Goal: Information Seeking & Learning: Get advice/opinions

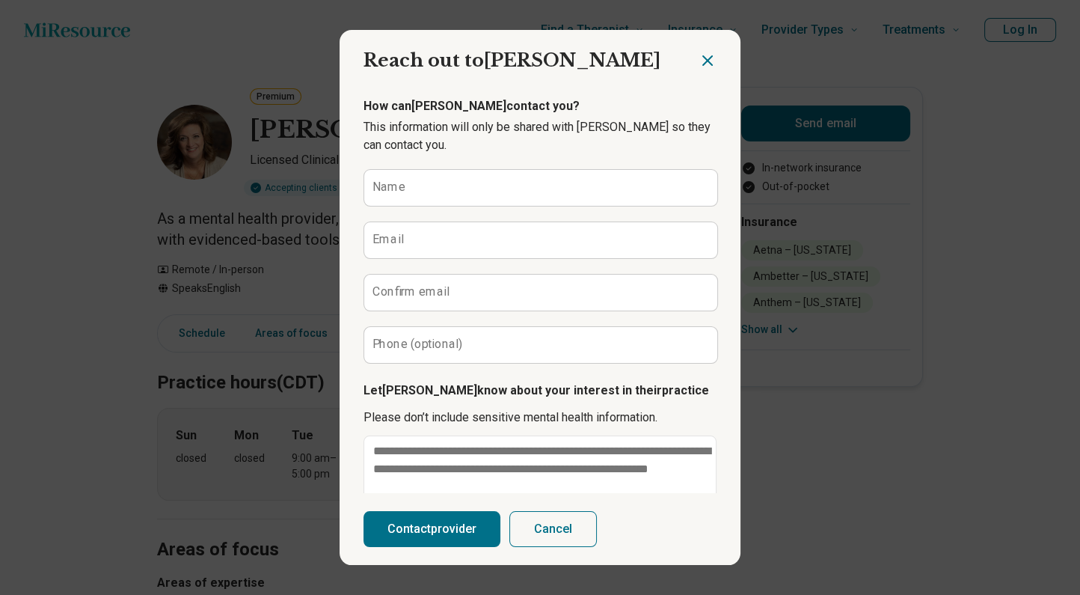
type textarea "*"
click at [701, 55] on icon "Close dialog" at bounding box center [708, 61] width 18 height 18
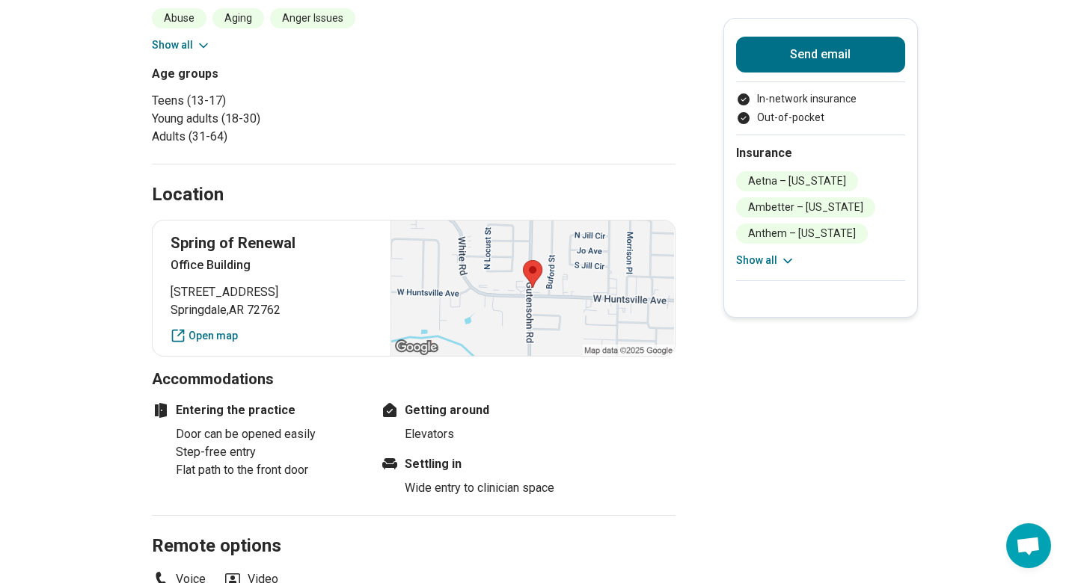
scroll to position [598, 0]
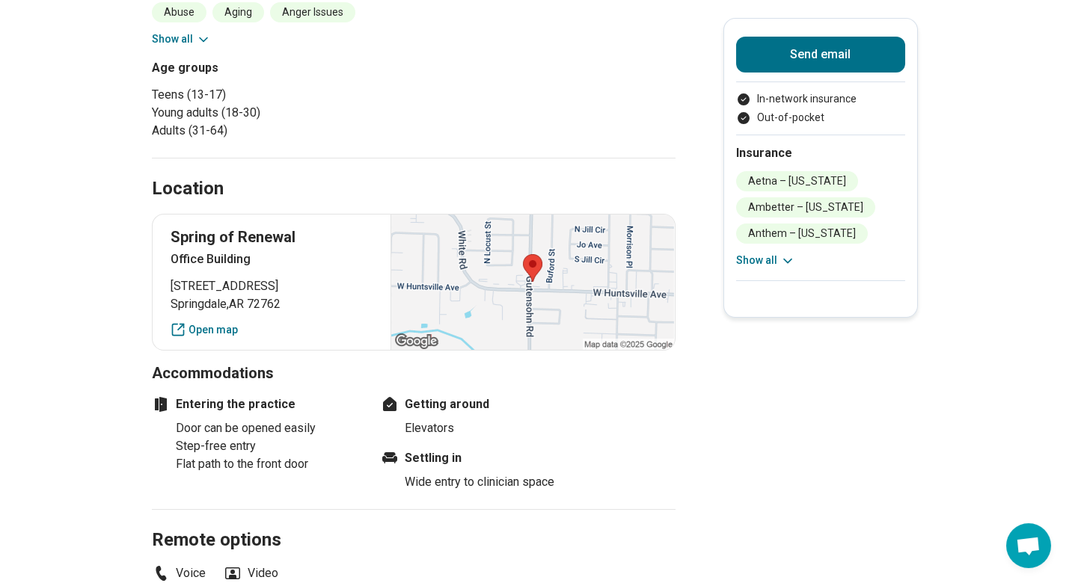
click at [220, 234] on p "Spring of Renewal" at bounding box center [272, 237] width 203 height 21
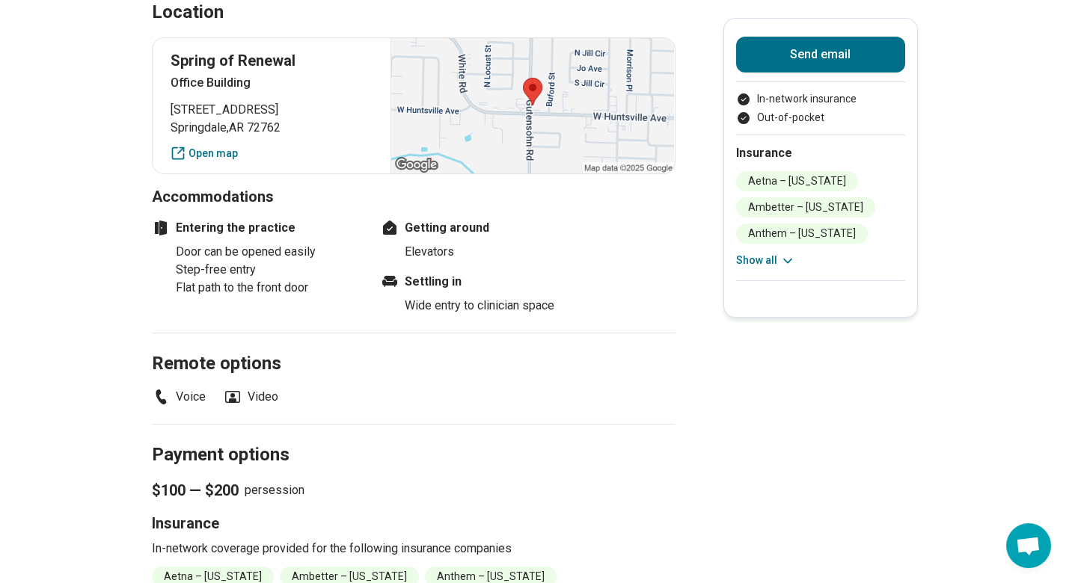
scroll to position [972, 0]
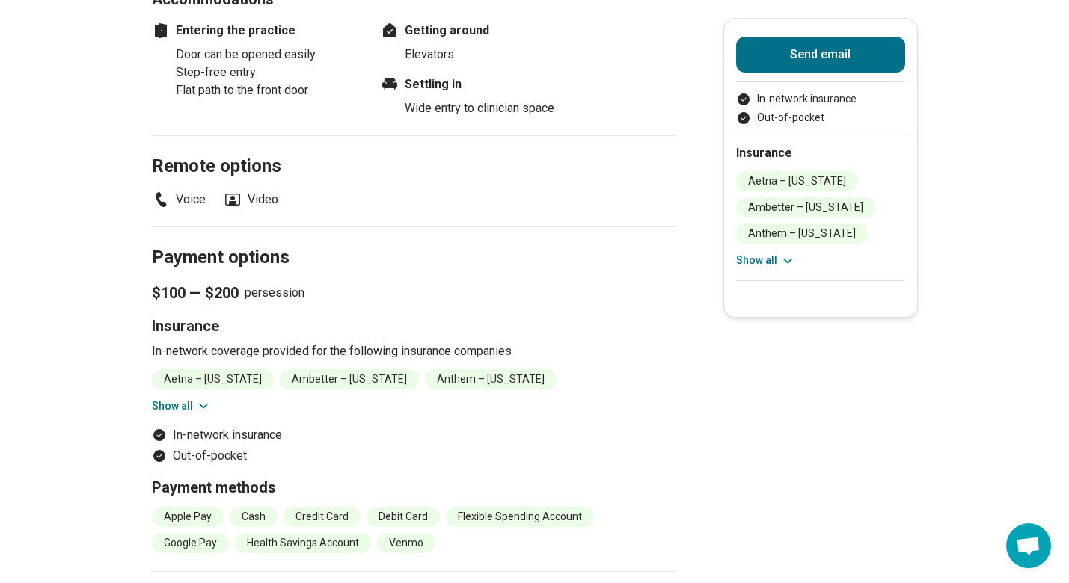
click at [181, 405] on button "Show all" at bounding box center [181, 407] width 59 height 16
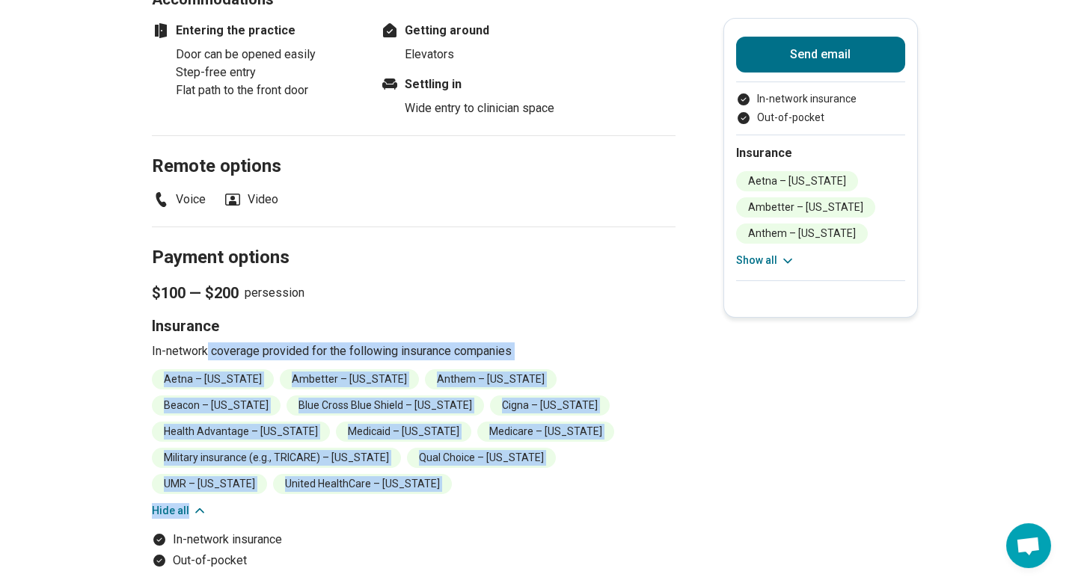
drag, startPoint x: 605, startPoint y: 468, endPoint x: 213, endPoint y: 358, distance: 407.0
click at [213, 358] on div "Insurance In-network coverage provided for the following insurance companies Ae…" at bounding box center [414, 417] width 524 height 203
click at [764, 471] on main "Premium Angela Moses Licensed Clinical Social Worker (LCSW) Accepting clients U…" at bounding box center [534, 84] width 1069 height 1993
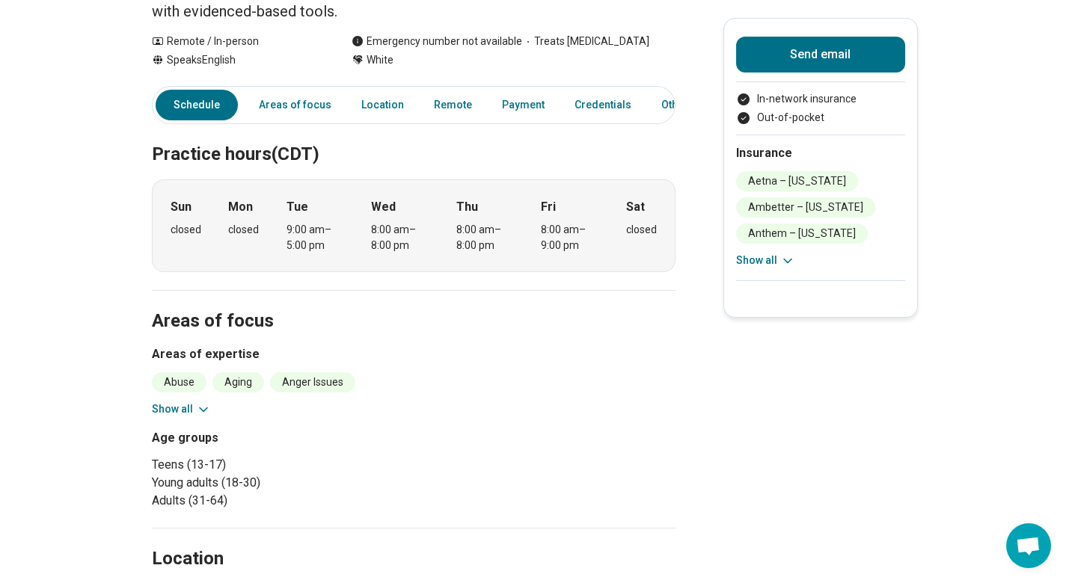
scroll to position [0, 0]
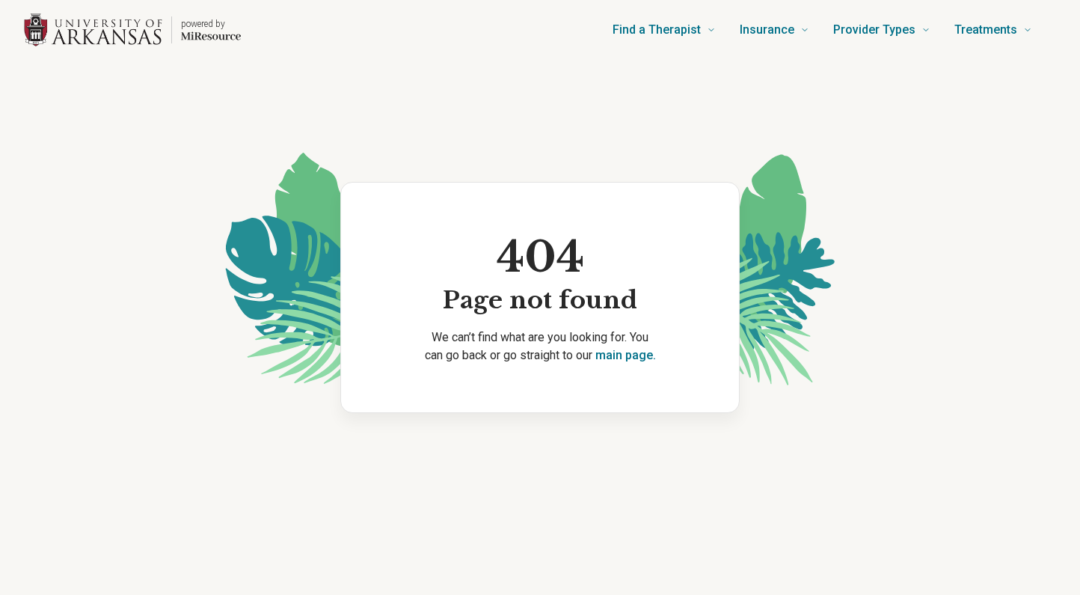
click at [77, 42] on img "Home page" at bounding box center [93, 30] width 138 height 34
click at [90, 13] on img "Home page" at bounding box center [93, 30] width 138 height 34
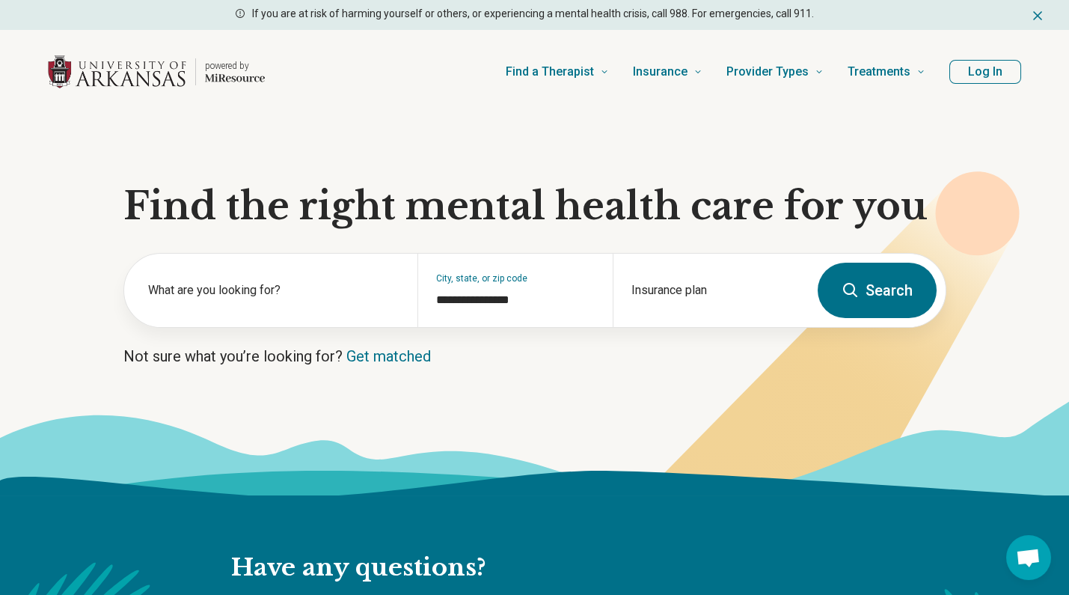
click at [993, 62] on button "Log In" at bounding box center [985, 72] width 72 height 24
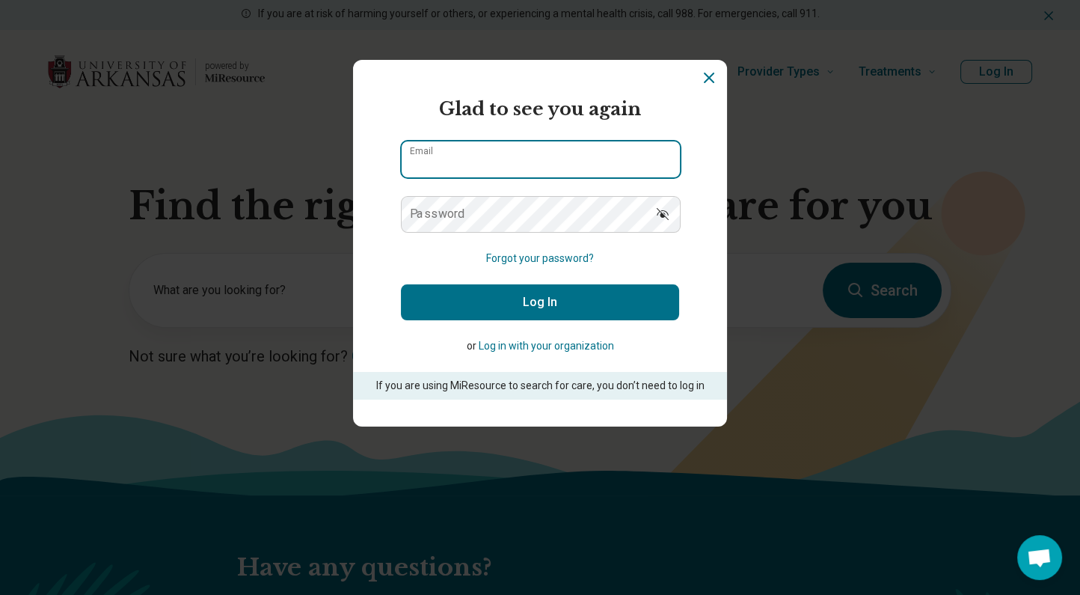
click at [508, 158] on input "Email" at bounding box center [541, 159] width 278 height 36
type input "**********"
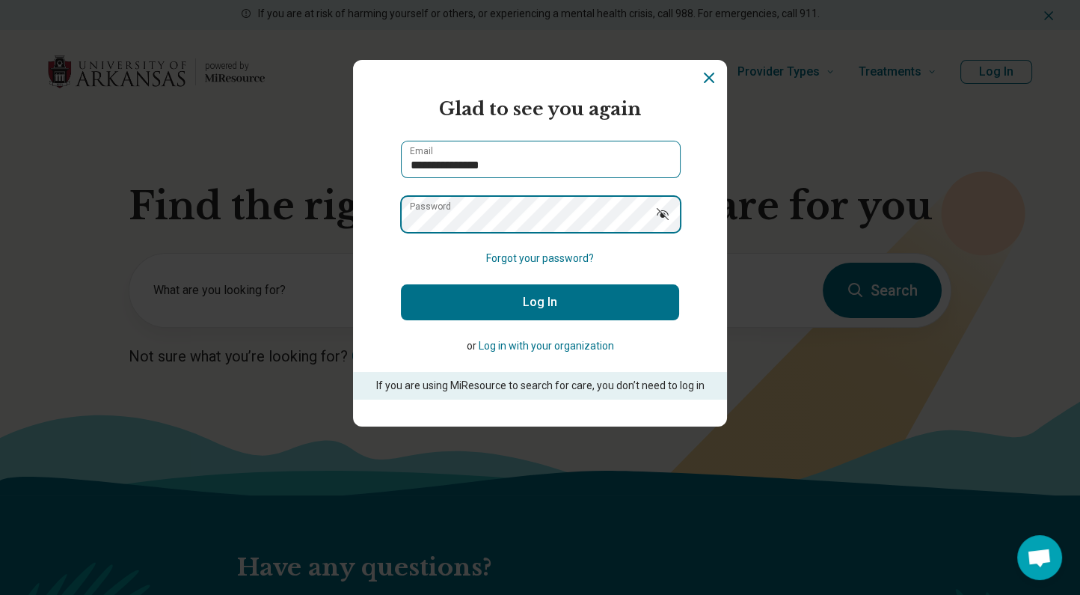
click at [401, 284] on button "Log In" at bounding box center [540, 302] width 278 height 36
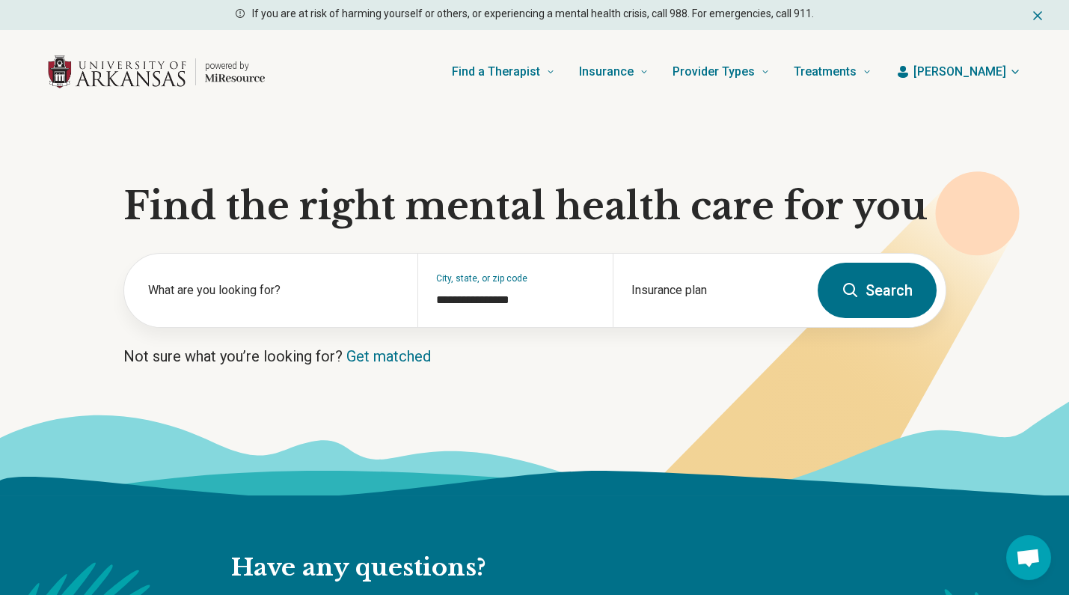
click at [28, 289] on section "**********" at bounding box center [534, 304] width 1069 height 381
click at [201, 283] on label "What are you looking for?" at bounding box center [273, 290] width 251 height 18
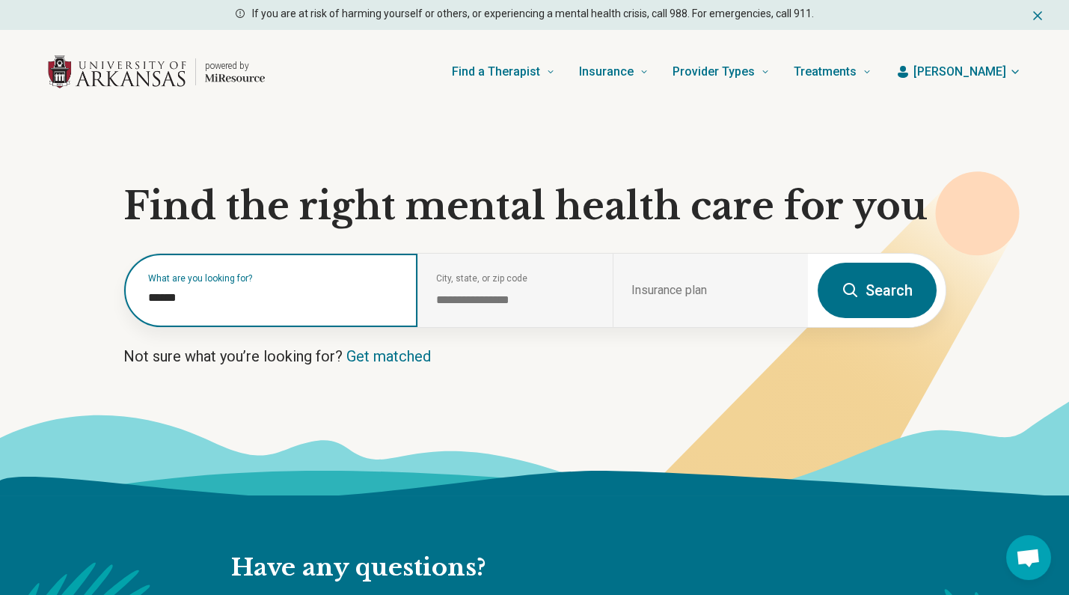
click at [269, 299] on input "******" at bounding box center [273, 298] width 251 height 18
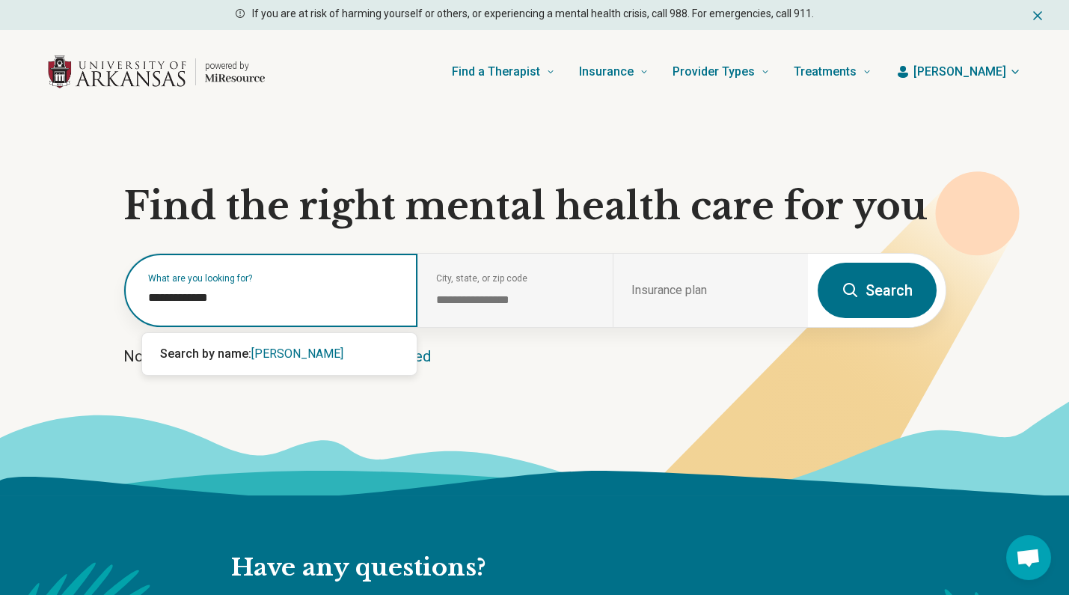
type input "**********"
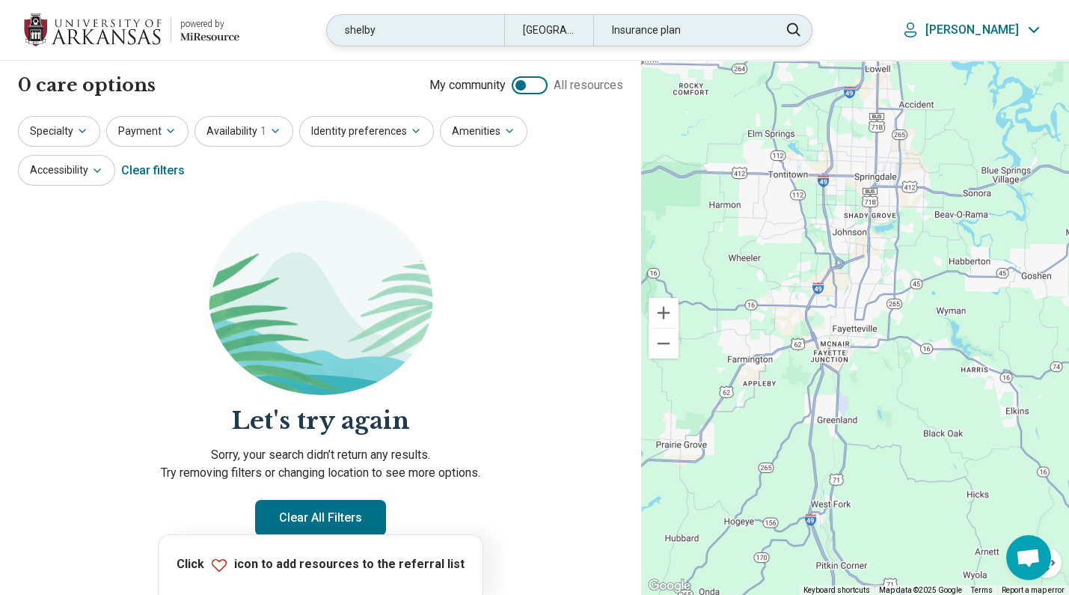
click at [400, 37] on div "shelby" at bounding box center [415, 30] width 177 height 31
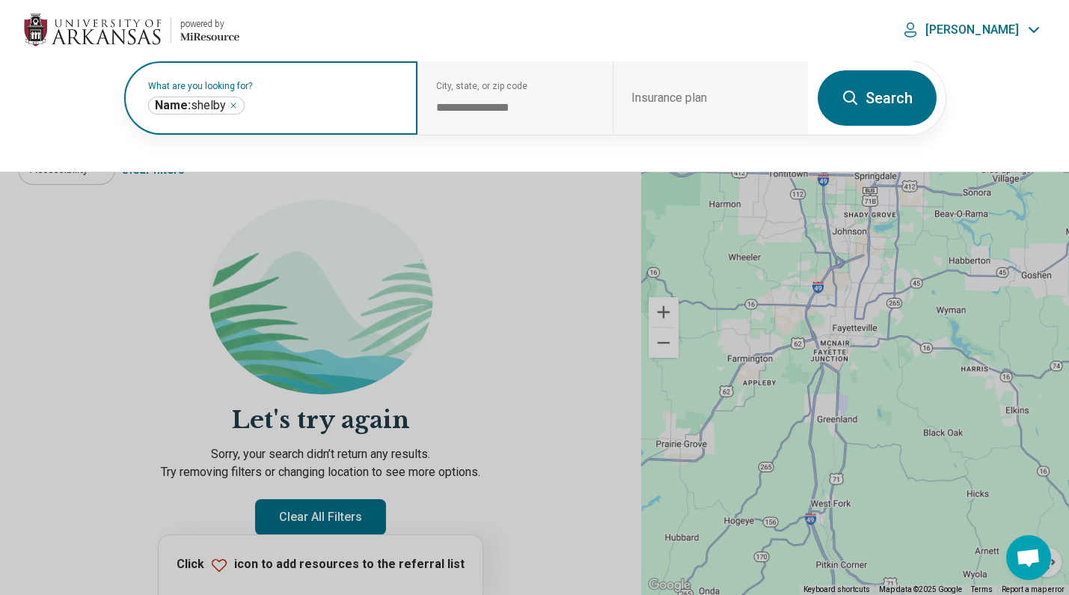
click at [227, 104] on div "Name: shelby ******" at bounding box center [196, 105] width 96 height 18
click at [230, 109] on icon "Remove" at bounding box center [233, 105] width 9 height 9
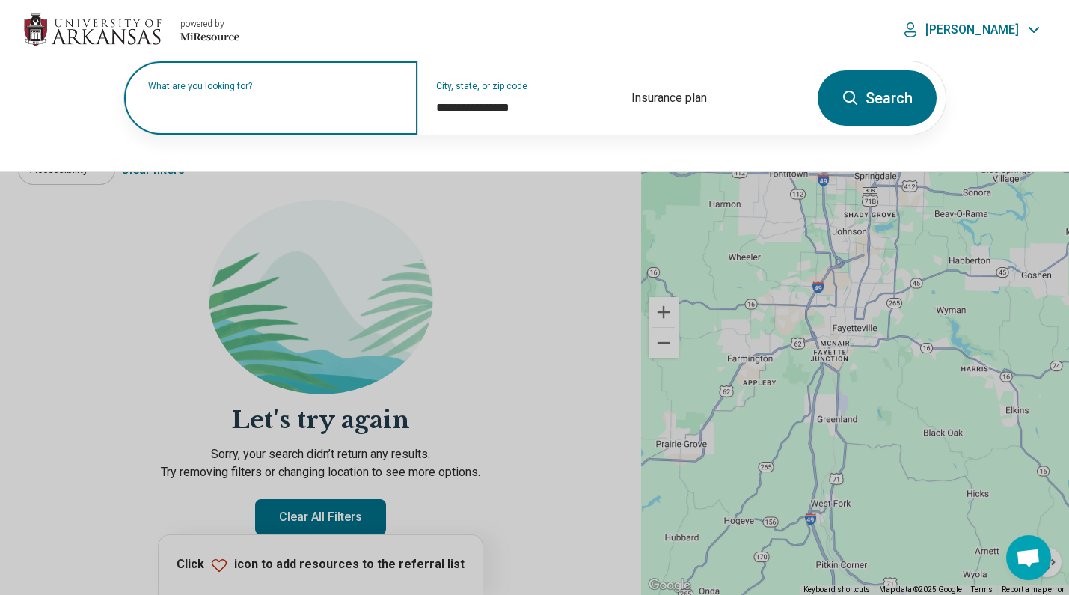
click at [230, 109] on input "text" at bounding box center [273, 105] width 251 height 18
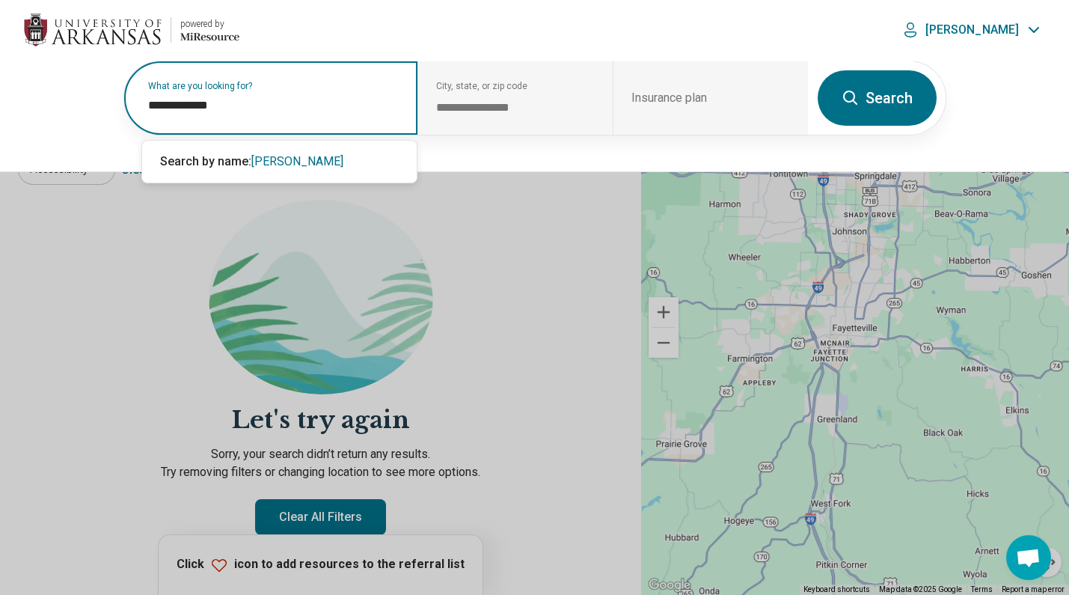
type input "**********"
click at [303, 160] on span "shelby freeman" at bounding box center [297, 161] width 92 height 14
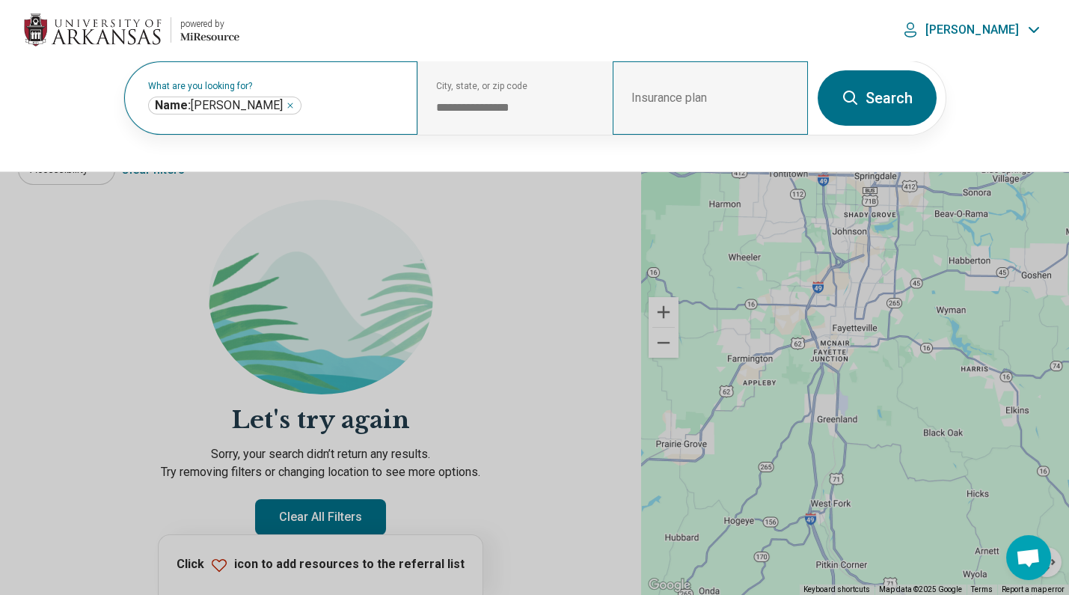
click at [805, 108] on div "Insurance plan" at bounding box center [710, 97] width 195 height 73
click at [836, 100] on button "Search" at bounding box center [876, 97] width 119 height 55
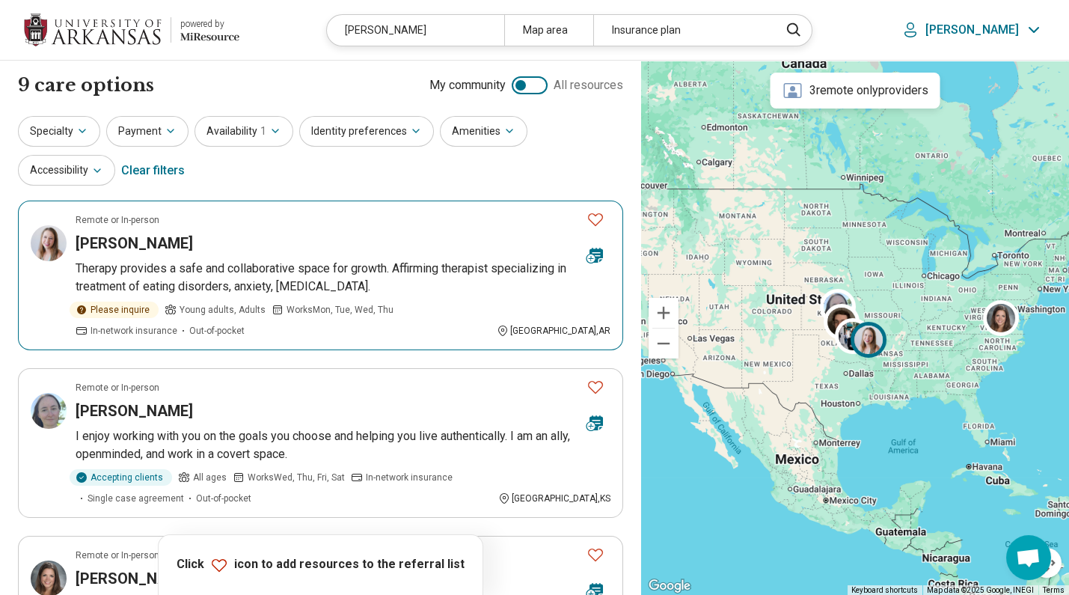
click at [163, 276] on p "Therapy provides a safe and collaborative space for growth. Affirming therapist…" at bounding box center [343, 278] width 535 height 36
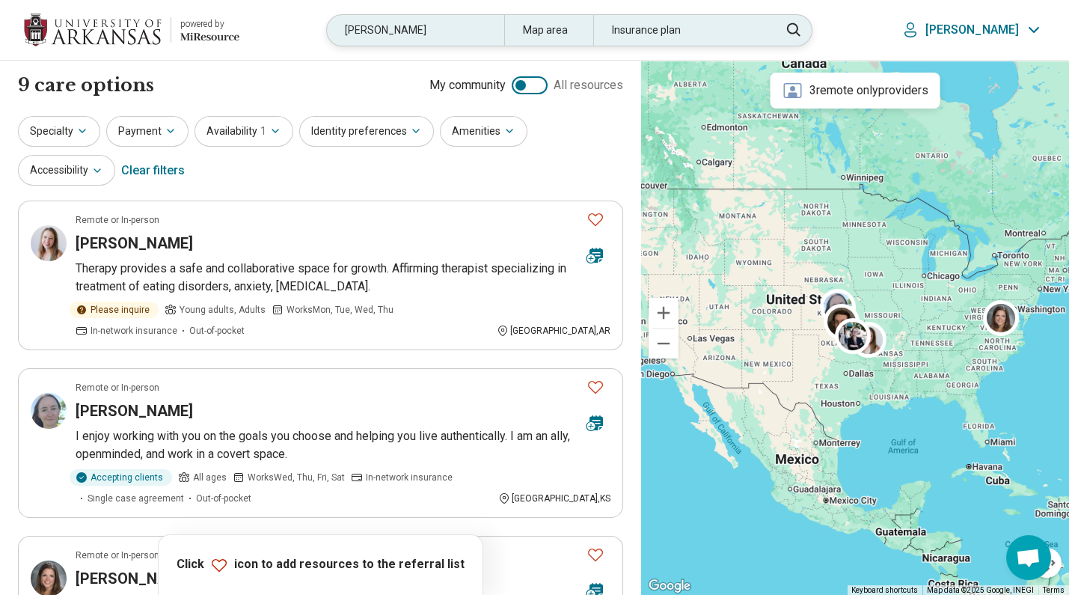
click at [475, 37] on div "shelby freeman" at bounding box center [415, 30] width 177 height 31
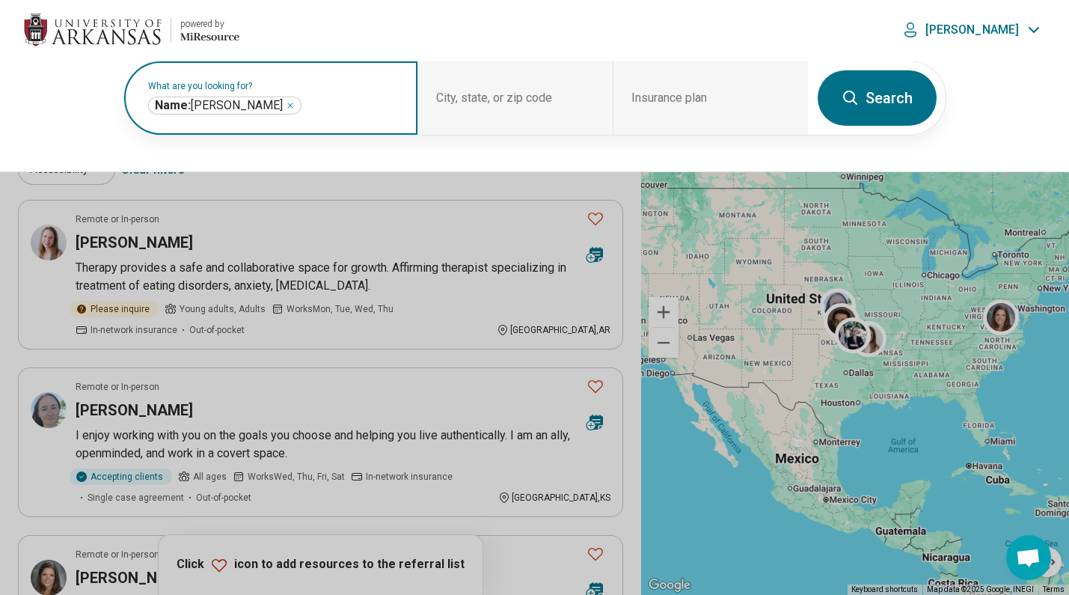
click at [288, 105] on icon "Remove" at bounding box center [290, 105] width 4 height 4
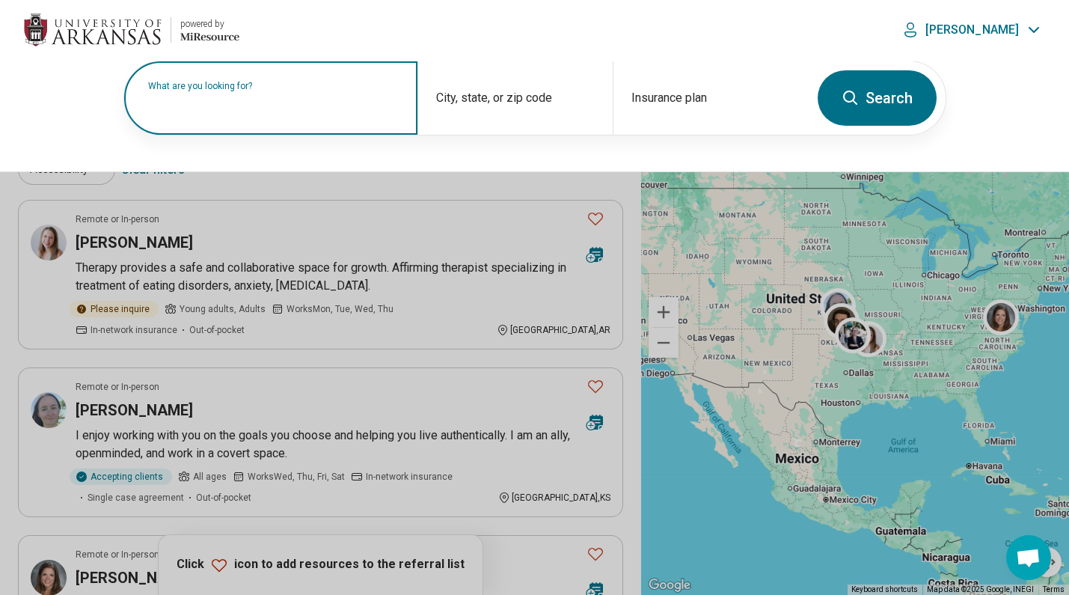
click at [224, 195] on button at bounding box center [534, 297] width 1069 height 595
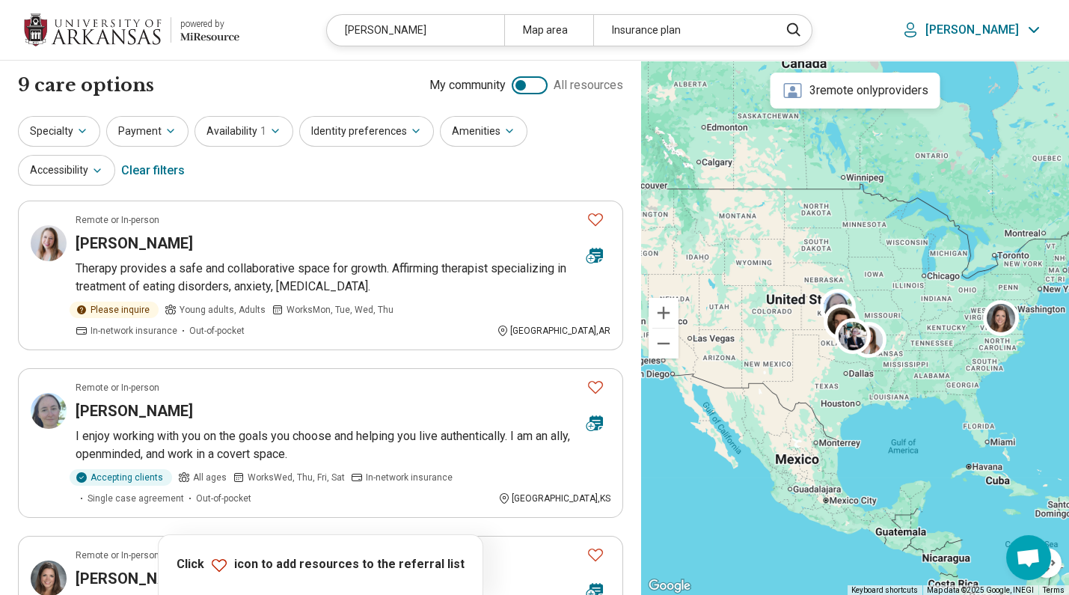
click at [96, 43] on img at bounding box center [93, 30] width 138 height 36
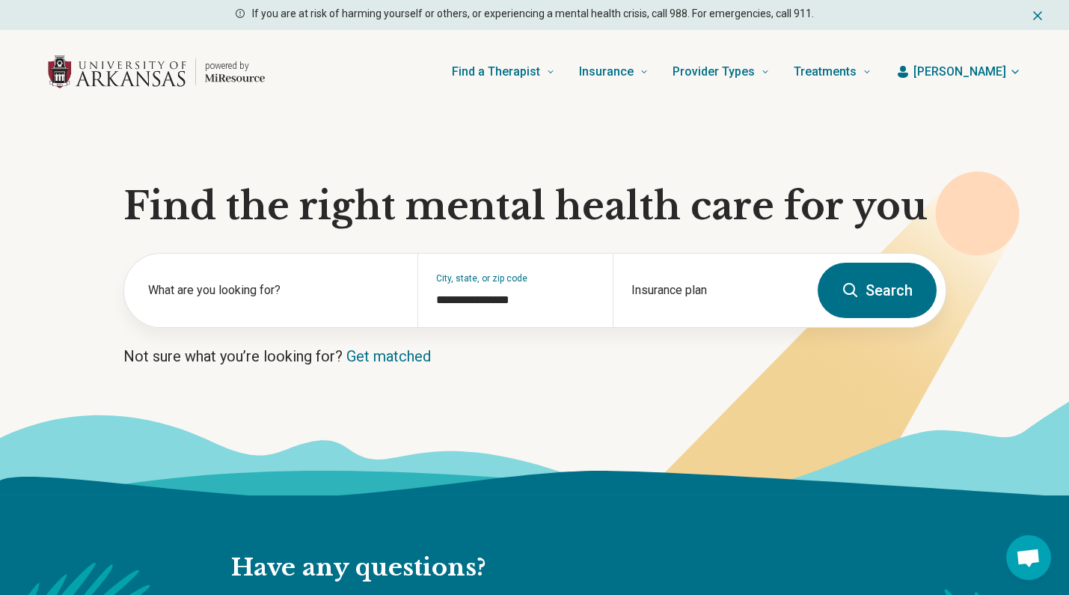
click at [874, 294] on button "Search" at bounding box center [876, 290] width 119 height 55
click at [200, 291] on label "What are you looking for?" at bounding box center [273, 290] width 251 height 18
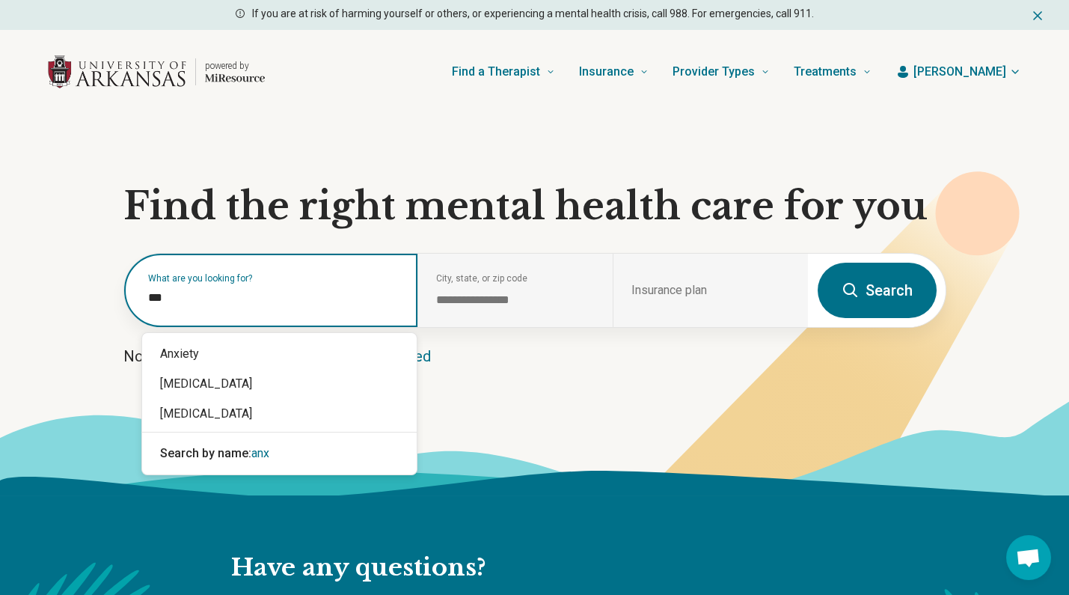
type input "****"
click at [200, 352] on div "Anxiety" at bounding box center [279, 354] width 274 height 30
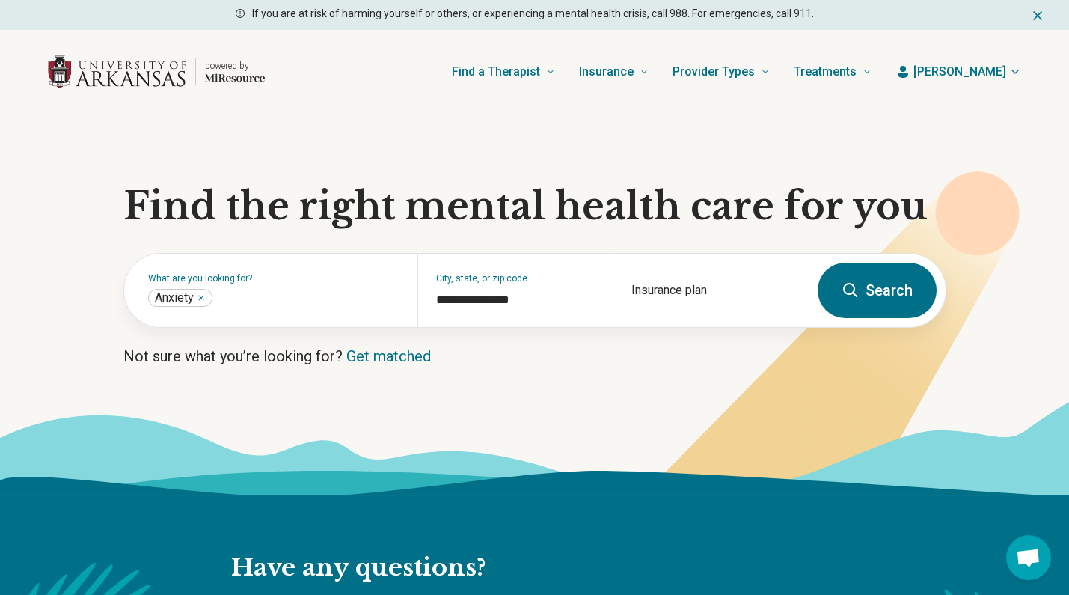
click at [854, 304] on button "Search" at bounding box center [876, 290] width 119 height 55
click at [865, 284] on button "Search" at bounding box center [876, 290] width 119 height 55
click at [661, 269] on div "Insurance plan" at bounding box center [710, 290] width 195 height 73
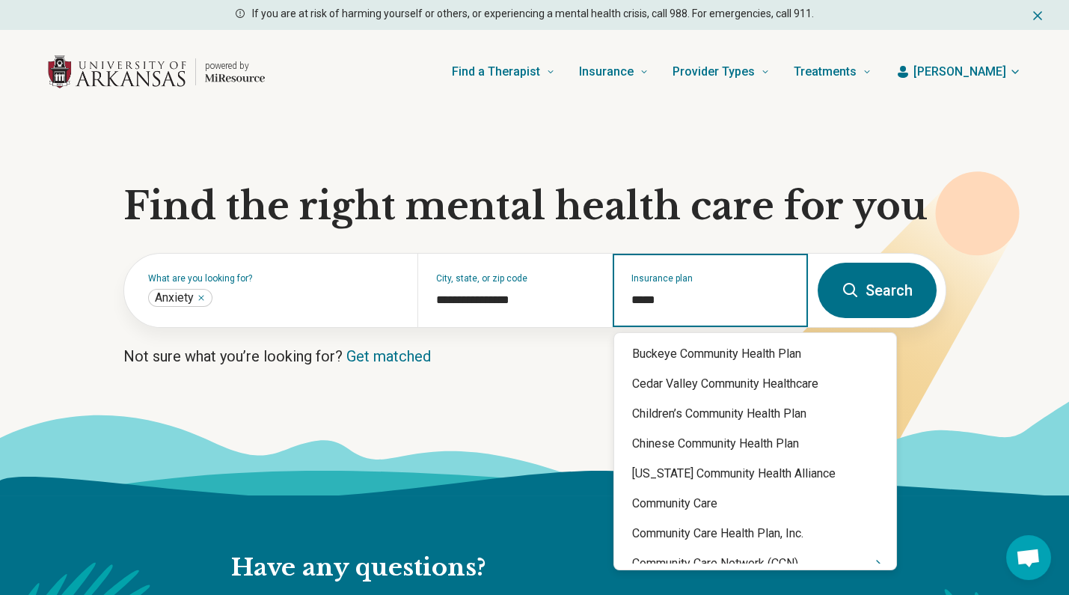
type input "******"
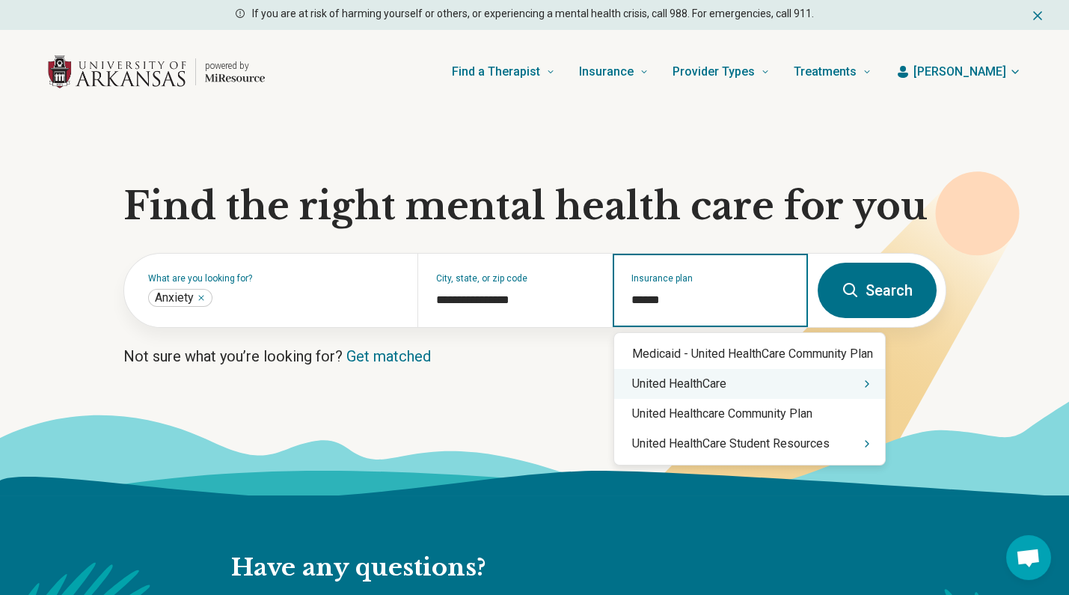
click at [764, 372] on div "United HealthCare" at bounding box center [749, 384] width 271 height 30
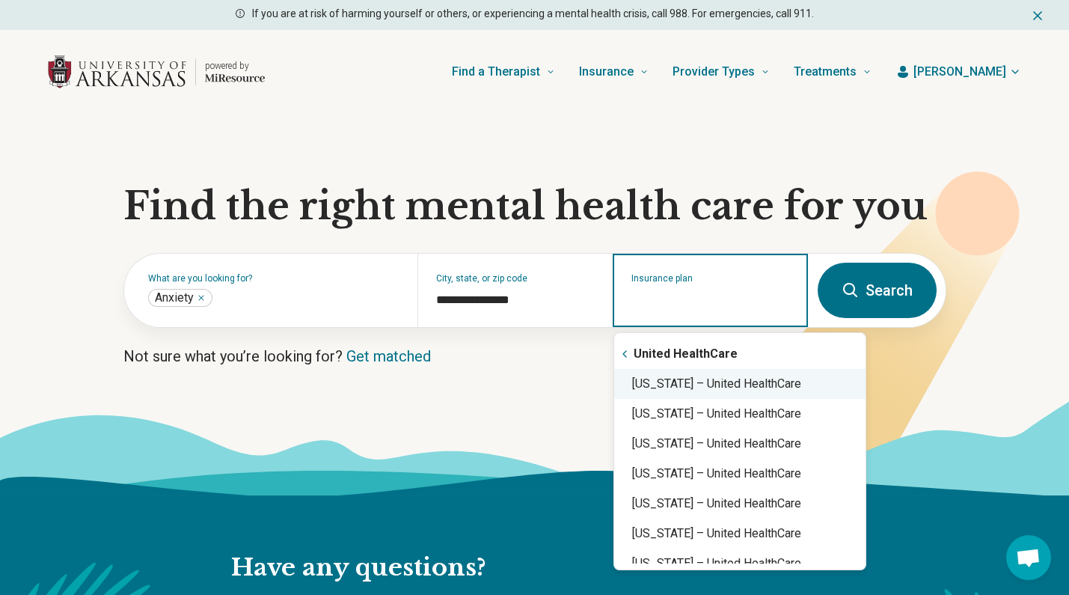
click at [765, 381] on div "Arkansas – United HealthCare" at bounding box center [739, 384] width 251 height 30
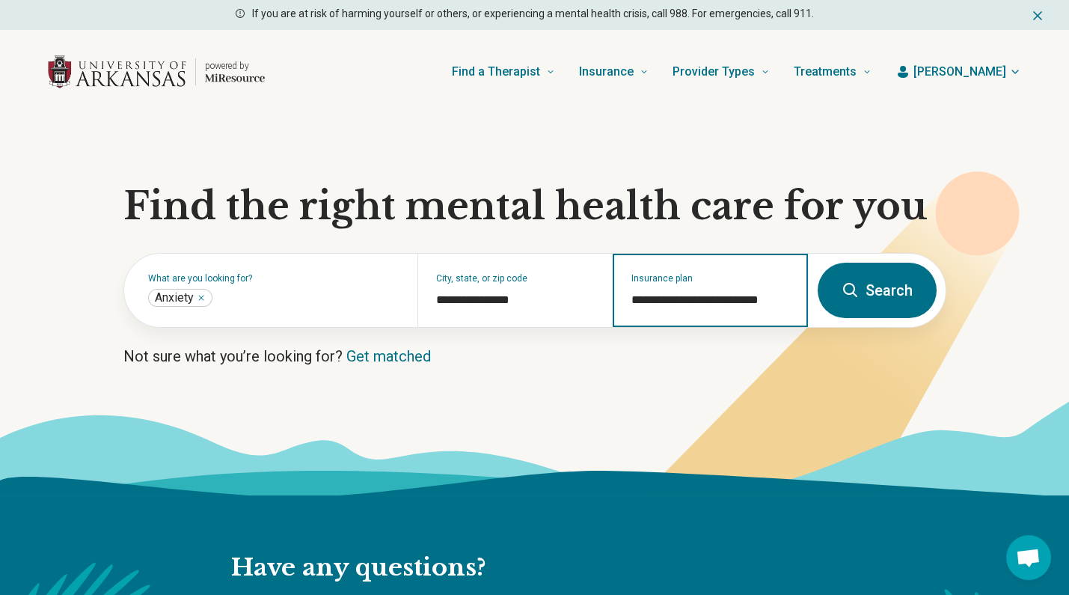
type input "**********"
click at [884, 265] on button "Search" at bounding box center [876, 290] width 119 height 55
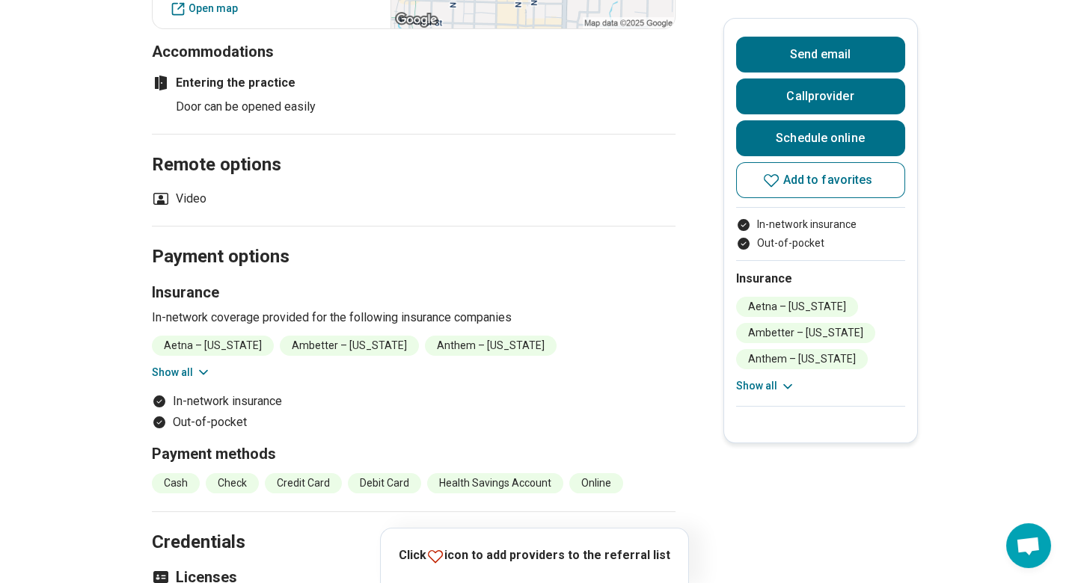
scroll to position [1197, 0]
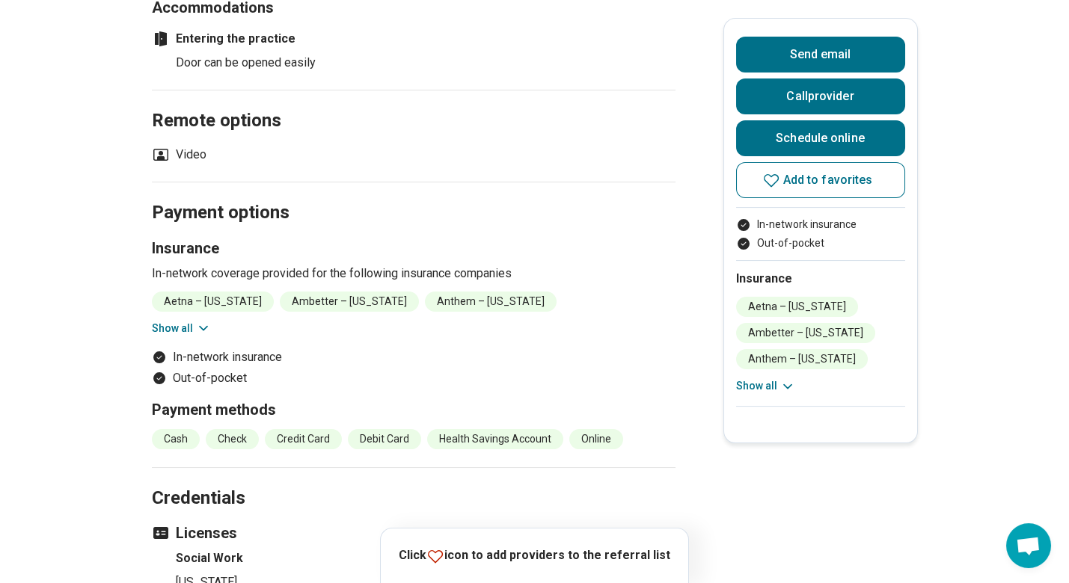
click at [162, 321] on button "Show all" at bounding box center [181, 329] width 59 height 16
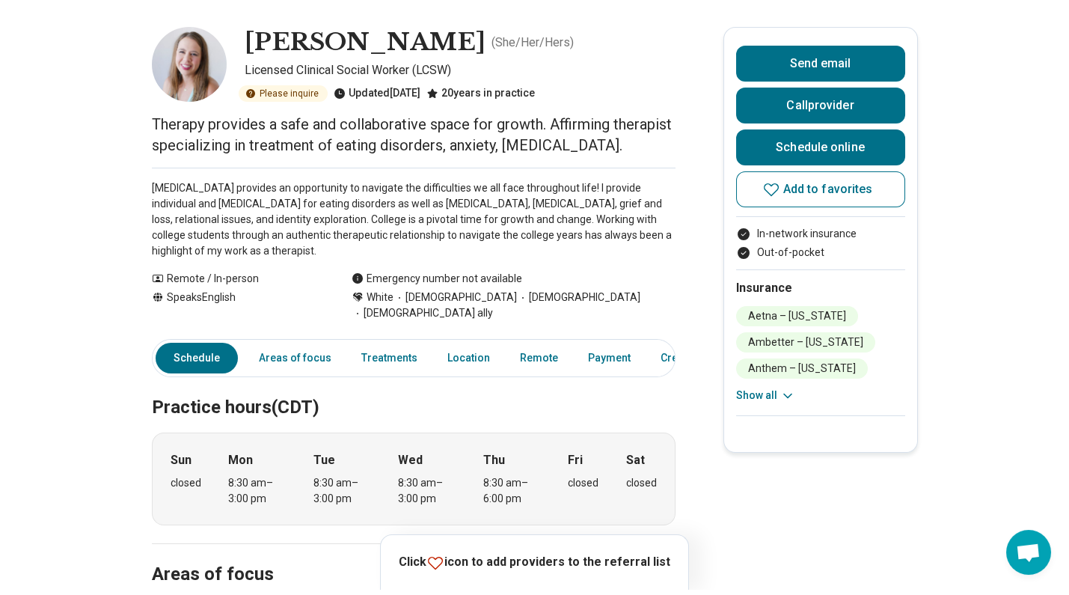
scroll to position [0, 0]
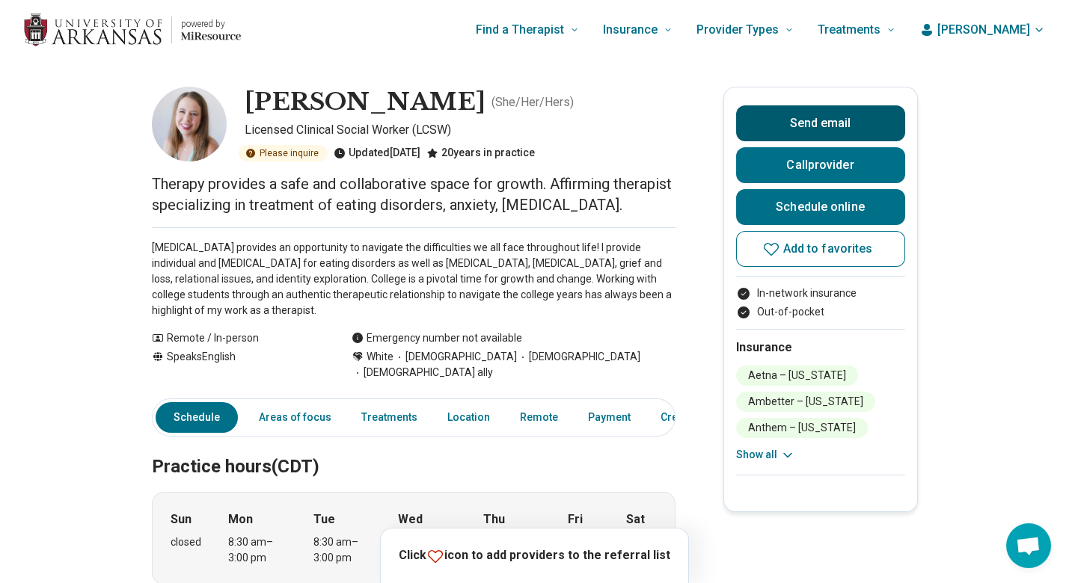
click at [850, 116] on button "Send email" at bounding box center [820, 123] width 169 height 36
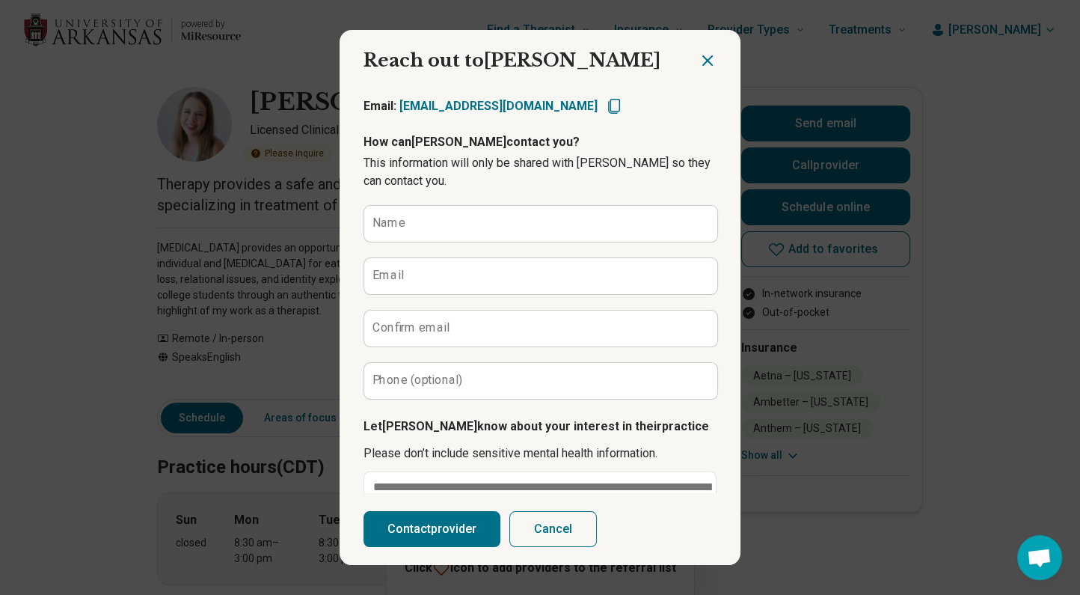
click at [605, 102] on icon "Copy email" at bounding box center [614, 106] width 18 height 18
type textarea "*"
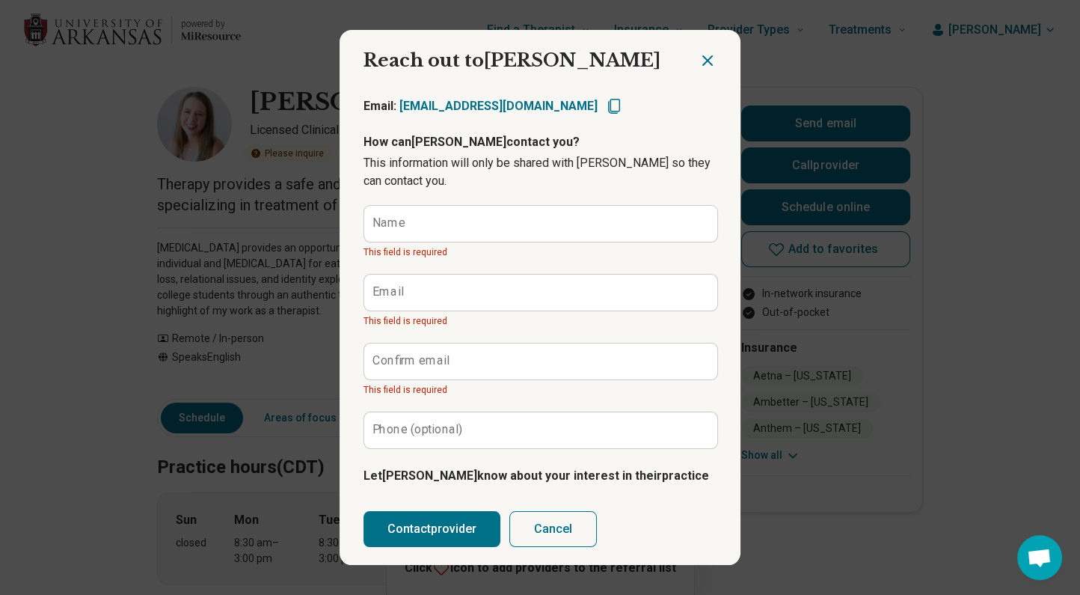
click at [8, 124] on div "Reach out to Katie Send email Reach out to Katie Email: katiefreeman.lcsw@gmail…" at bounding box center [540, 297] width 1080 height 595
click at [181, 23] on div "Reach out to Katie Send email Reach out to Katie Email: katiefreeman.lcsw@gmail…" at bounding box center [540, 297] width 1080 height 595
click at [704, 63] on icon "Close dialog" at bounding box center [707, 60] width 9 height 9
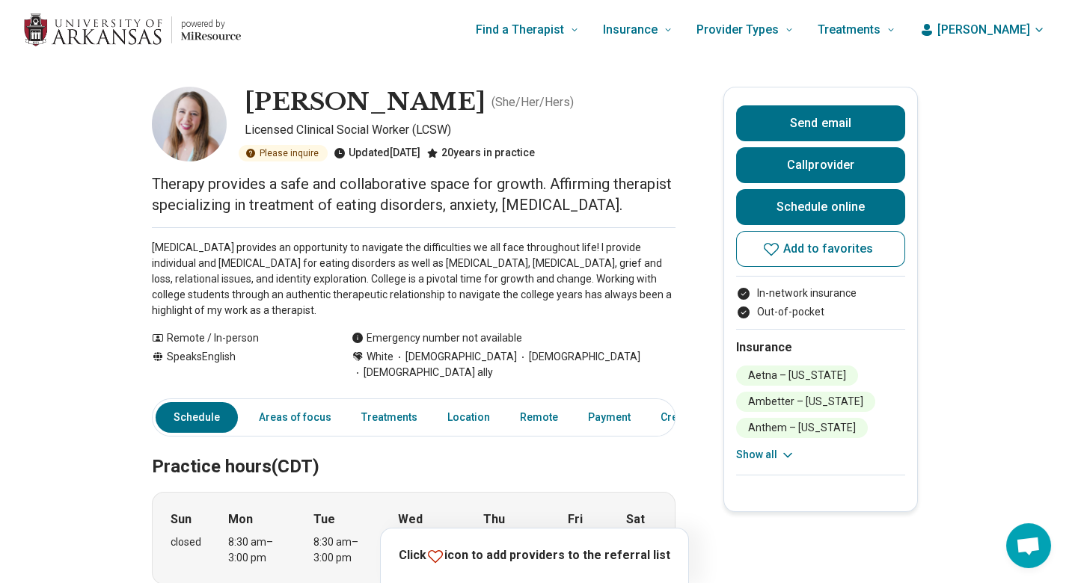
click at [169, 29] on div "powered by" at bounding box center [132, 30] width 217 height 48
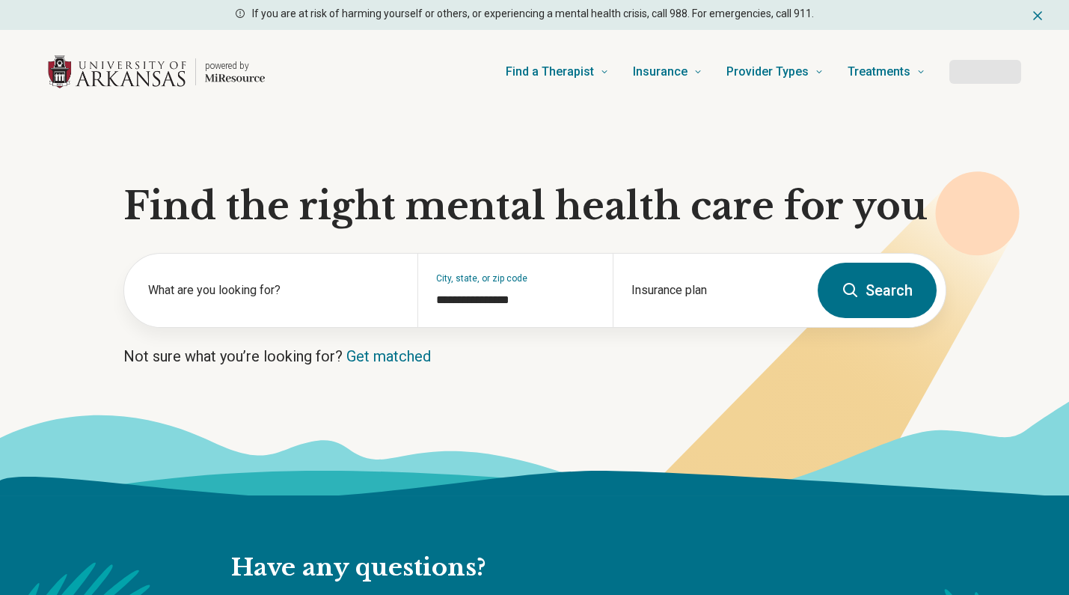
click at [168, 89] on div "powered by" at bounding box center [156, 72] width 217 height 48
click at [594, 66] on span "Find a Therapist" at bounding box center [550, 71] width 88 height 21
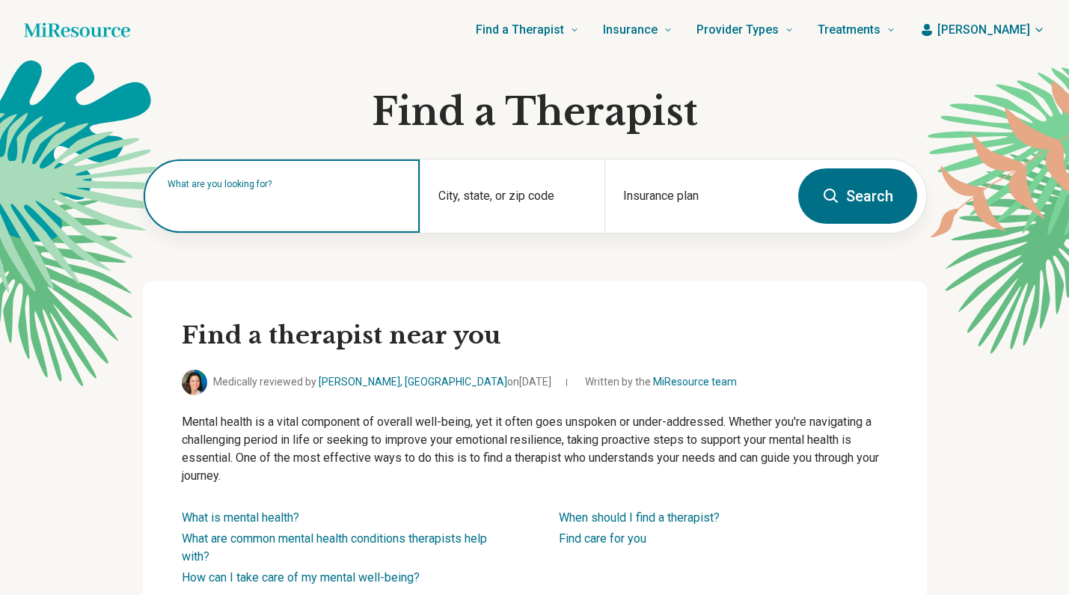
click at [228, 209] on input "text" at bounding box center [285, 203] width 235 height 18
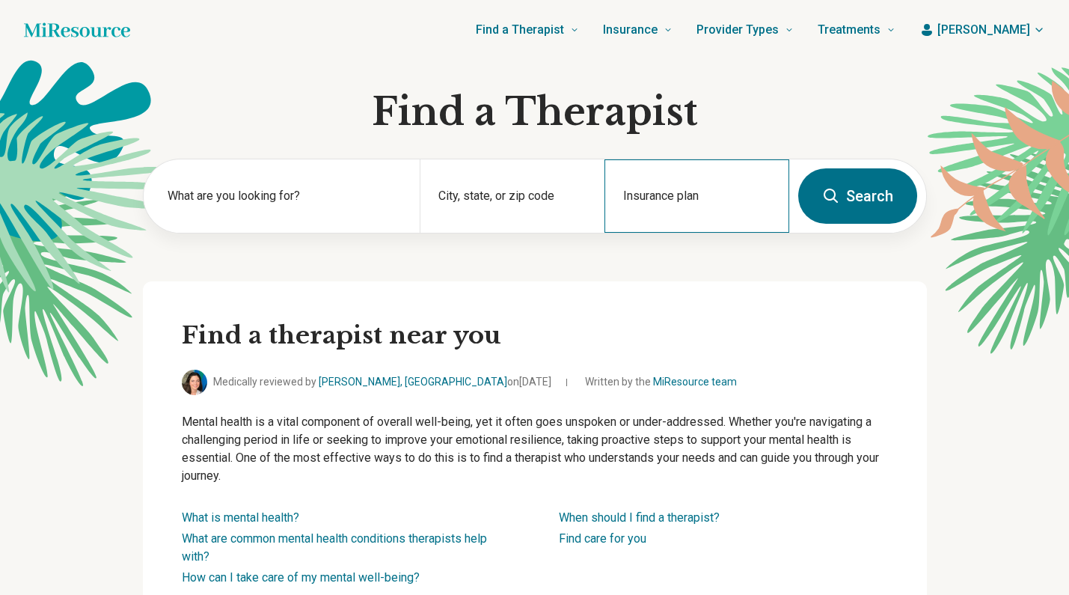
click at [655, 192] on div "Insurance plan" at bounding box center [696, 195] width 185 height 73
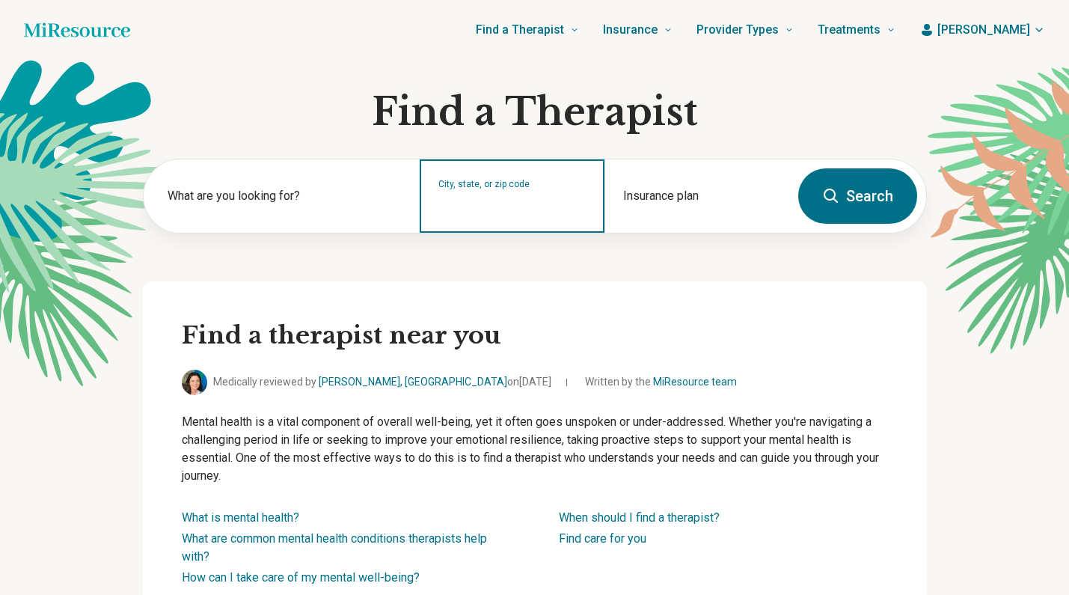
click at [564, 200] on input "City, state, or zip code" at bounding box center [512, 206] width 148 height 18
type input "**********"
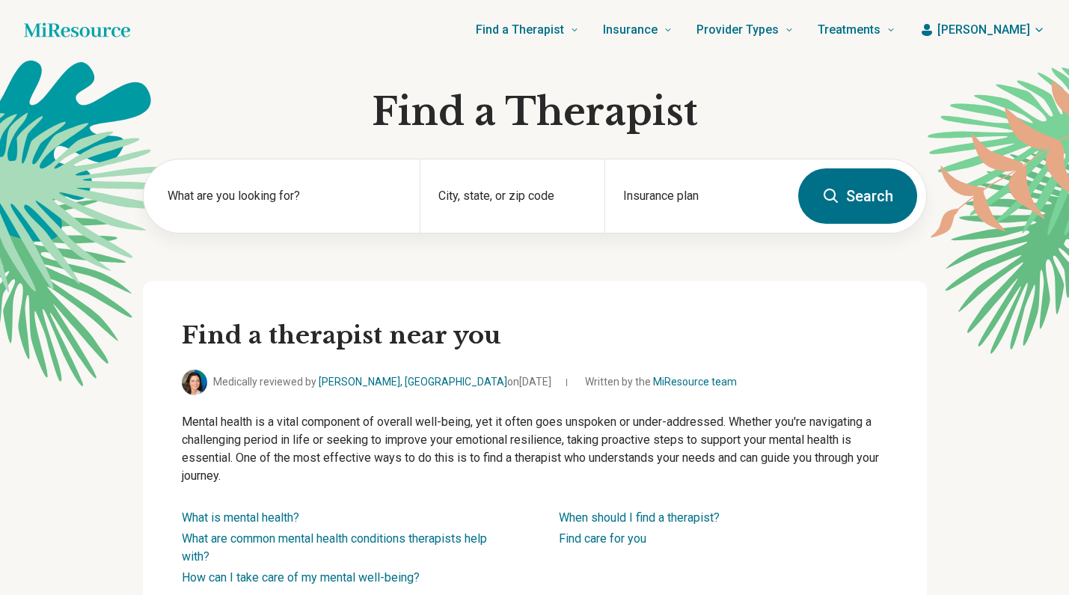
click at [472, 230] on div "City, state, or zip code" at bounding box center [512, 195] width 185 height 73
click at [472, 192] on div "City, state, or zip code" at bounding box center [512, 195] width 185 height 73
click at [475, 214] on div "City, state, or zip code" at bounding box center [512, 195] width 185 height 73
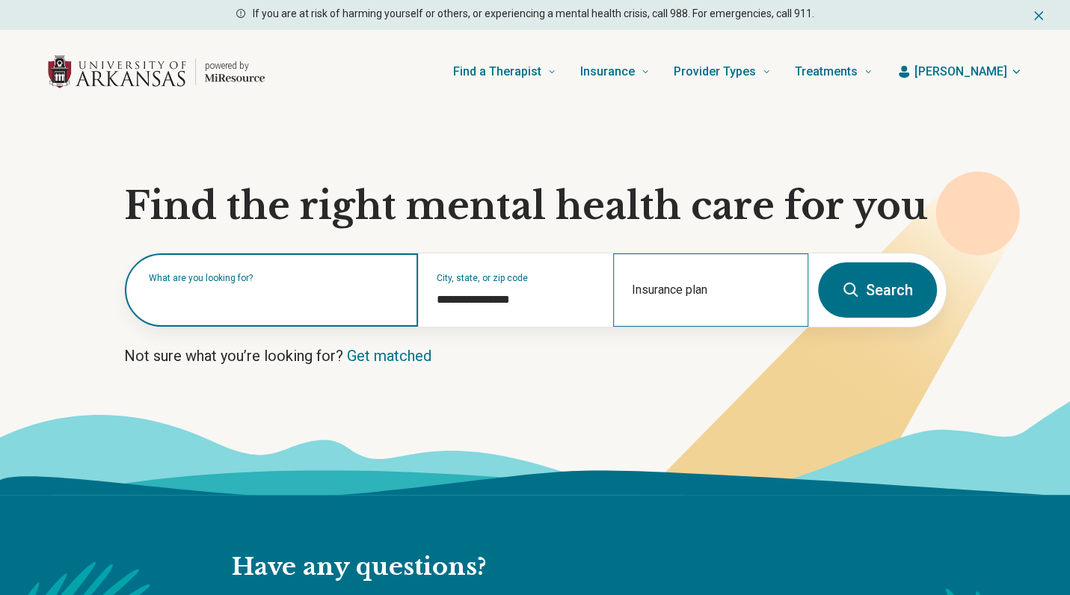
click at [278, 305] on input "text" at bounding box center [274, 298] width 251 height 18
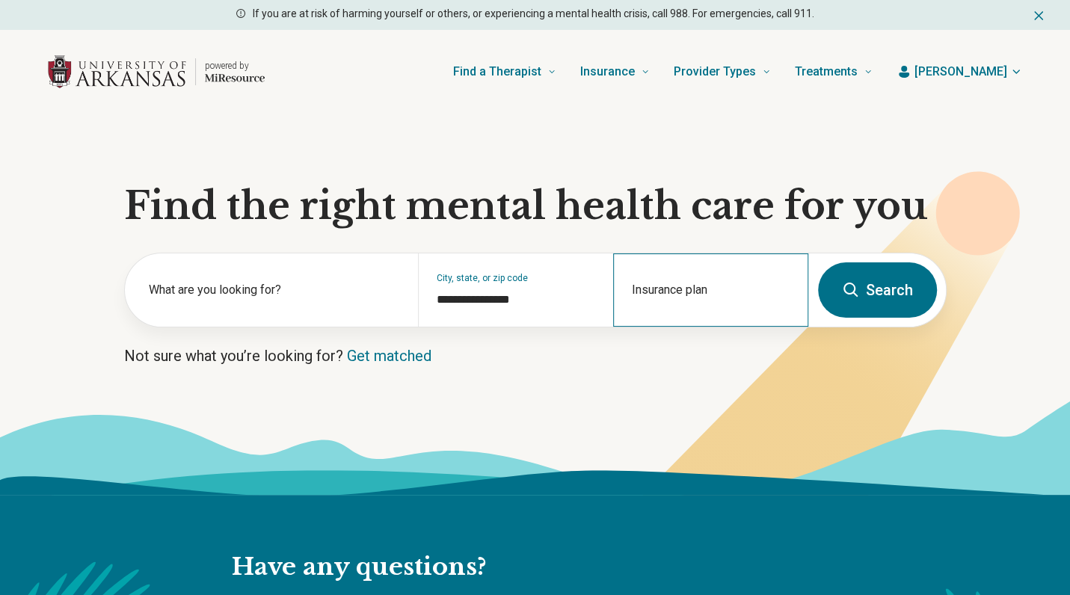
click at [690, 289] on div "Insurance plan" at bounding box center [710, 290] width 195 height 73
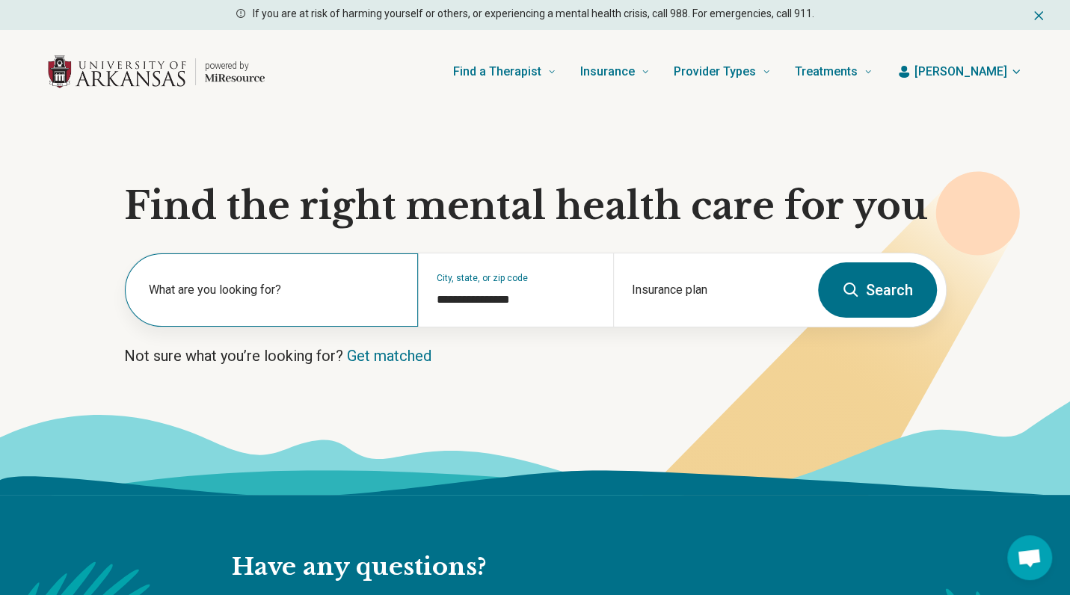
click at [208, 295] on label "What are you looking for?" at bounding box center [274, 290] width 251 height 18
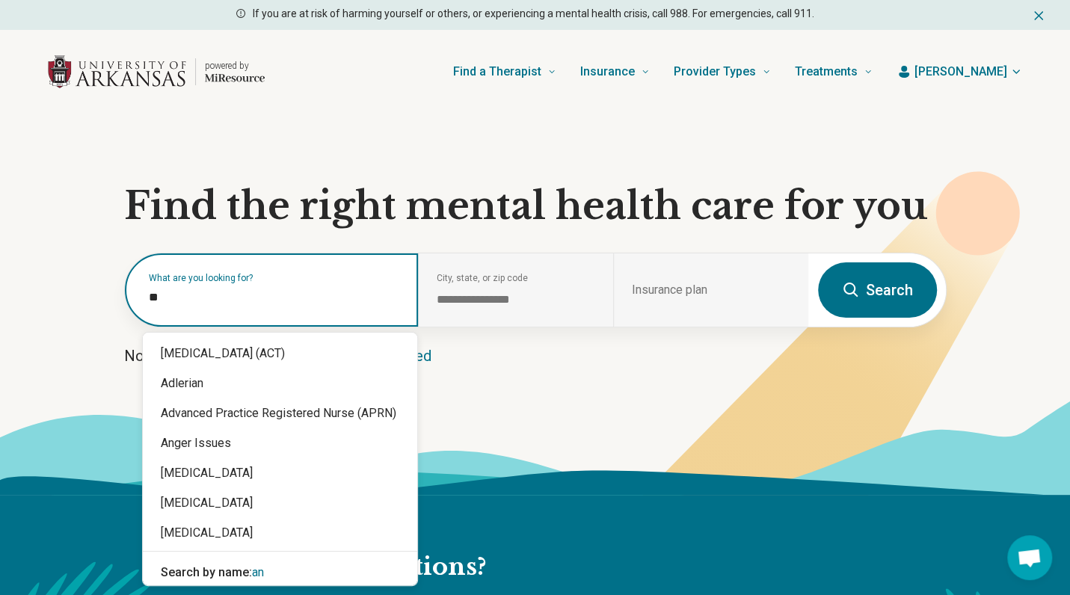
type input "***"
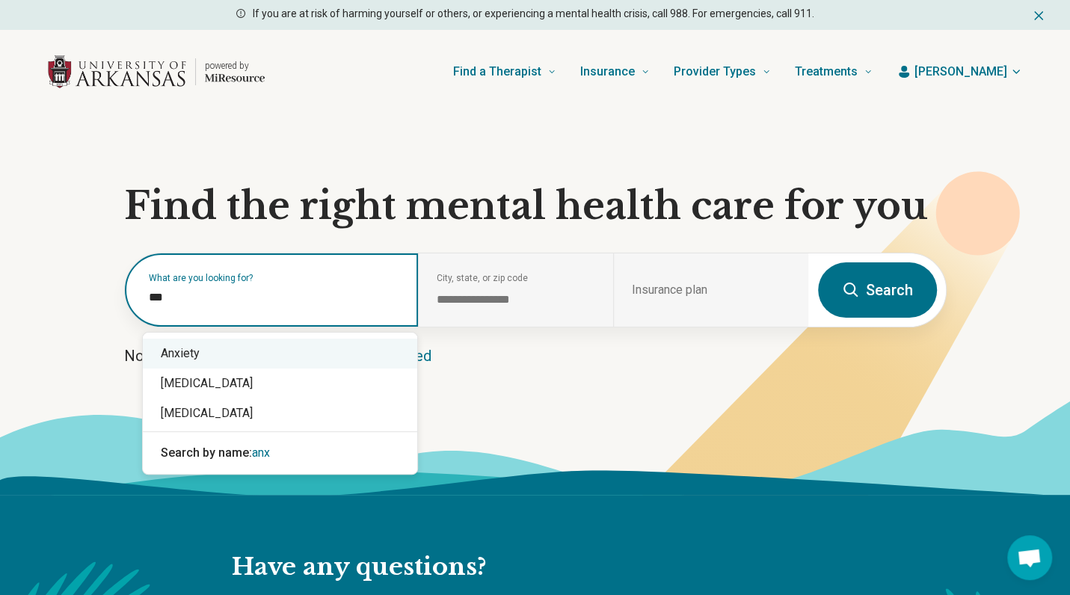
click at [211, 342] on div "Anxiety" at bounding box center [280, 354] width 274 height 30
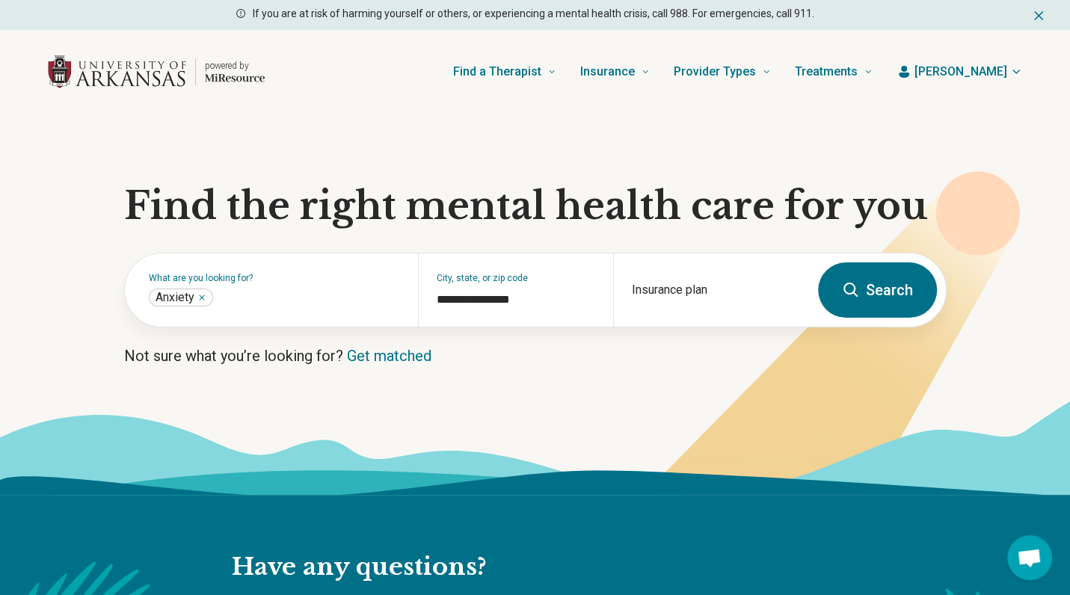
click at [898, 281] on button "Search" at bounding box center [877, 290] width 119 height 55
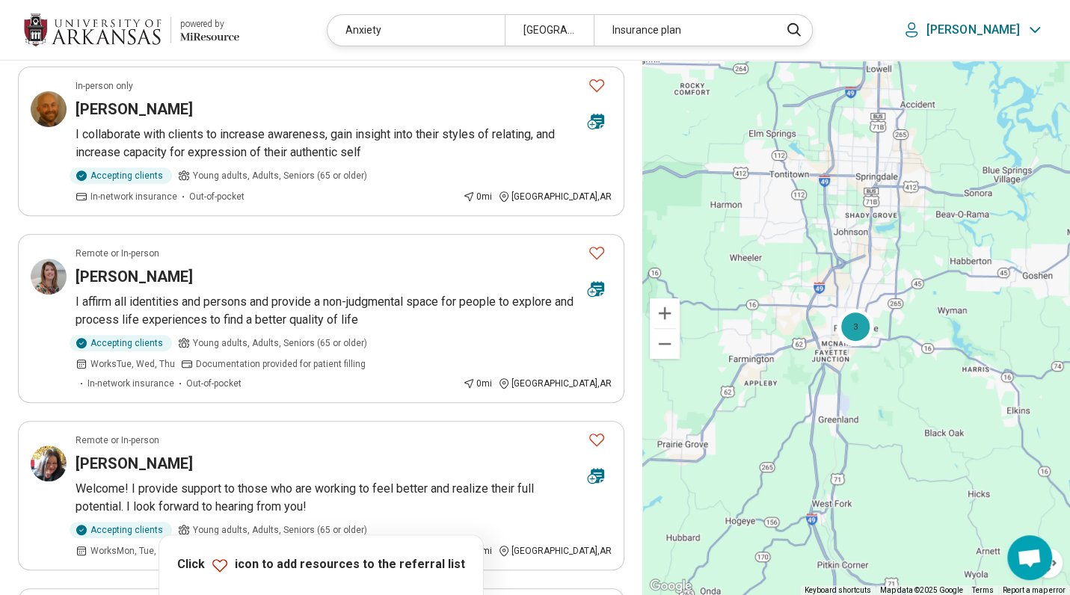
scroll to position [598, 0]
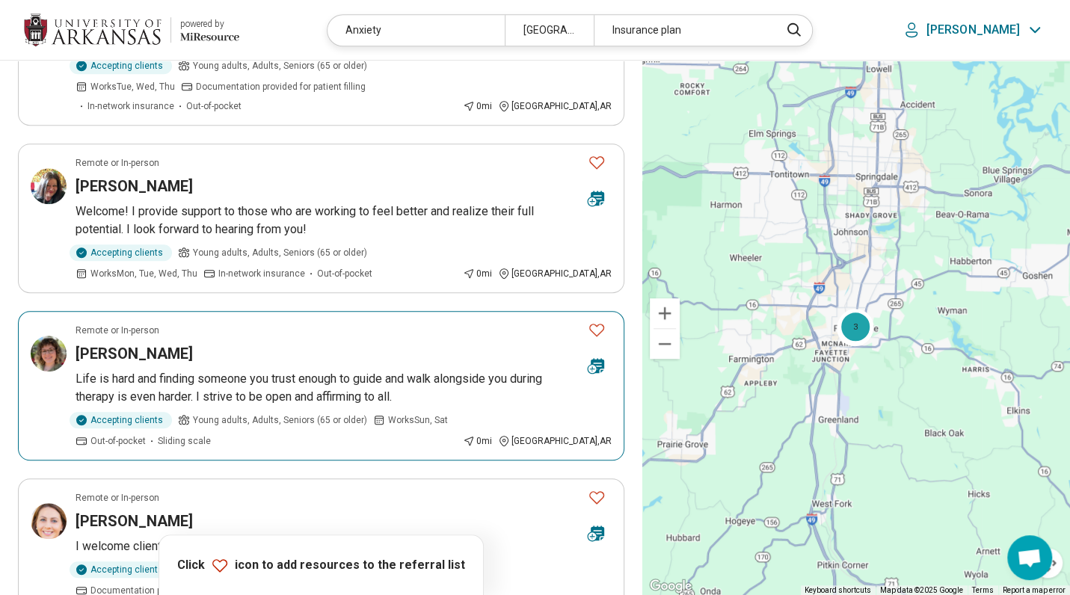
click at [356, 370] on p "Life is hard and finding someone you trust enough to guide and walk alongside y…" at bounding box center [344, 388] width 536 height 36
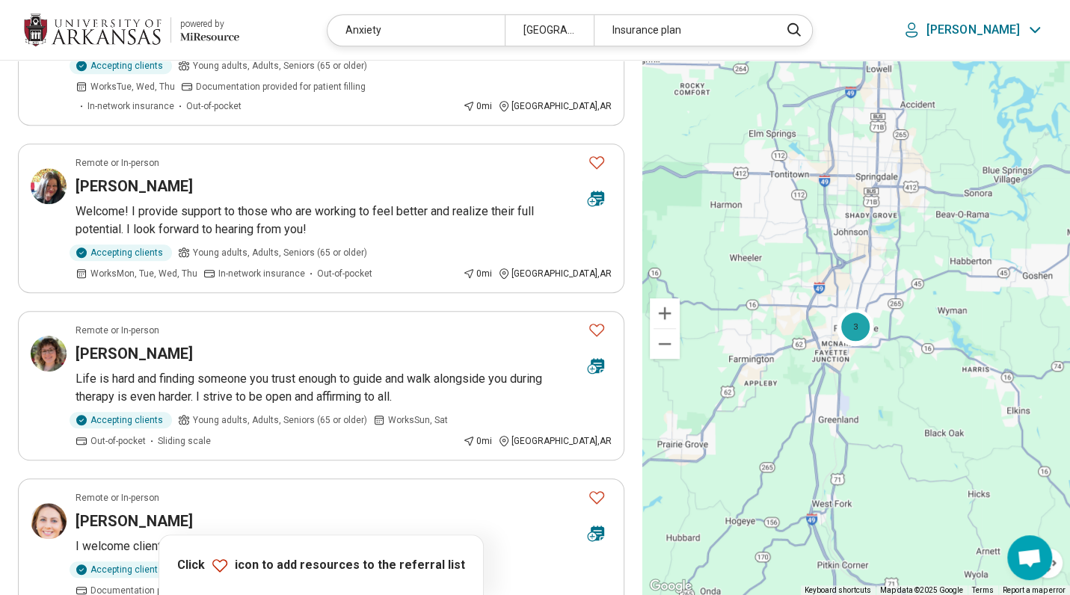
click at [6, 275] on div "169 care options 169 provider s My community All resources Specialty 1 Payment …" at bounding box center [321, 490] width 642 height 2057
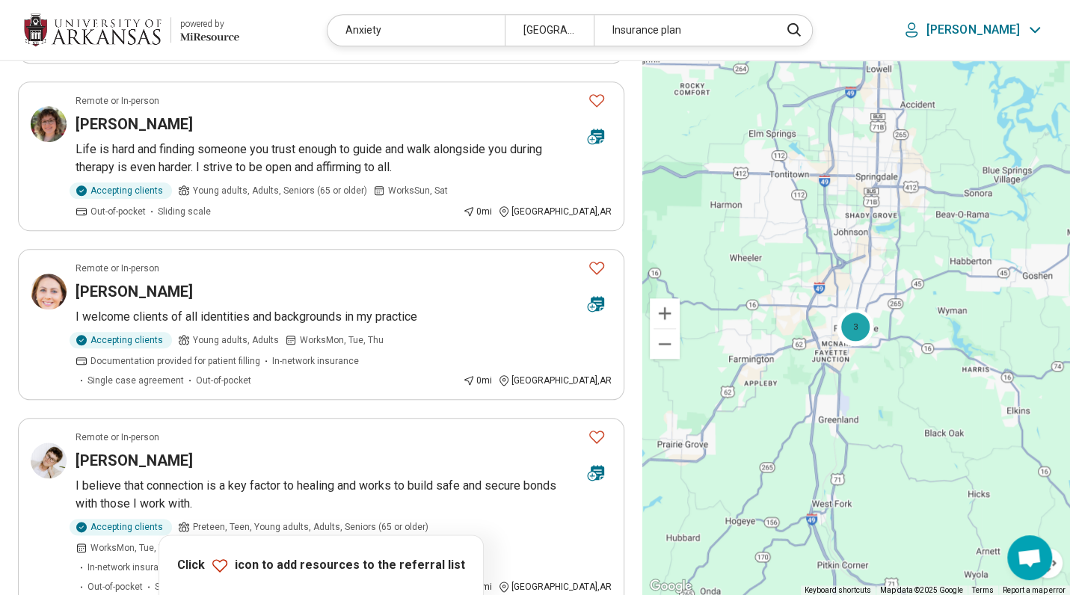
scroll to position [898, 0]
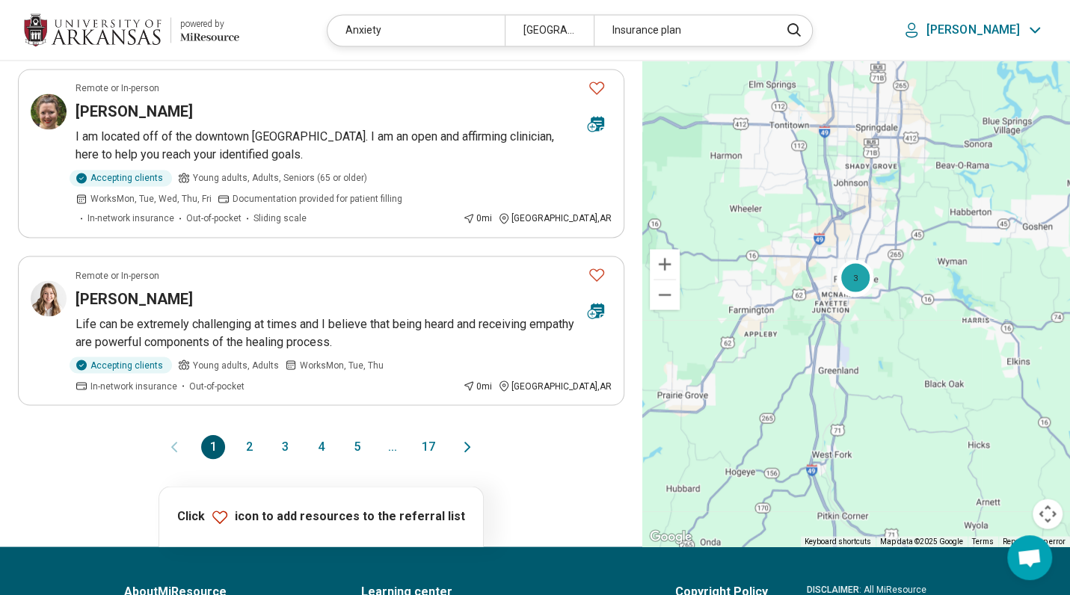
click at [245, 435] on button "2" at bounding box center [249, 447] width 24 height 24
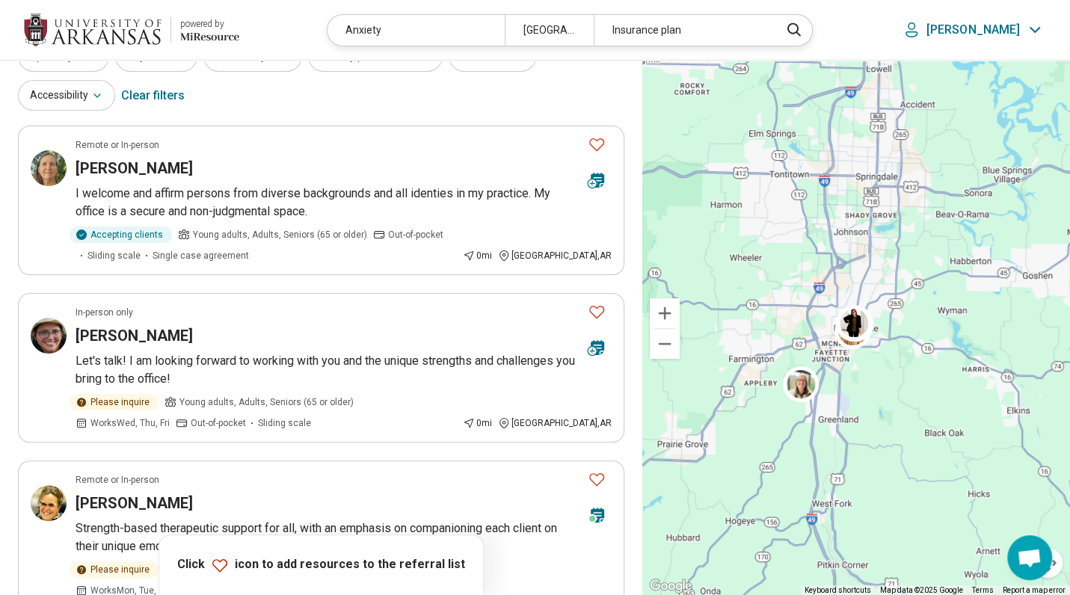
scroll to position [224, 0]
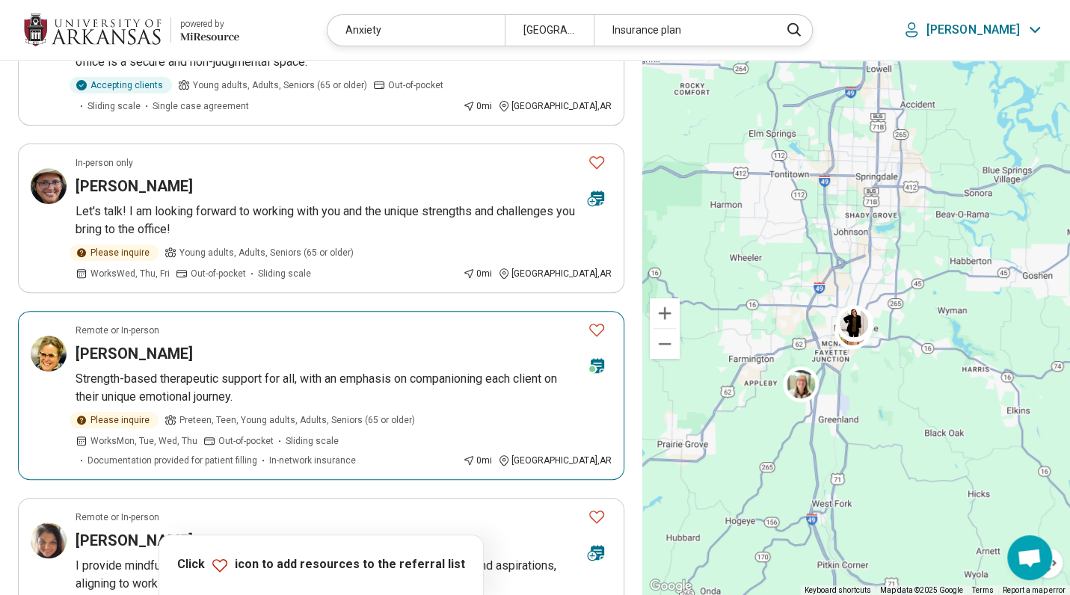
click at [119, 347] on h3 "Karen Grumme-Rodriguez" at bounding box center [134, 353] width 117 height 21
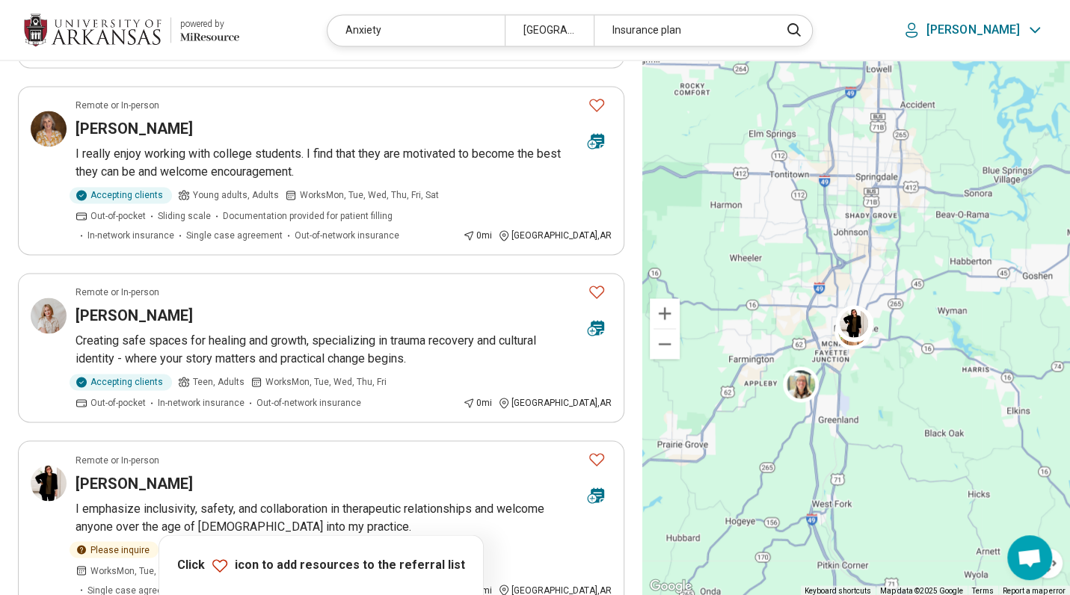
scroll to position [1346, 0]
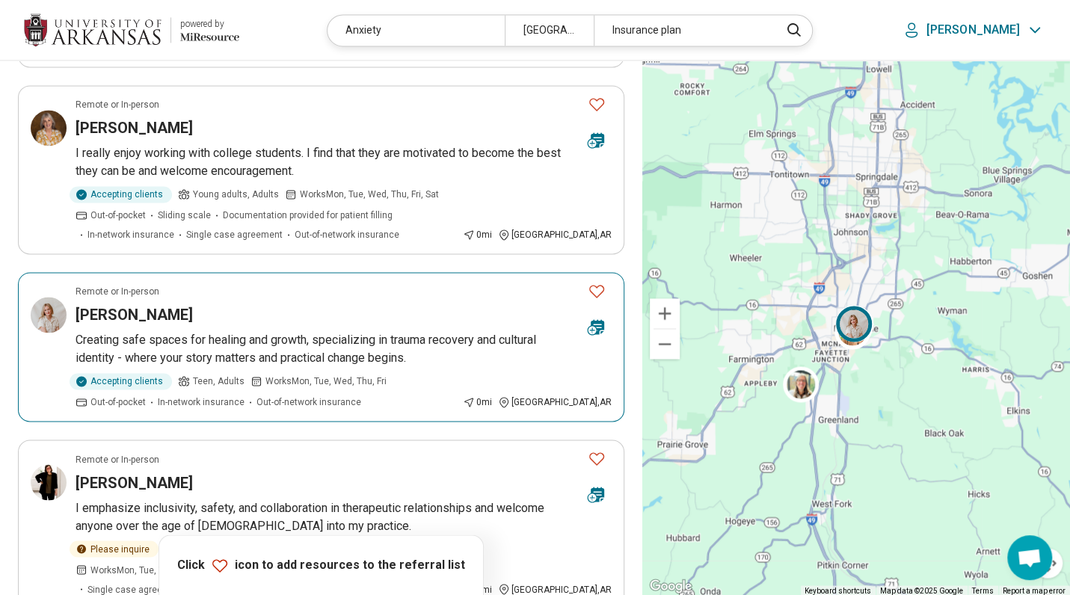
click at [279, 342] on p "Creating safe spaces for healing and growth, specializing in trauma recovery an…" at bounding box center [344, 349] width 536 height 36
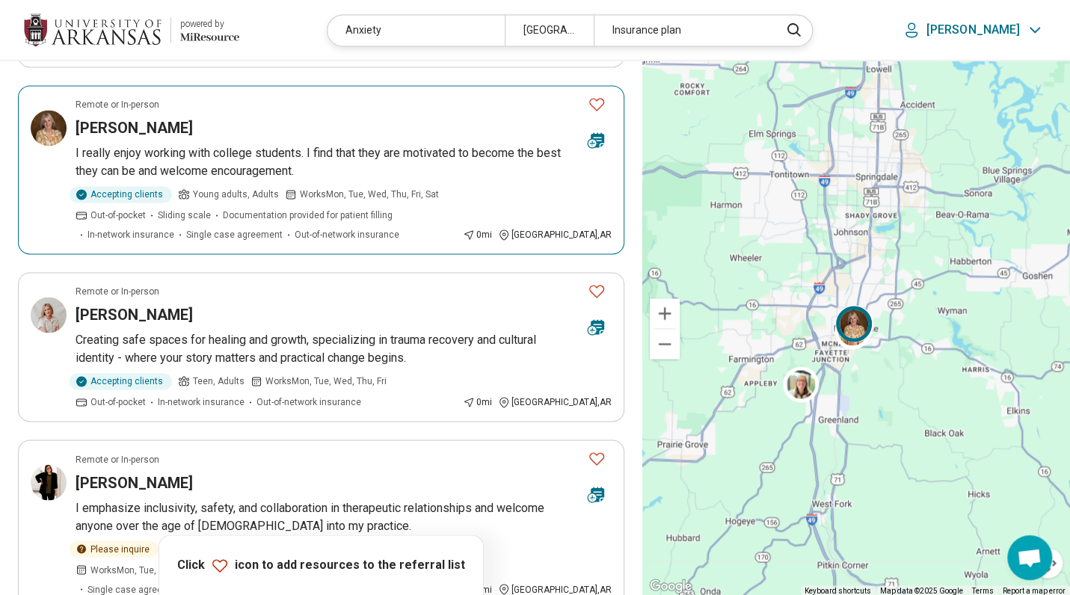
scroll to position [1645, 0]
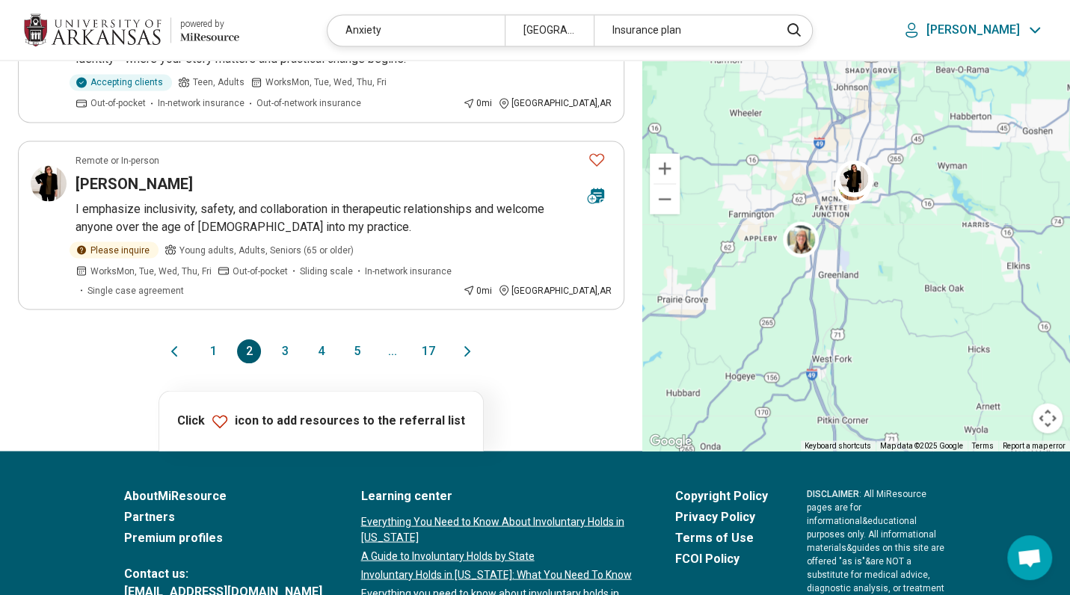
click at [283, 340] on button "3" at bounding box center [285, 352] width 24 height 24
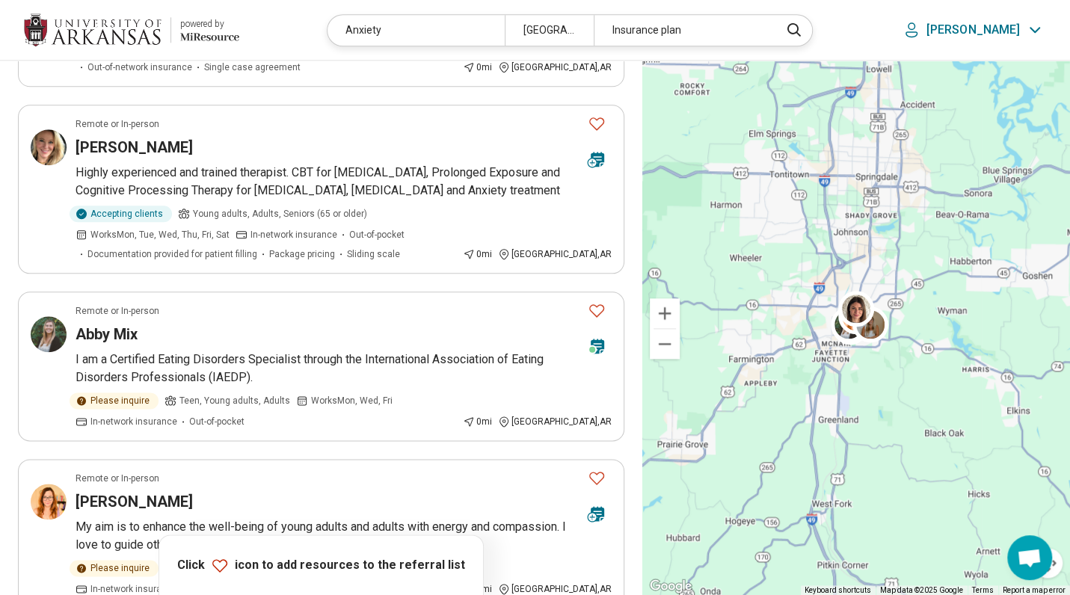
scroll to position [1197, 0]
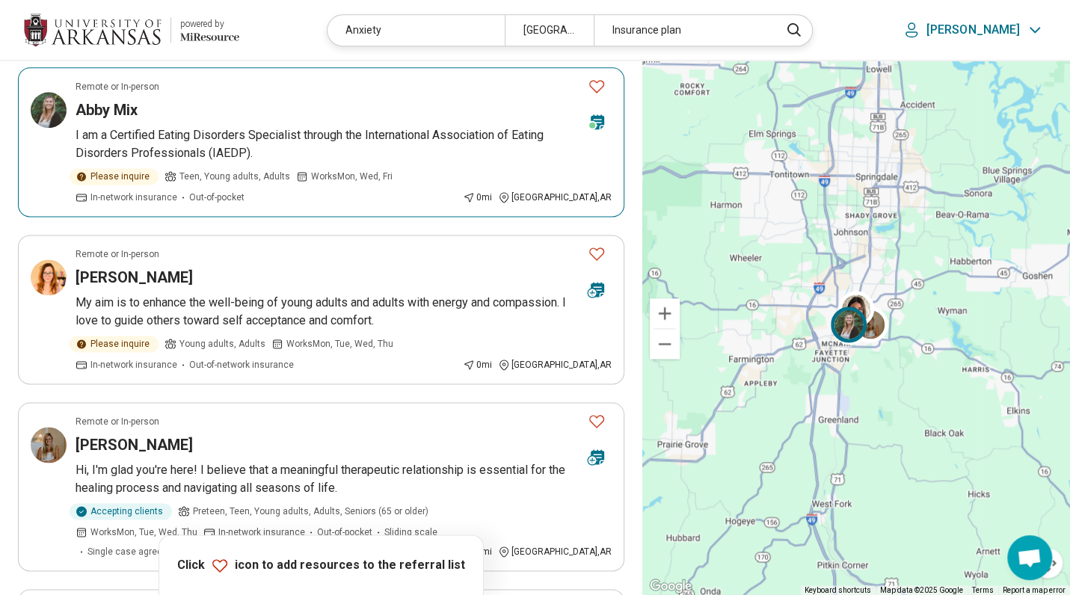
click at [130, 131] on p "I am a Certified Eating Disorders Specialist through the International Associat…" at bounding box center [344, 144] width 536 height 36
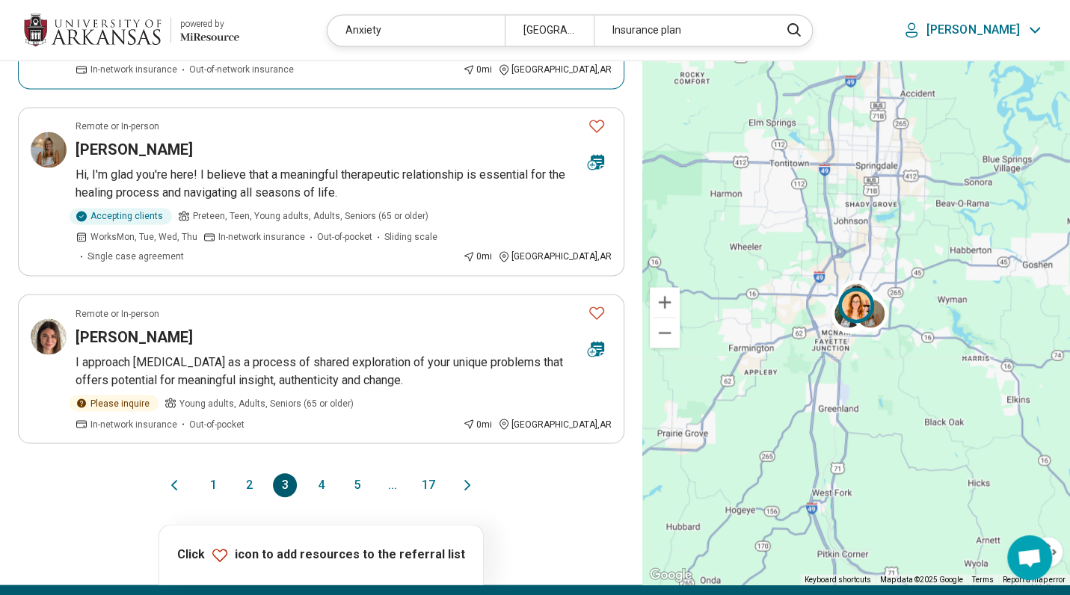
scroll to position [1496, 0]
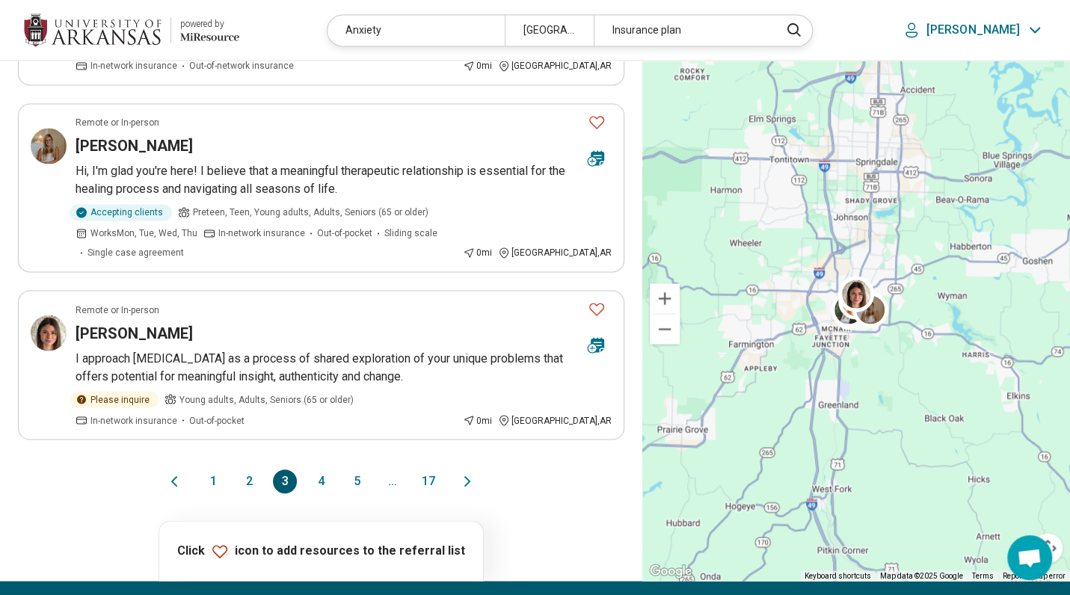
click at [330, 470] on button "4" at bounding box center [321, 482] width 24 height 24
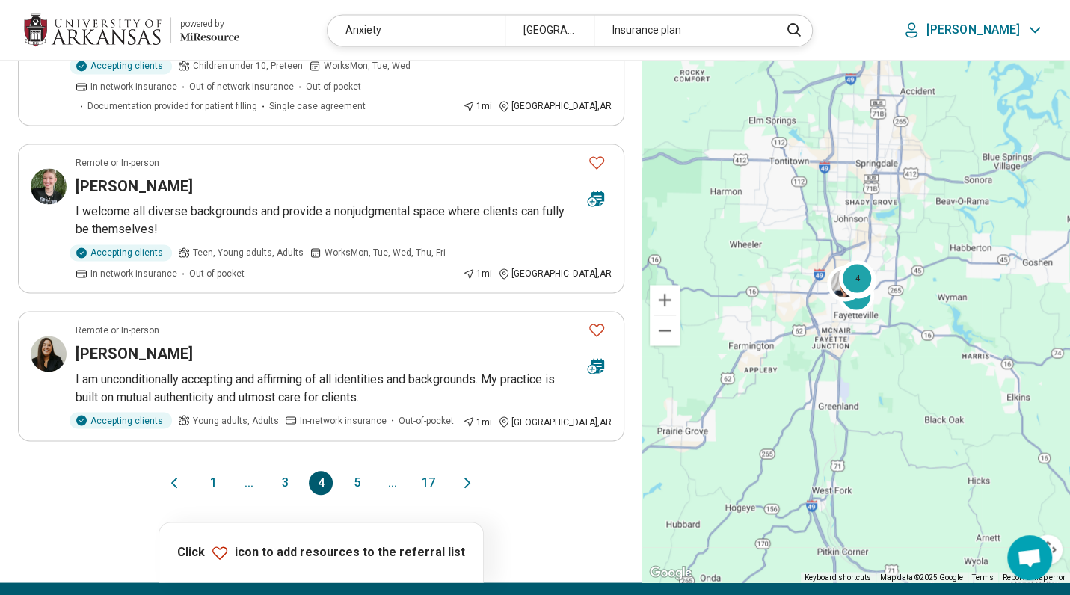
scroll to position [1271, 0]
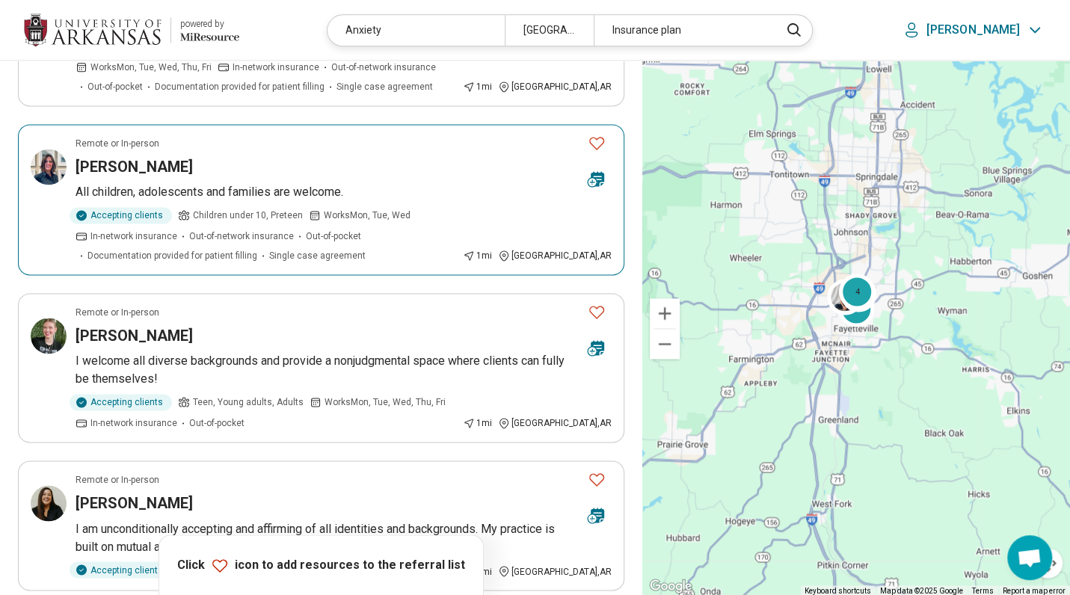
click at [210, 183] on p "All children, adolescents and families are welcome." at bounding box center [344, 192] width 536 height 18
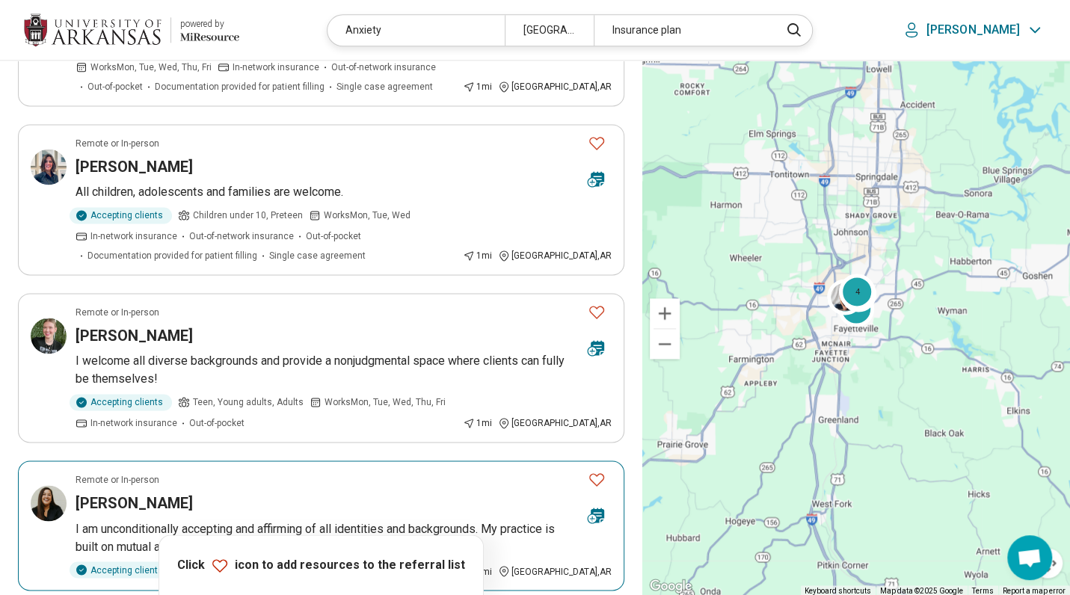
scroll to position [1571, 0]
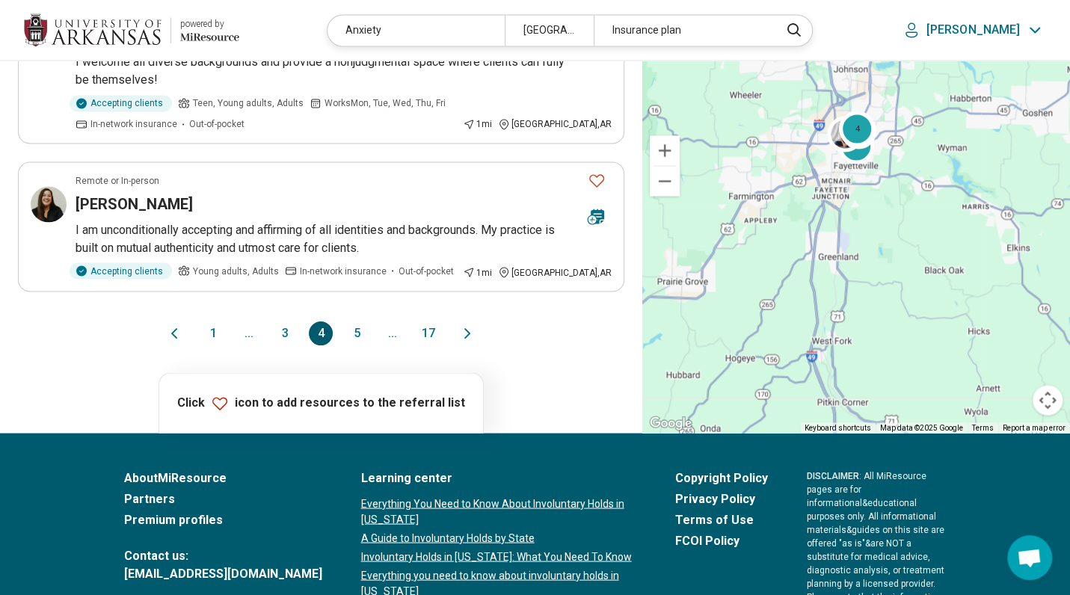
click at [358, 322] on button "5" at bounding box center [357, 334] width 24 height 24
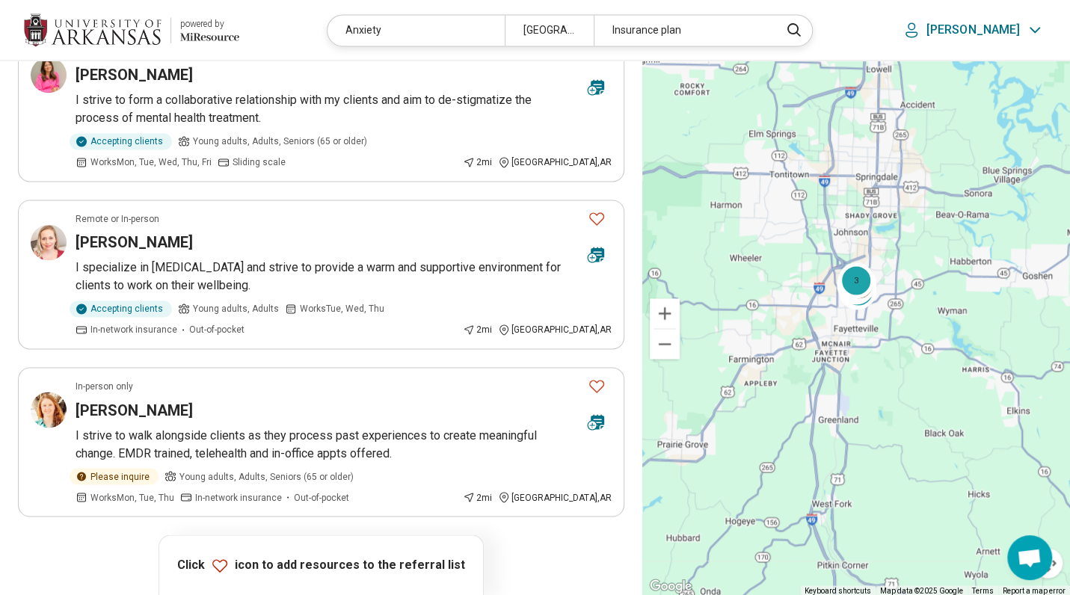
scroll to position [1421, 0]
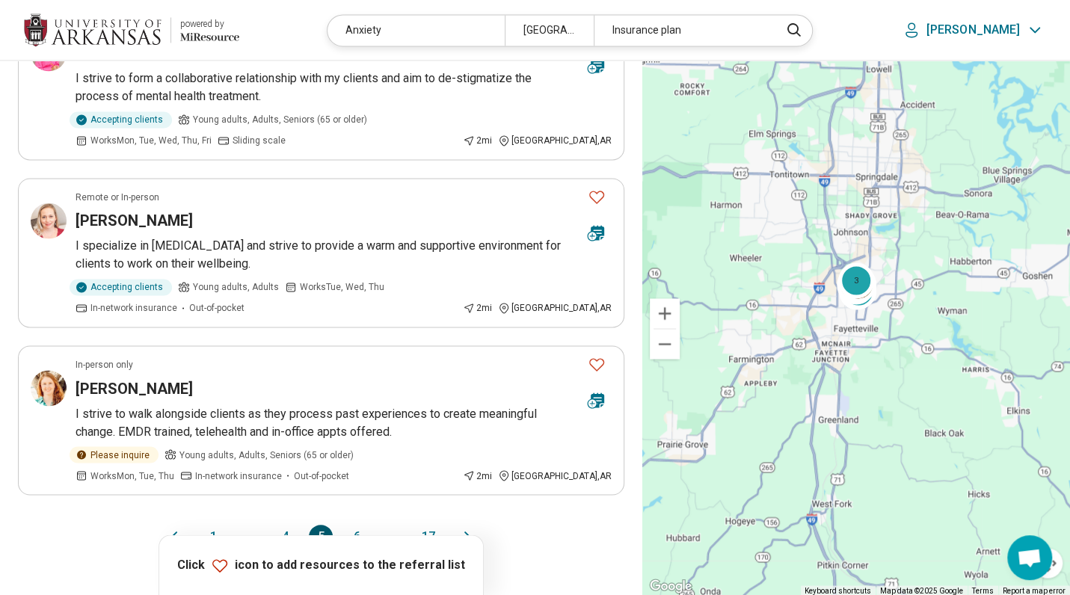
click at [352, 525] on button "6" at bounding box center [357, 537] width 24 height 24
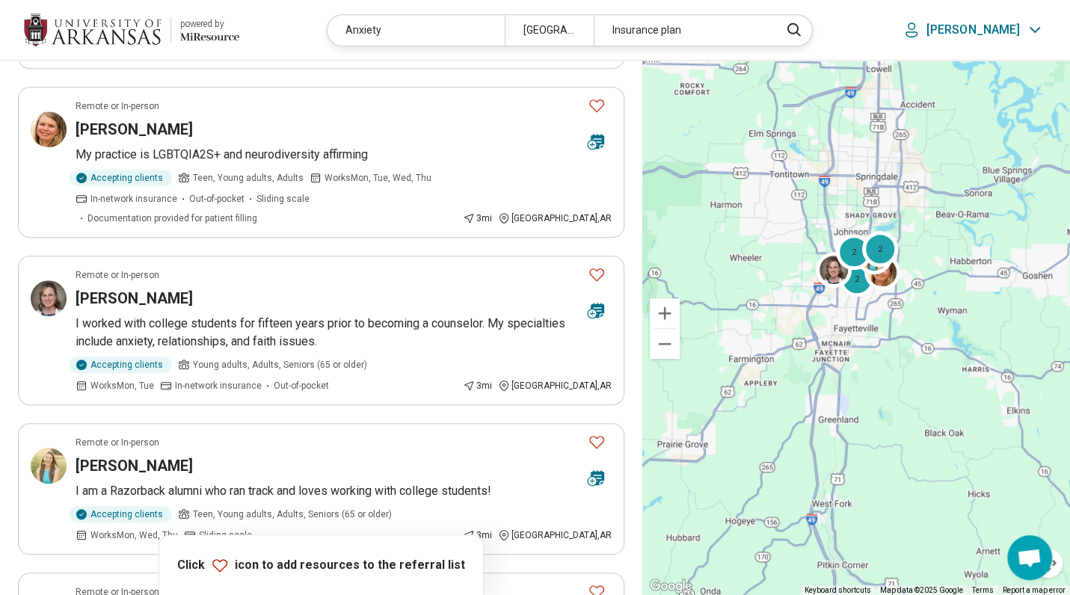
scroll to position [524, 0]
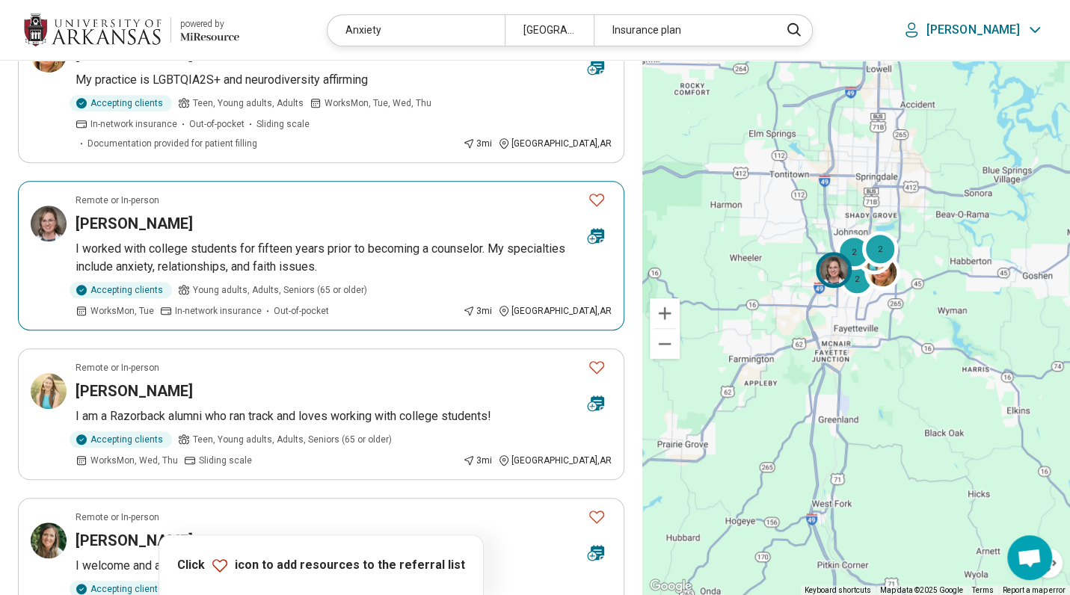
click at [181, 240] on p "I worked with college students for fifteen years prior to becoming a counselor.…" at bounding box center [344, 258] width 536 height 36
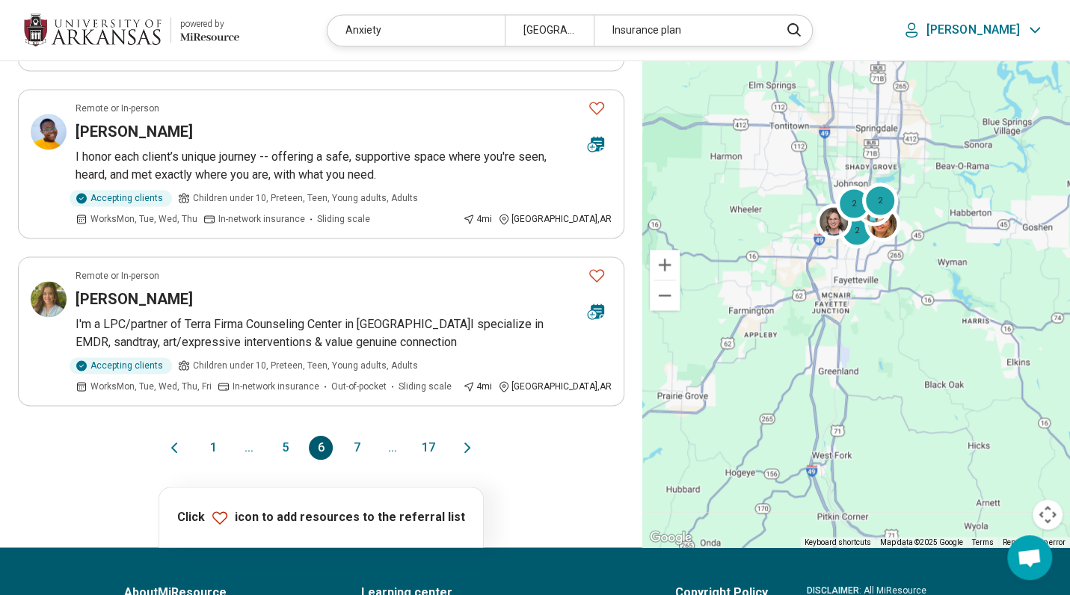
scroll to position [1496, 0]
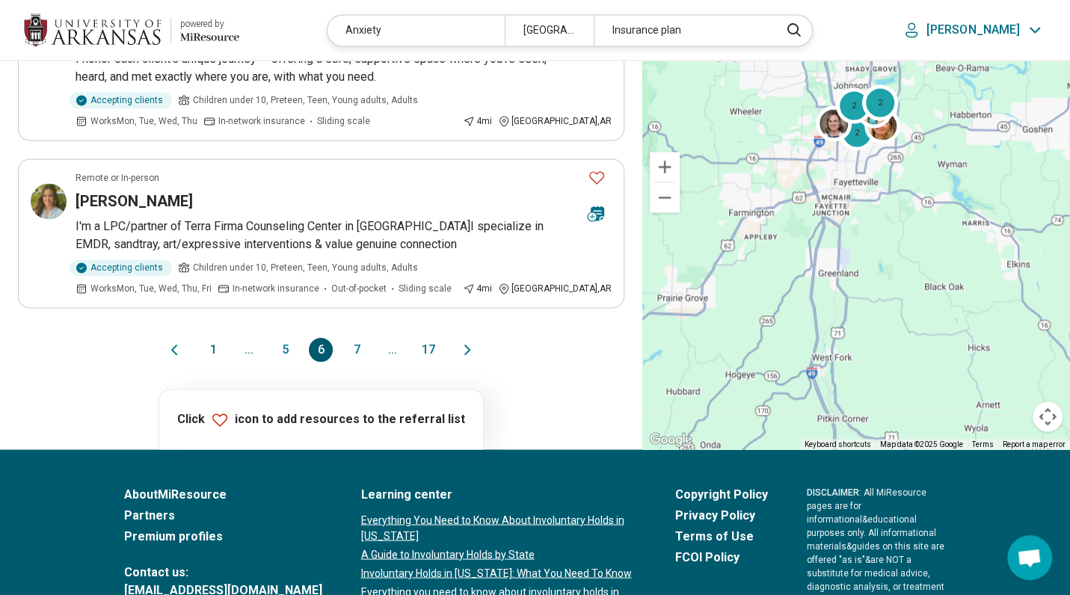
click at [358, 338] on button "7" at bounding box center [357, 350] width 24 height 24
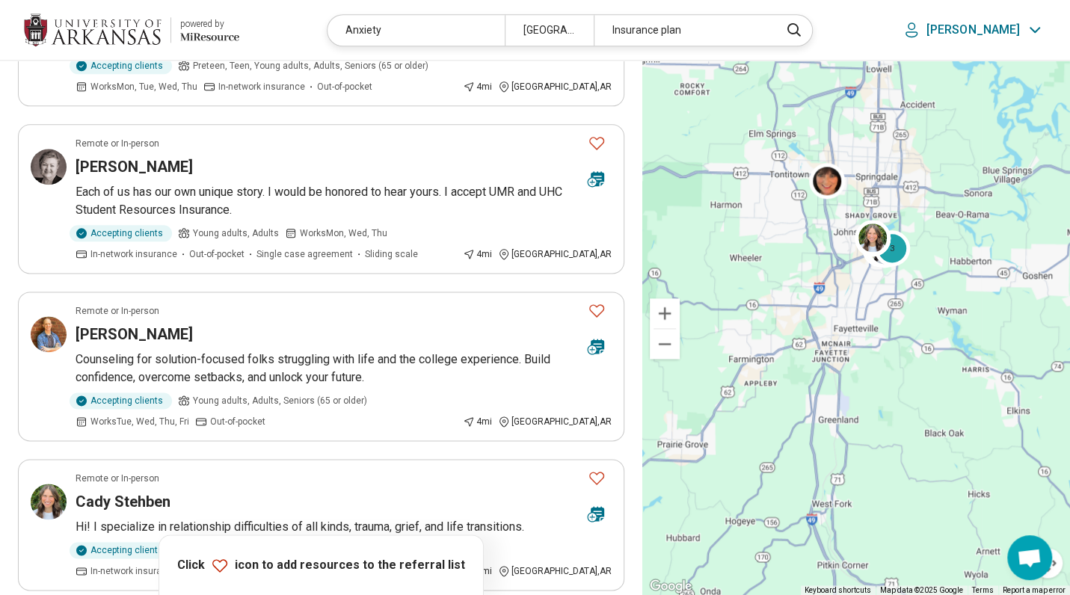
scroll to position [1271, 0]
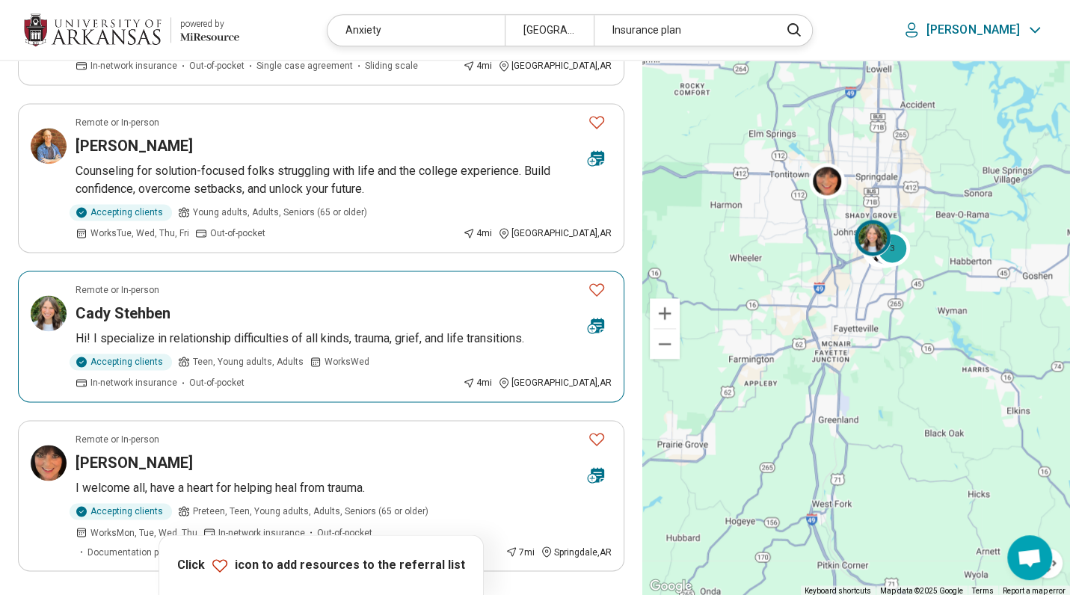
click at [95, 302] on article "Remote or In-person Cady Stehben Hi! I specialize in relationship difficulties …" at bounding box center [321, 337] width 607 height 132
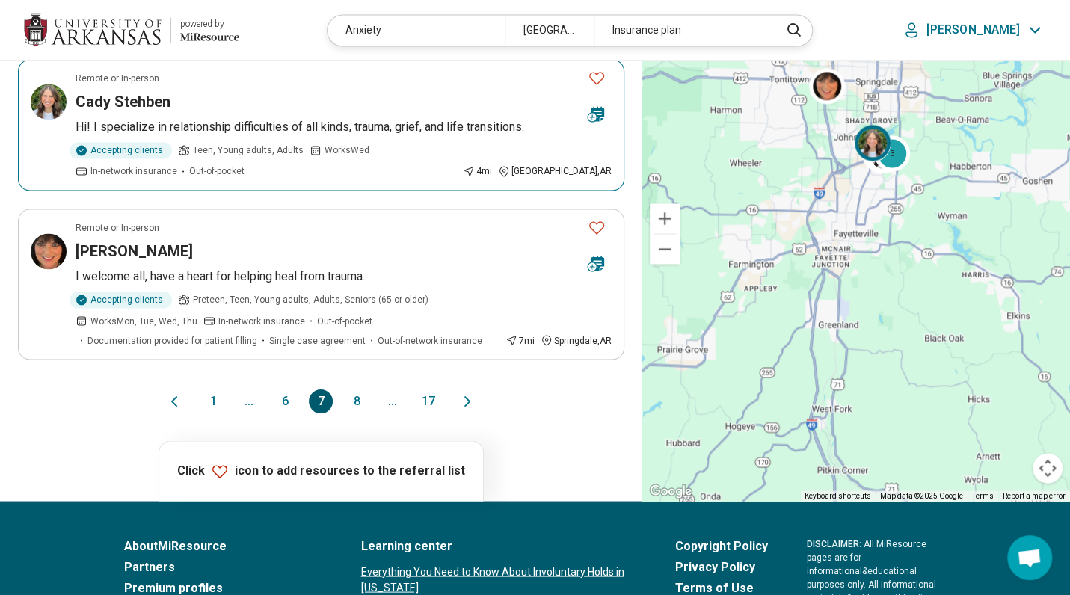
scroll to position [1496, 0]
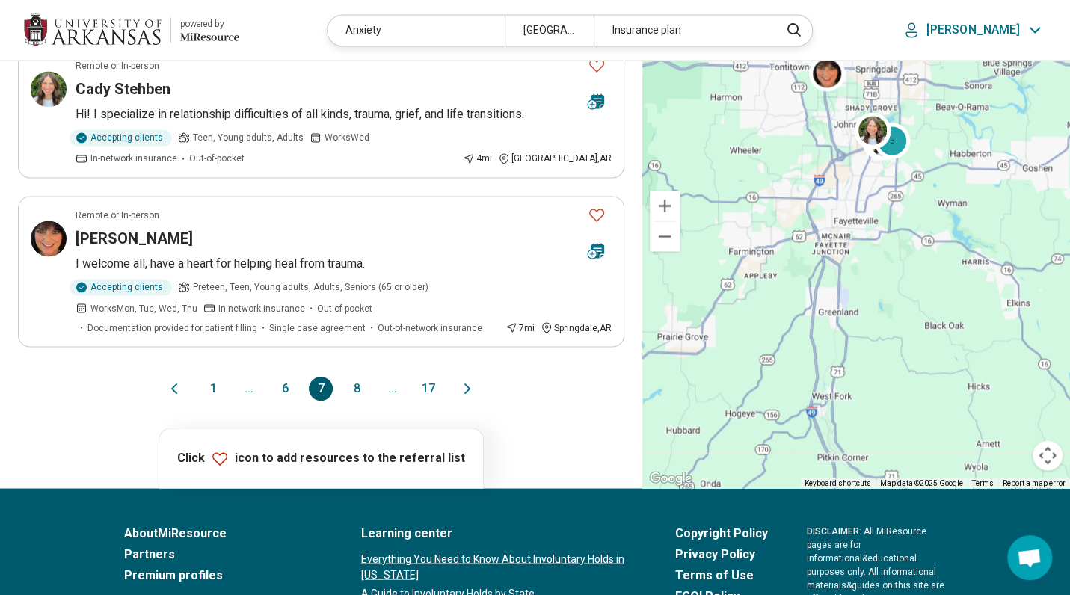
click at [357, 377] on button "8" at bounding box center [357, 389] width 24 height 24
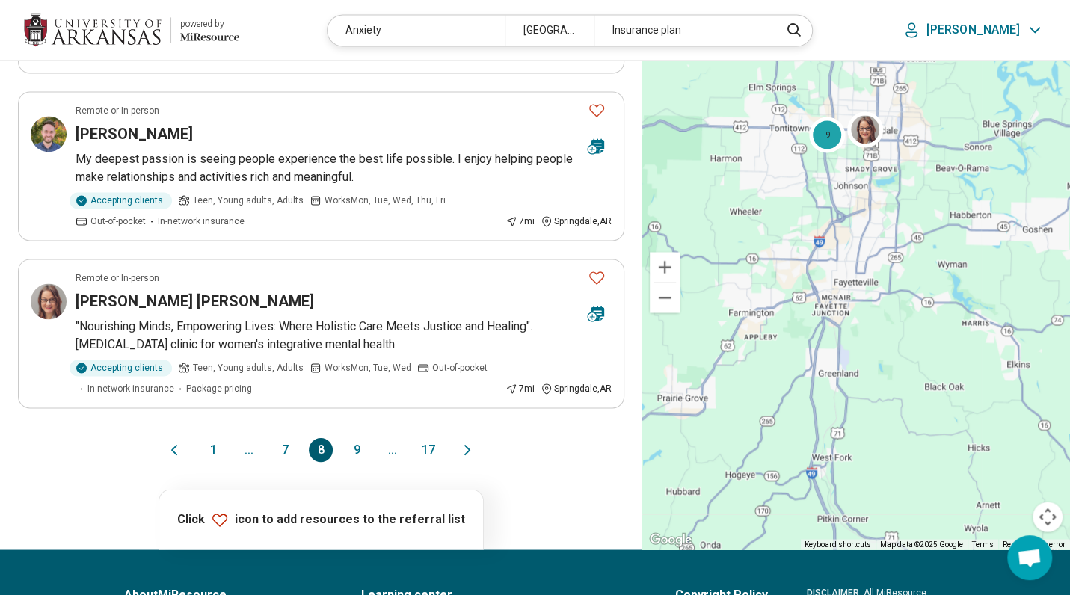
scroll to position [1571, 0]
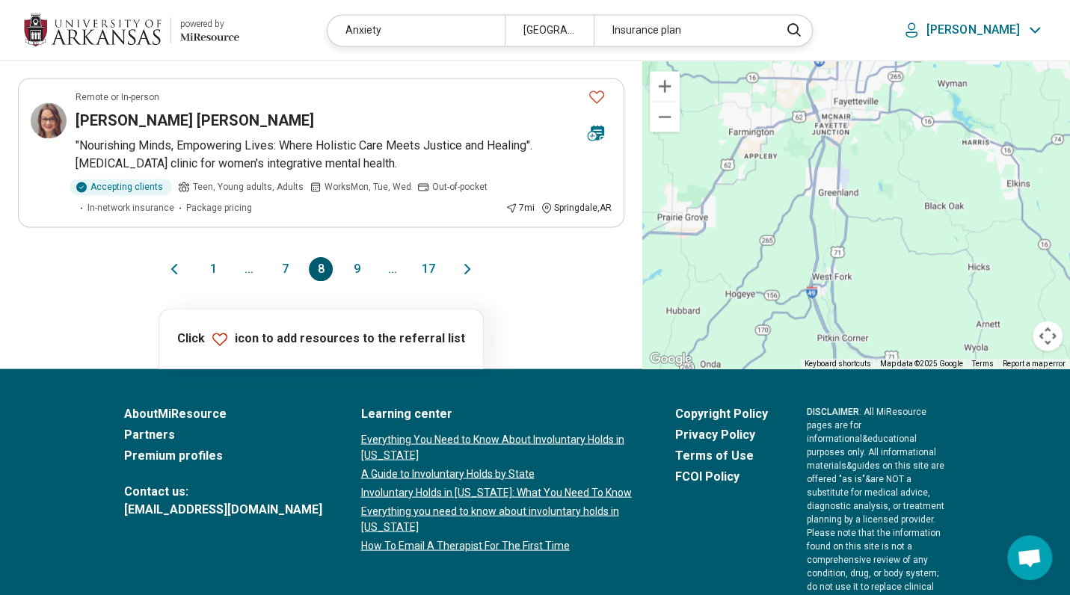
click at [358, 259] on button "9" at bounding box center [357, 269] width 24 height 24
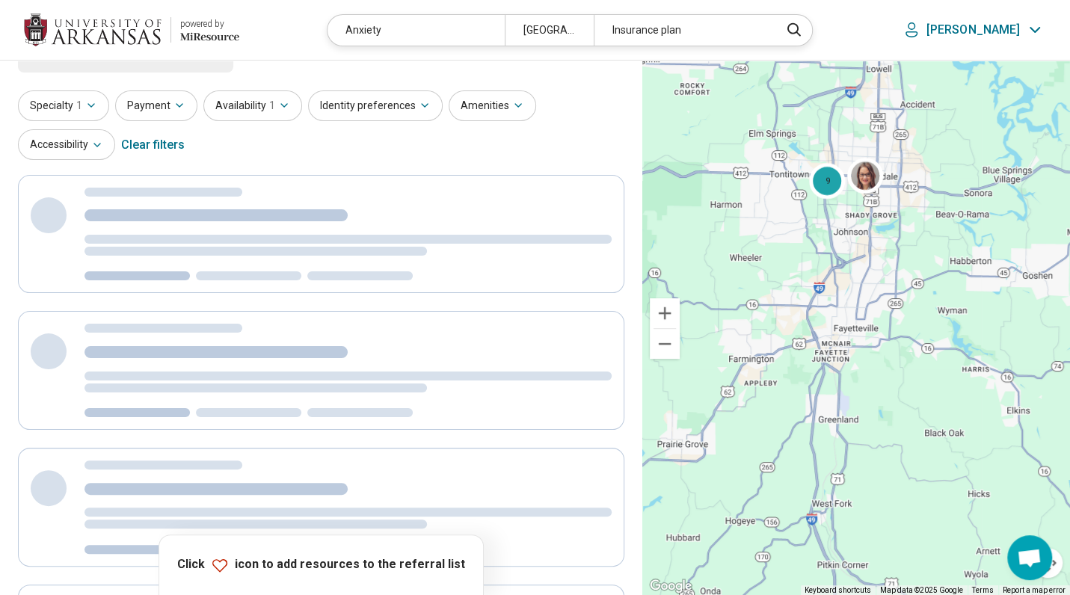
scroll to position [0, 0]
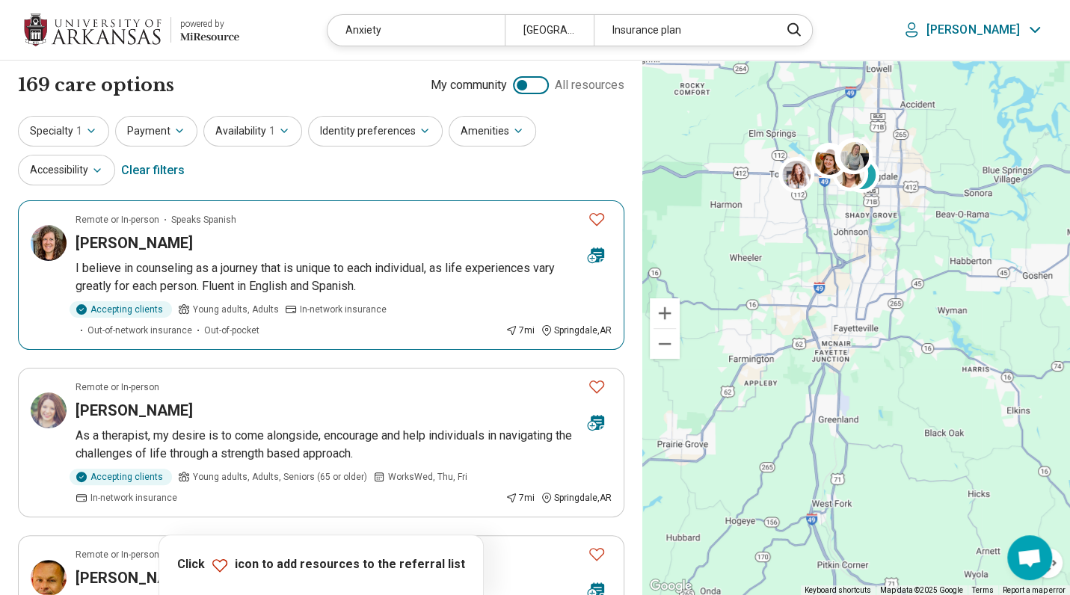
click at [109, 247] on h3 "Julie Ellenbarger" at bounding box center [134, 243] width 117 height 21
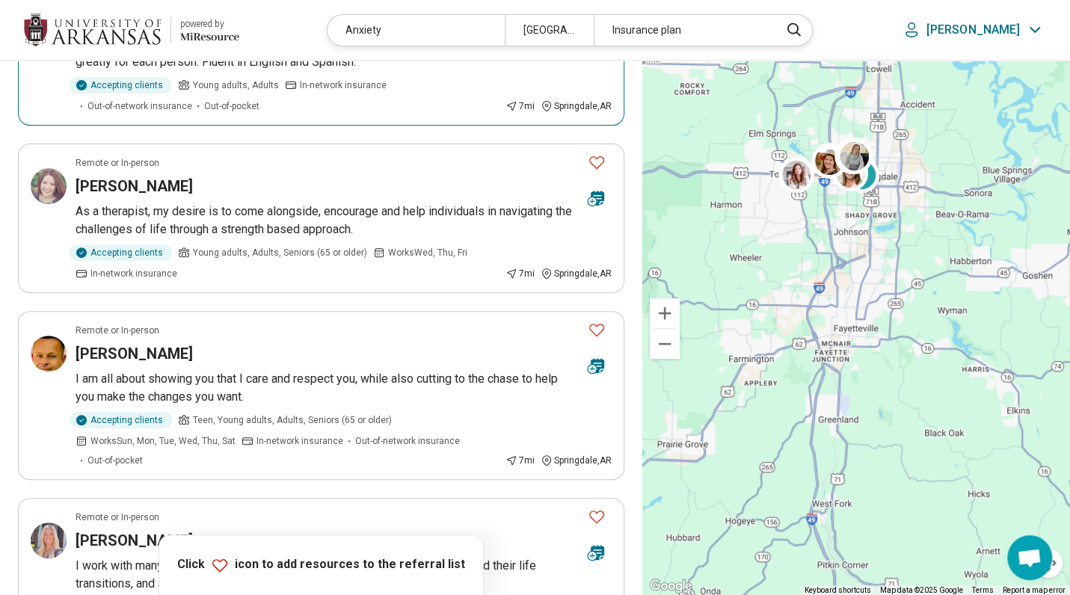
scroll to position [449, 0]
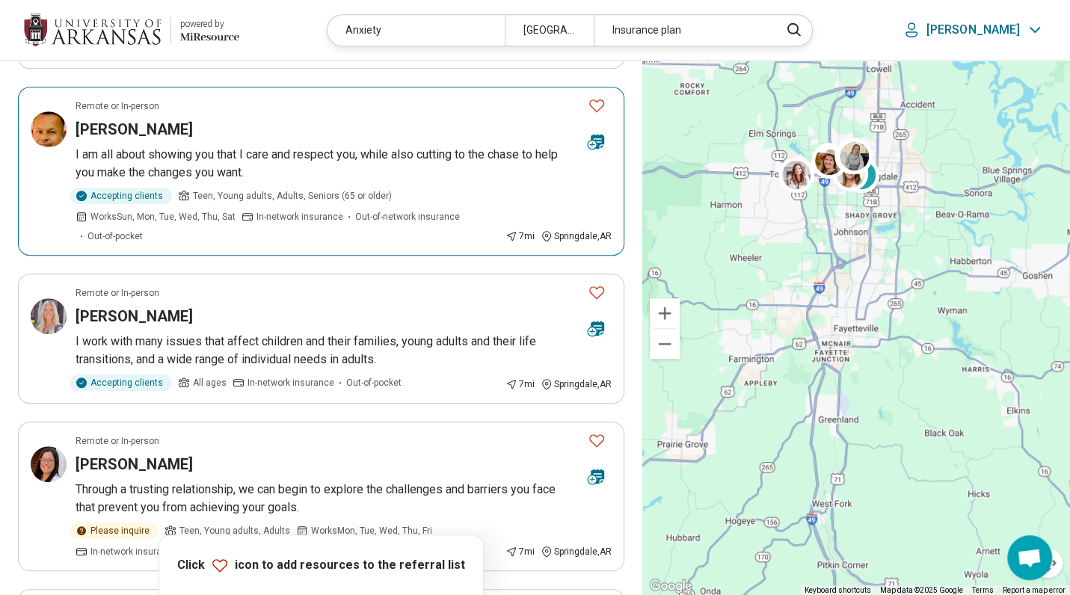
click at [96, 132] on h3 "Jason Cates" at bounding box center [134, 129] width 117 height 21
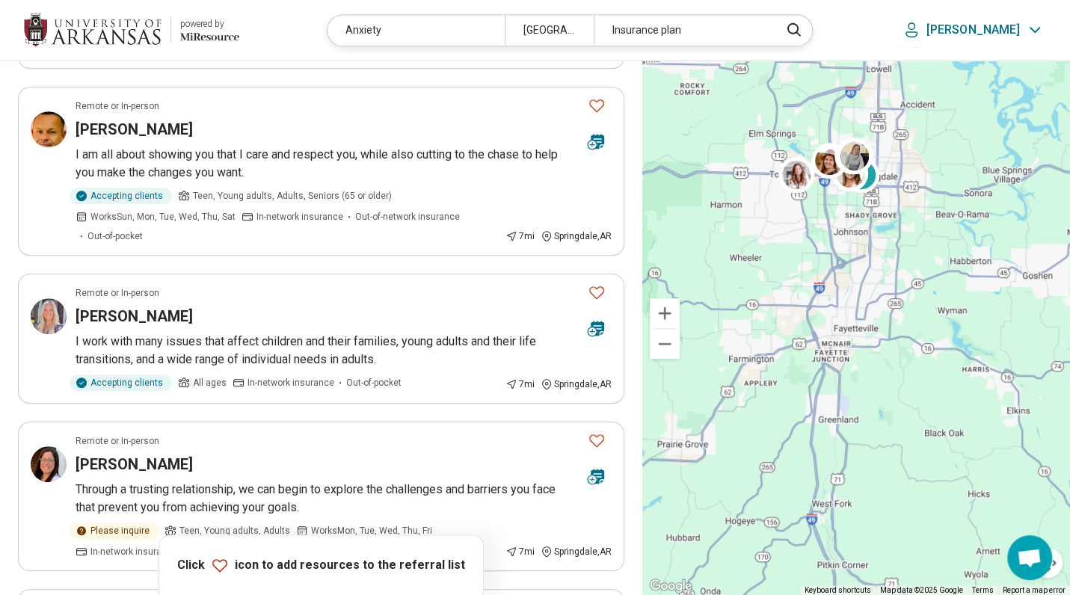
scroll to position [748, 0]
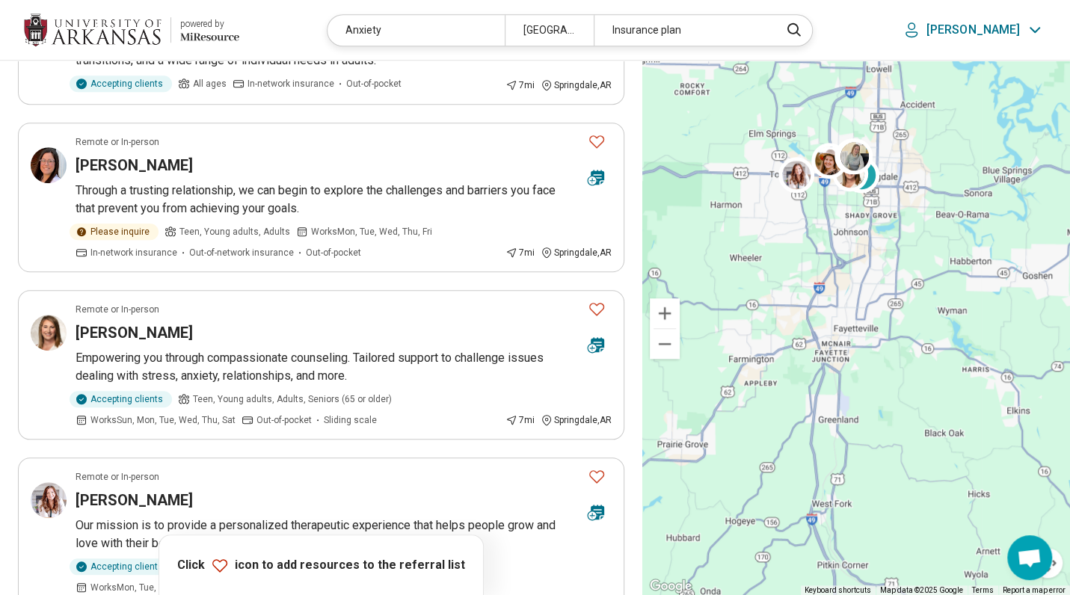
click at [4, 239] on div "169 care options 169 provider s My community All resources Specialty 1 Payment …" at bounding box center [321, 302] width 642 height 1978
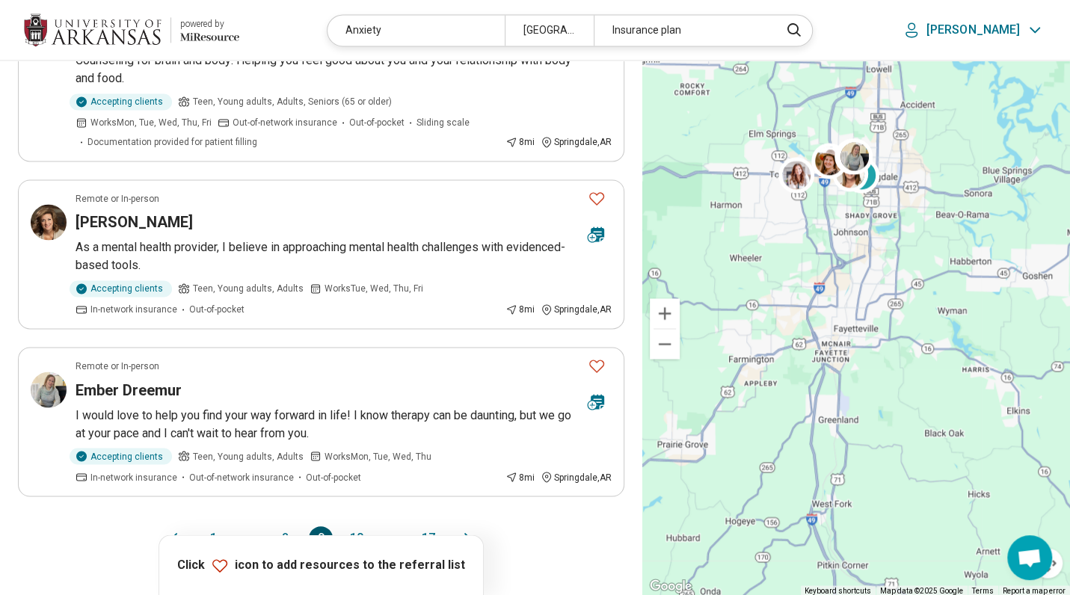
scroll to position [1421, 0]
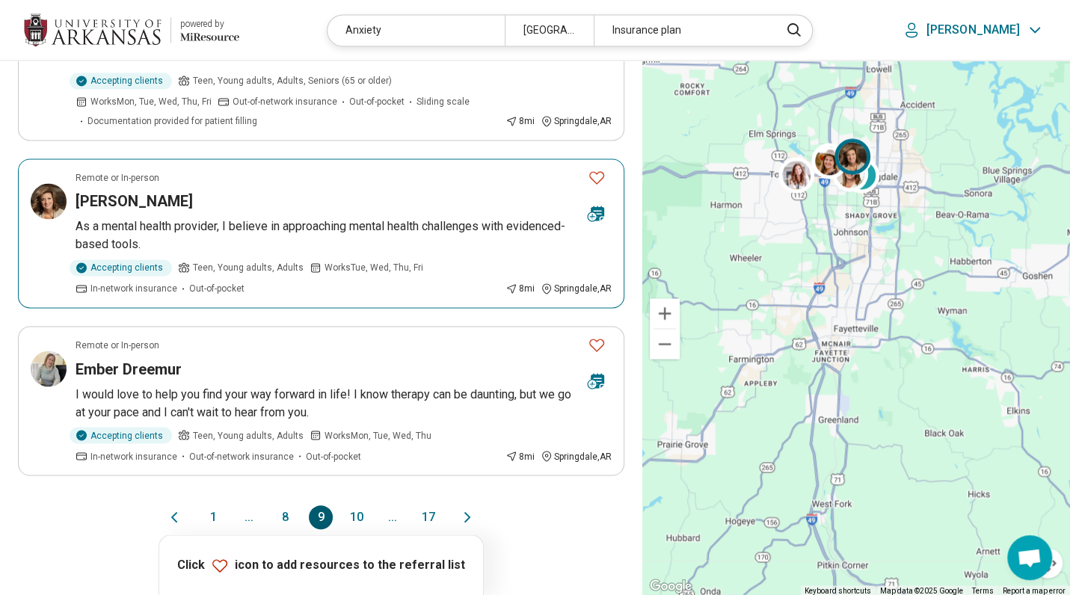
click at [113, 191] on h3 "Angela Moses" at bounding box center [134, 201] width 117 height 21
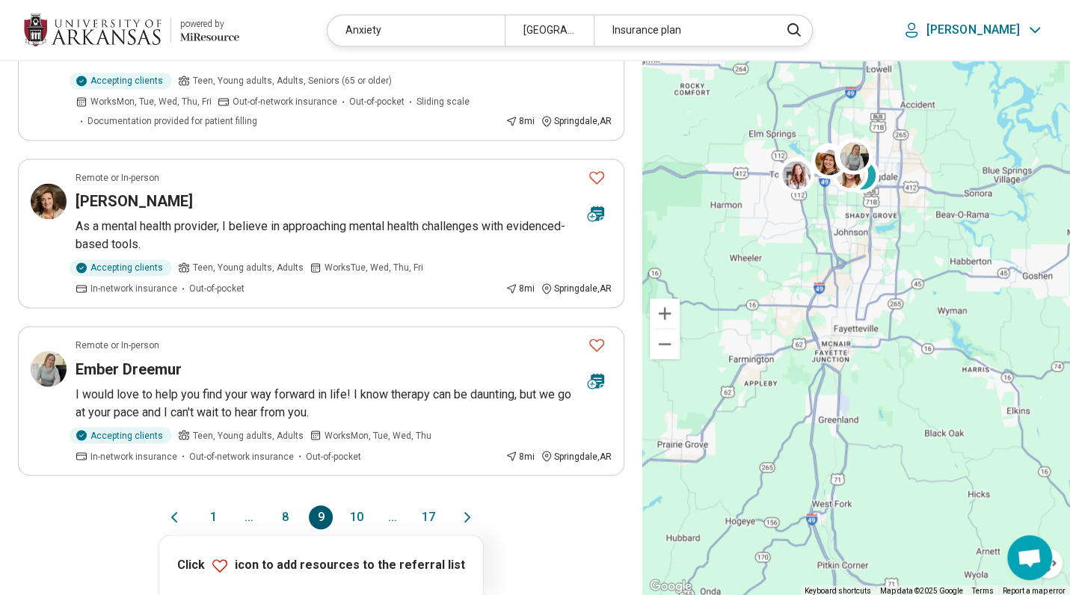
click at [361, 506] on button "10" at bounding box center [357, 518] width 24 height 24
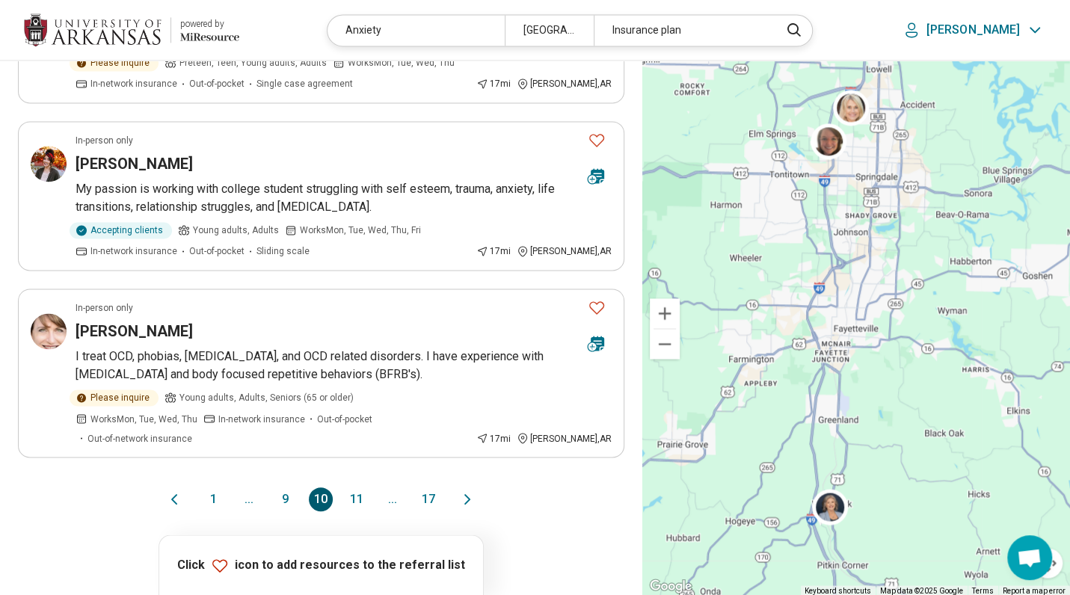
scroll to position [1571, 0]
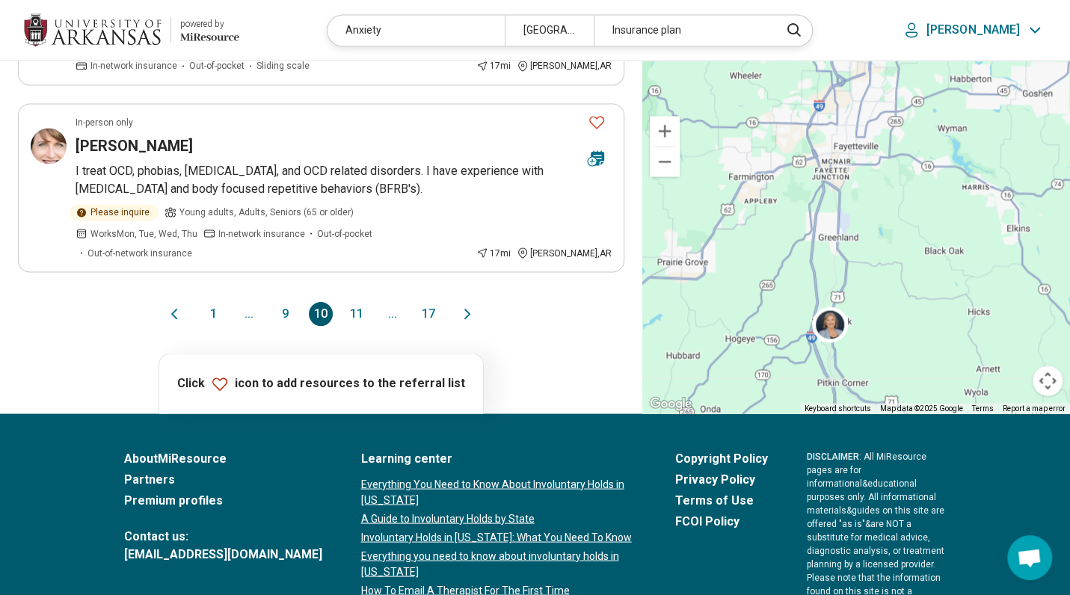
click at [349, 302] on button "11" at bounding box center [357, 314] width 24 height 24
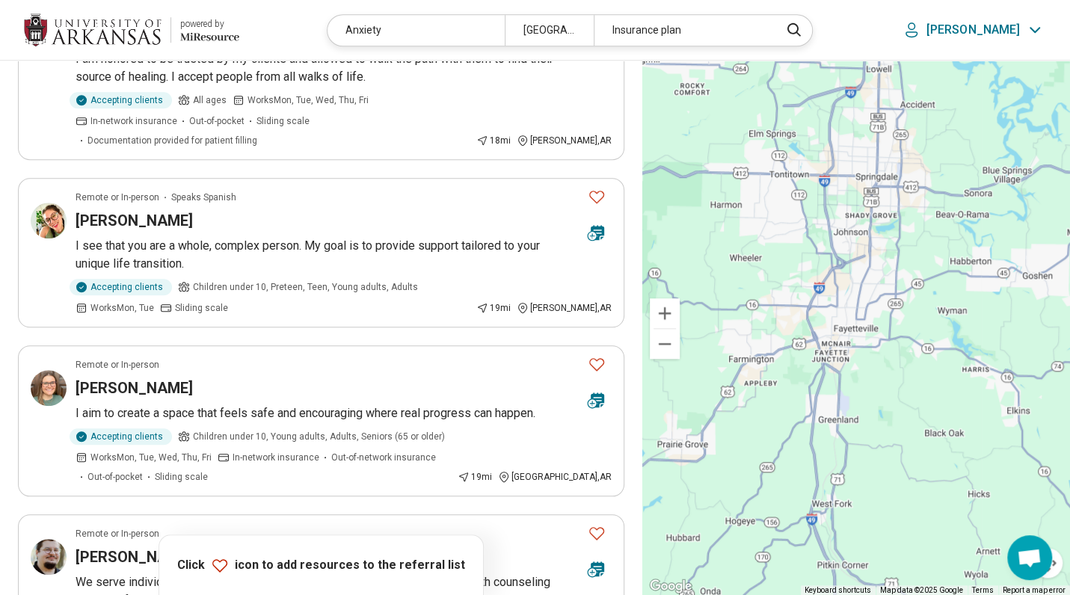
scroll to position [748, 0]
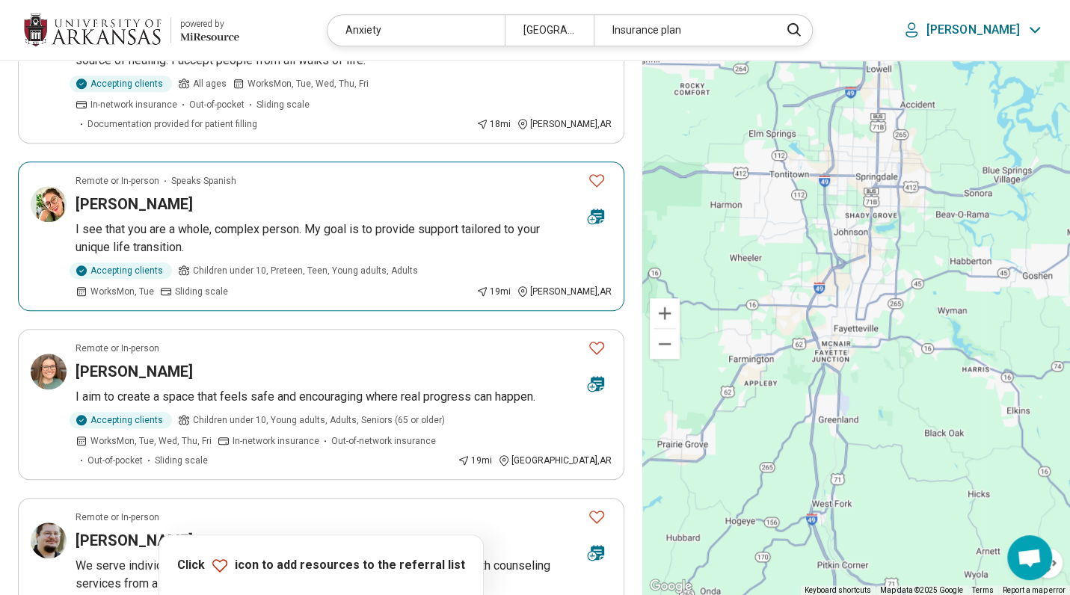
click at [120, 221] on p "I see that you are a whole, complex person. My goal is to provide support tailo…" at bounding box center [344, 239] width 536 height 36
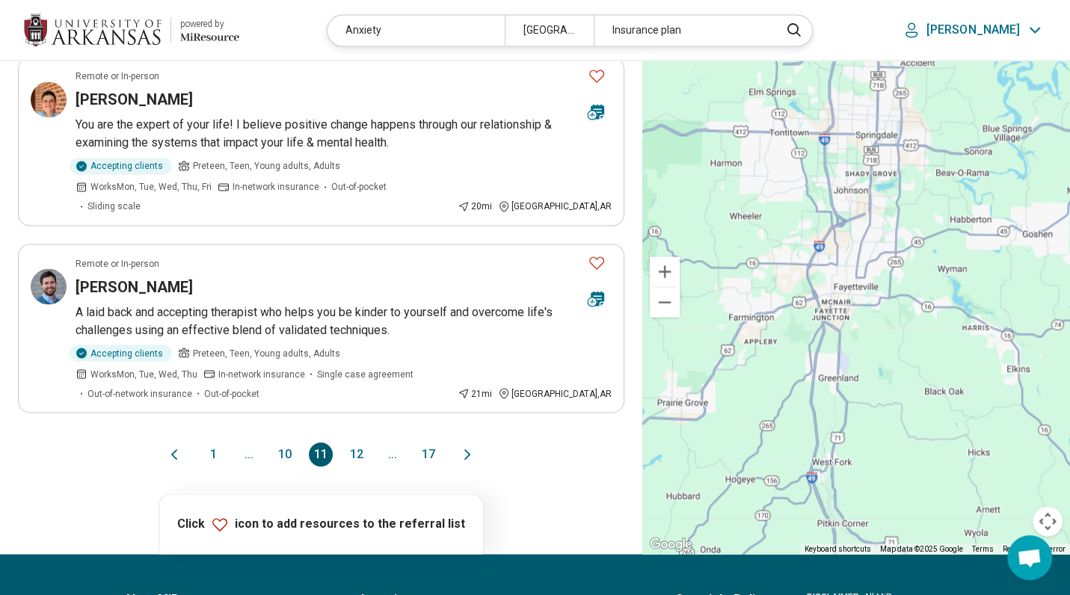
scroll to position [1571, 0]
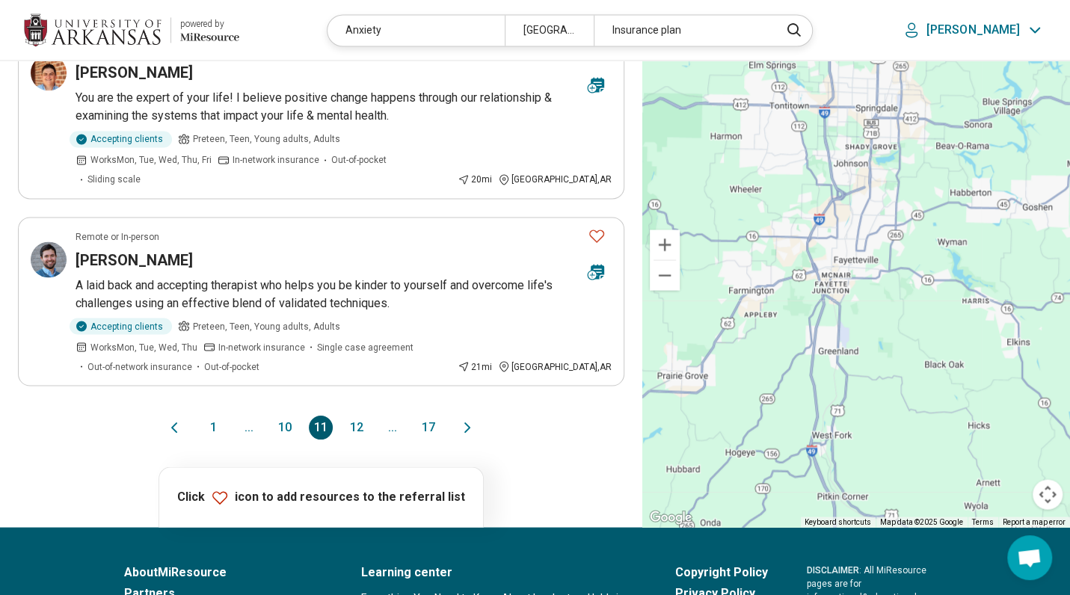
click at [357, 416] on button "12" at bounding box center [357, 428] width 24 height 24
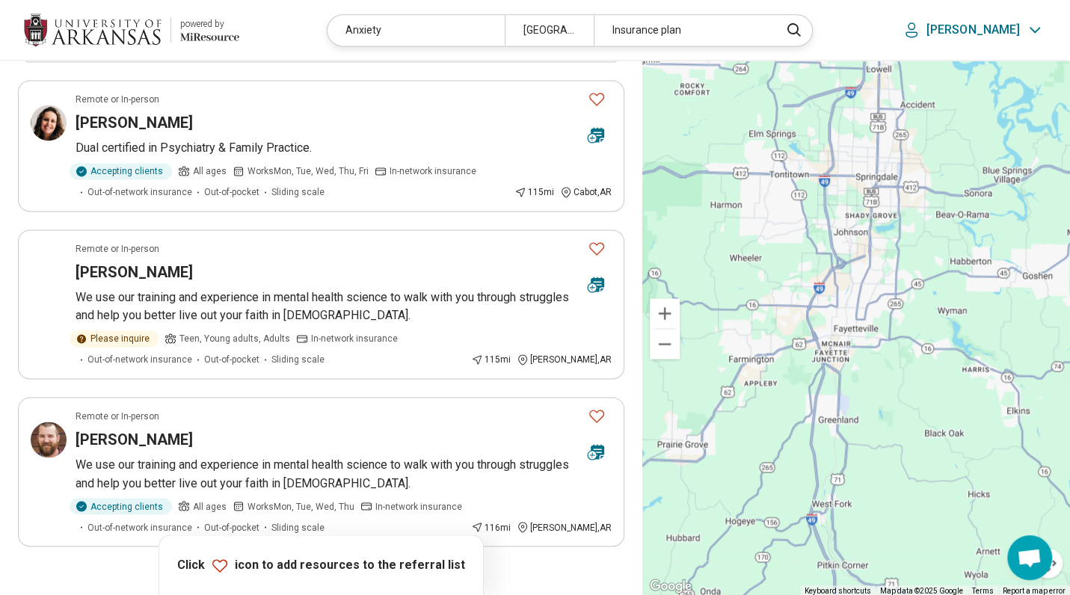
scroll to position [1122, 0]
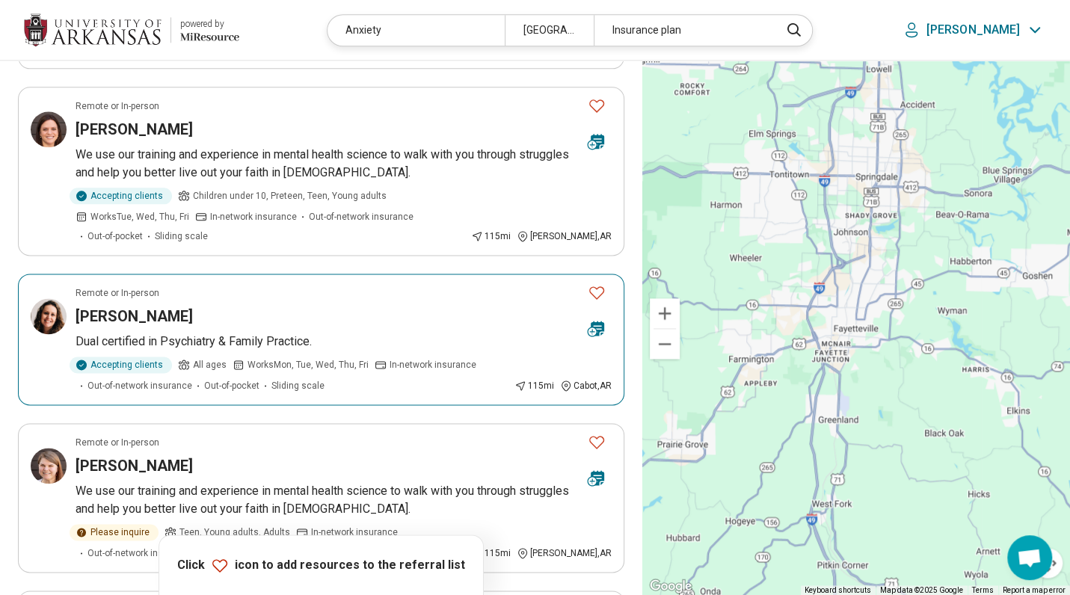
click at [209, 333] on p "Dual certified in Psychiatry & Family Practice." at bounding box center [344, 342] width 536 height 18
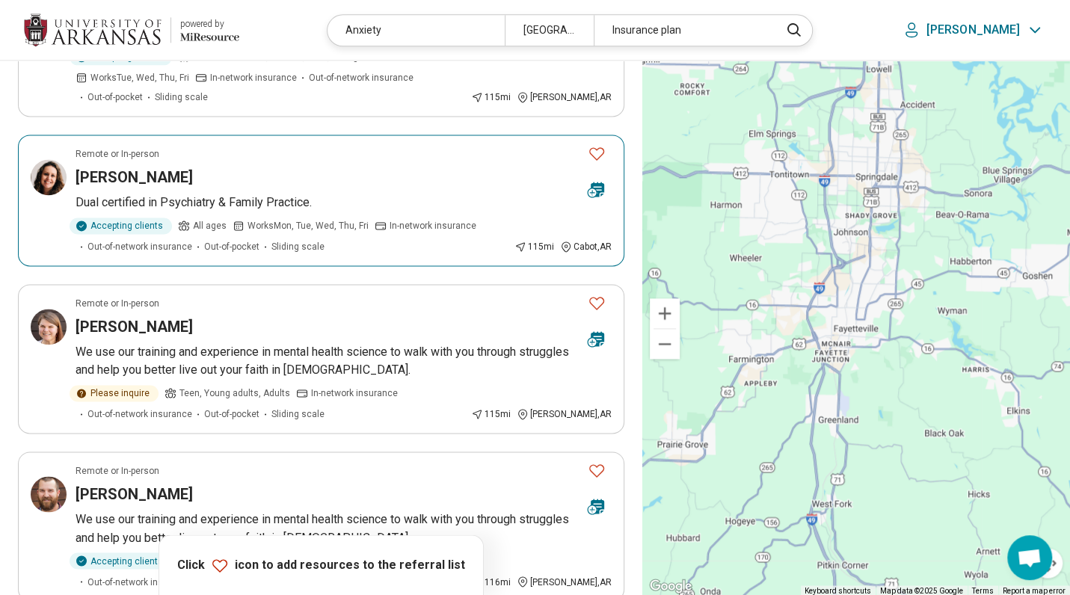
scroll to position [1421, 0]
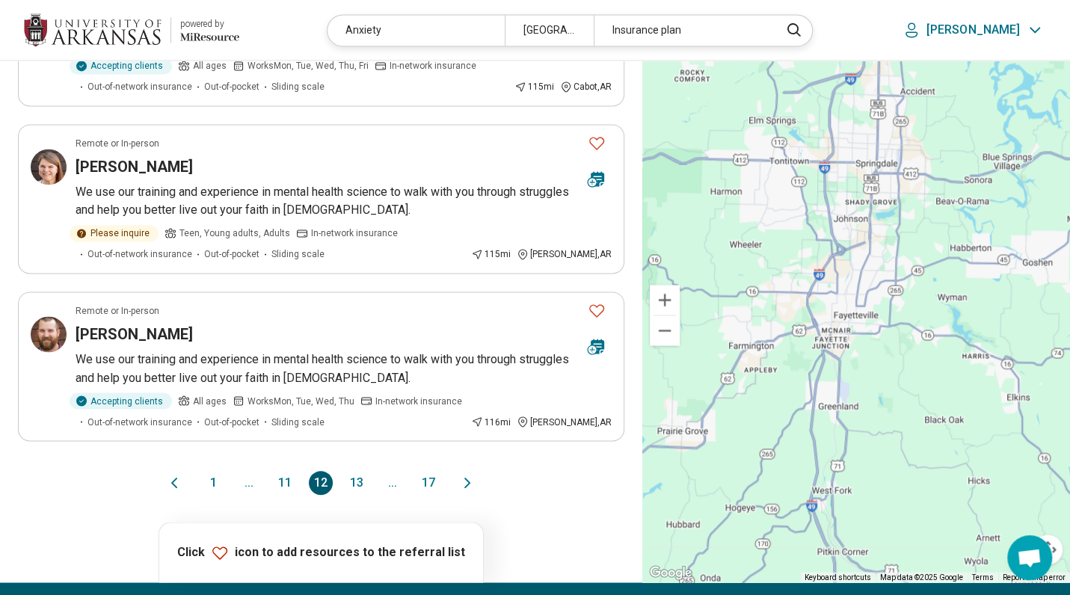
click at [357, 471] on button "13" at bounding box center [357, 483] width 24 height 24
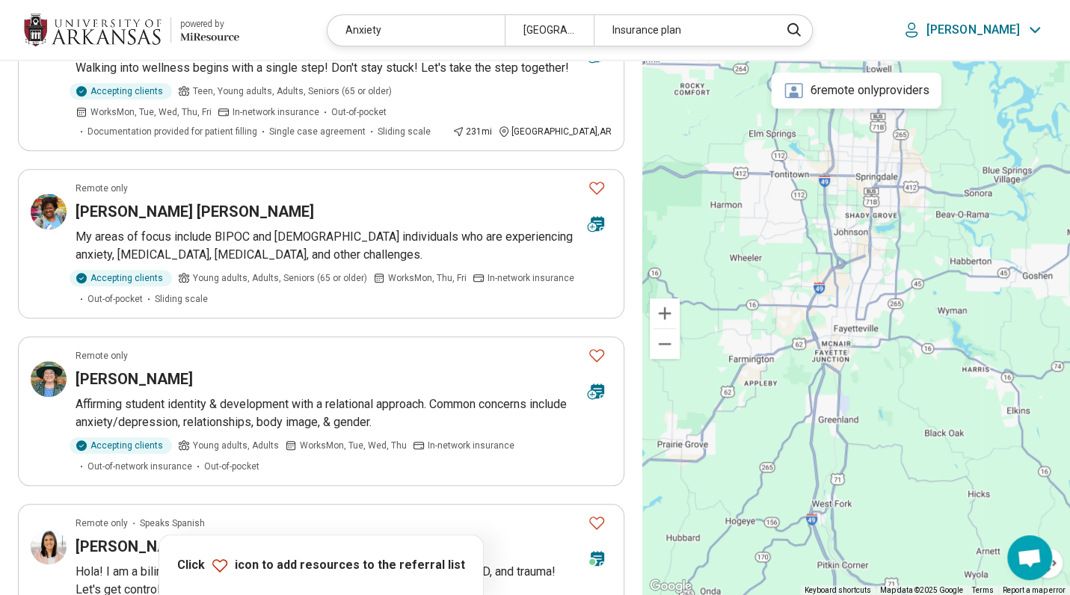
scroll to position [748, 0]
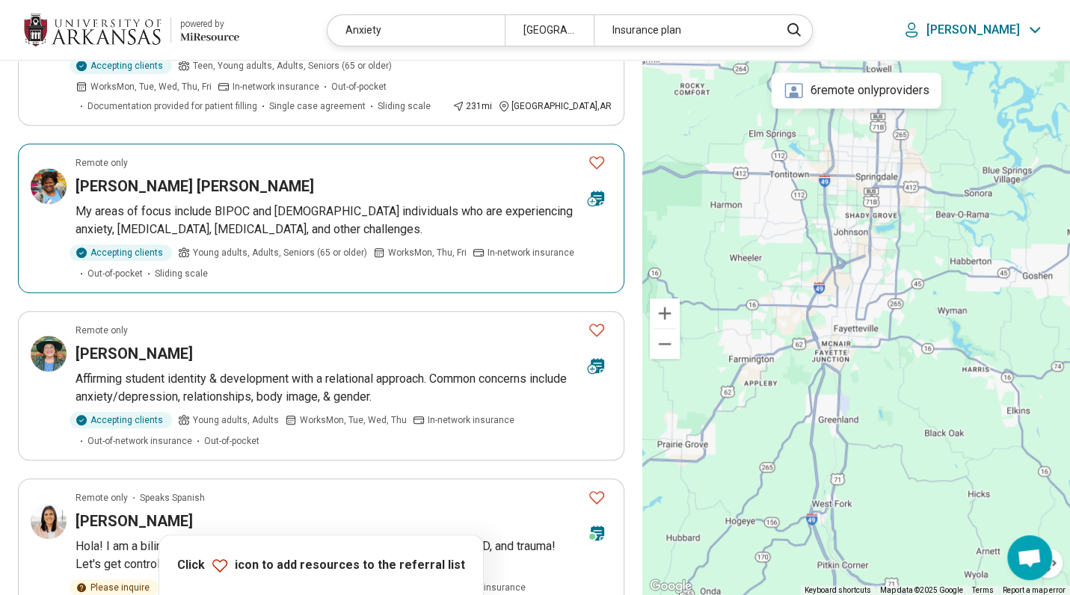
click at [120, 206] on p "My areas of focus include BIPOC and [DEMOGRAPHIC_DATA] individuals who are expe…" at bounding box center [344, 221] width 536 height 36
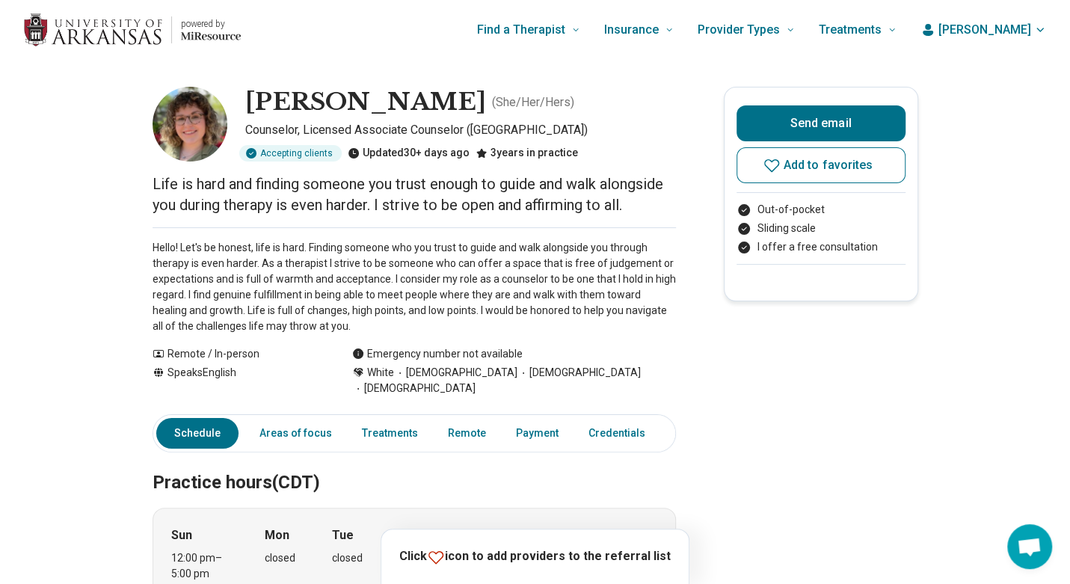
click at [849, 122] on button "Send email" at bounding box center [821, 123] width 169 height 36
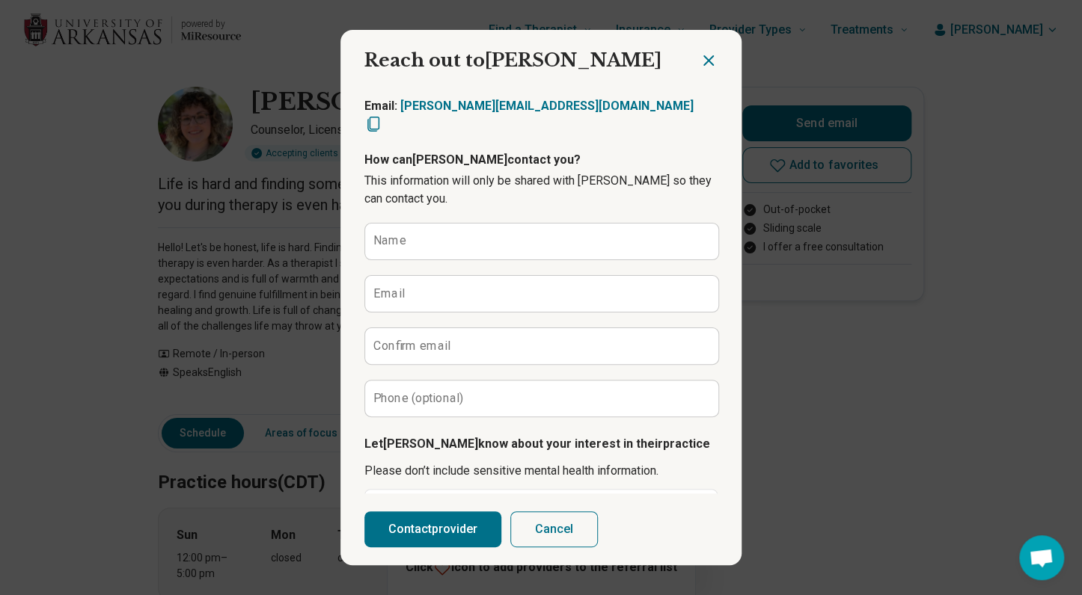
click at [382, 115] on icon "Copy email" at bounding box center [373, 124] width 18 height 18
type textarea "*"
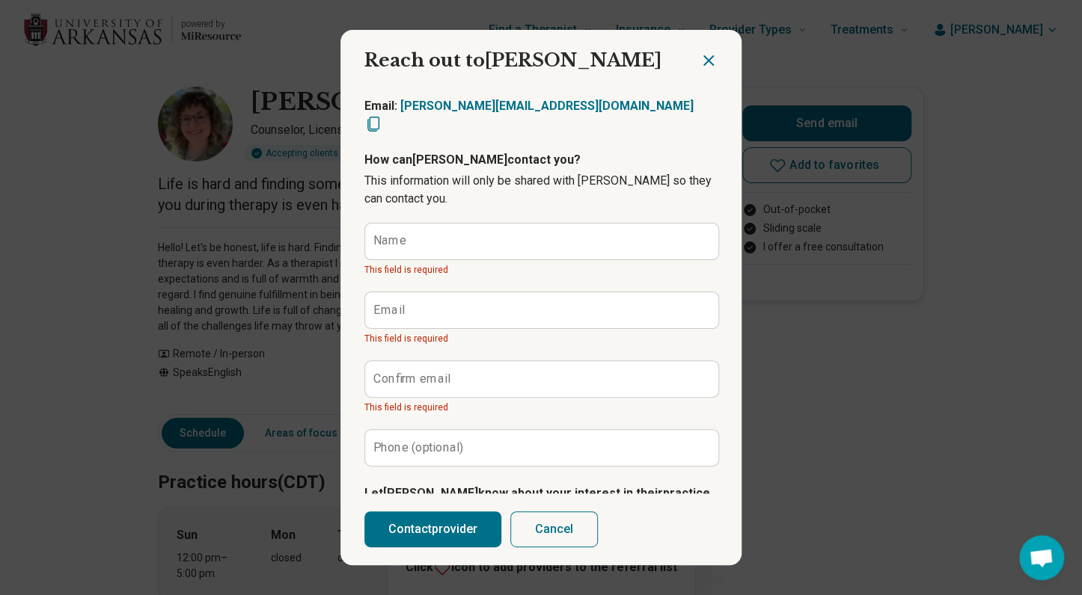
click at [286, 297] on div "Reach out to [PERSON_NAME] email Reach out to [PERSON_NAME]: [PERSON_NAME][EMAI…" at bounding box center [541, 297] width 1082 height 595
click at [707, 64] on icon "Close dialog" at bounding box center [708, 60] width 9 height 9
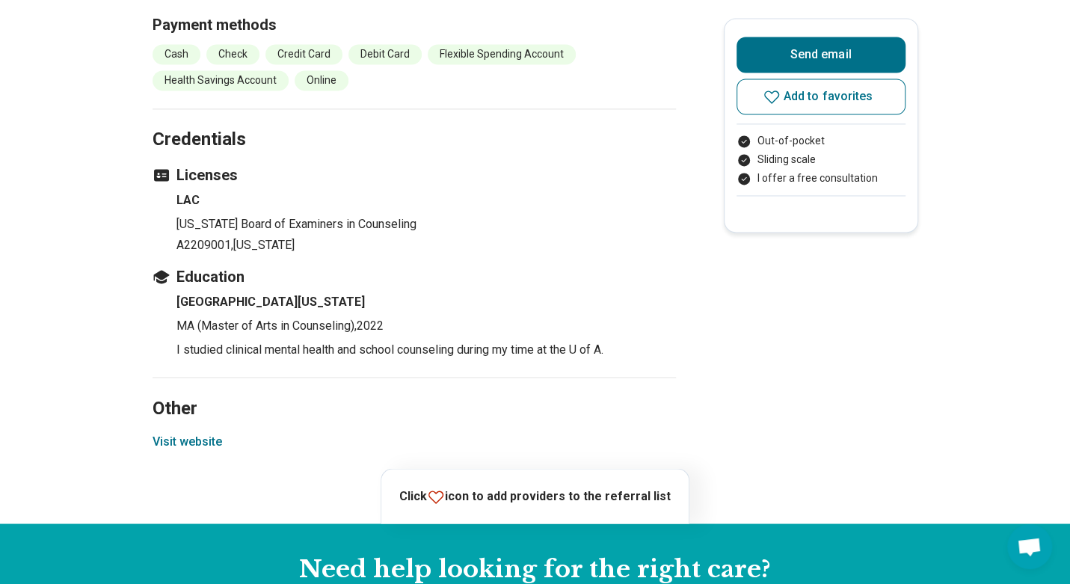
scroll to position [1421, 0]
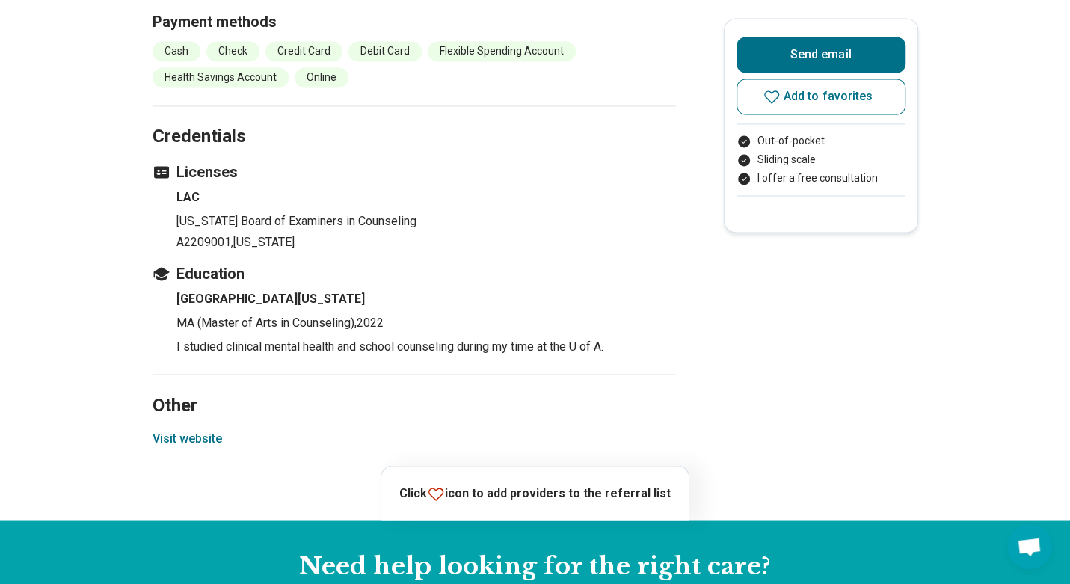
click at [212, 429] on button "Visit website" at bounding box center [188, 438] width 70 height 18
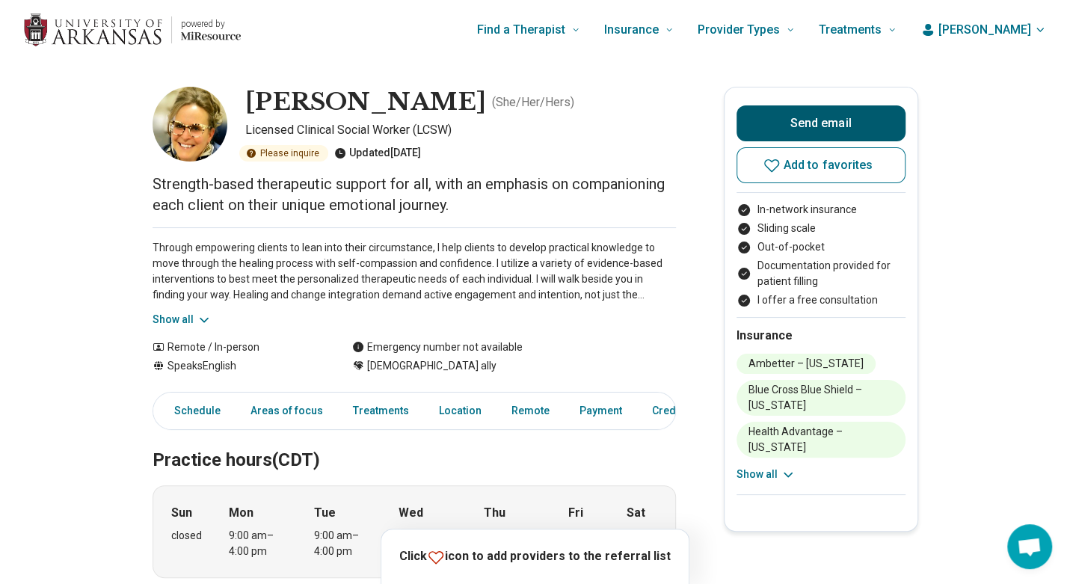
click at [886, 122] on button "Send email" at bounding box center [821, 123] width 169 height 36
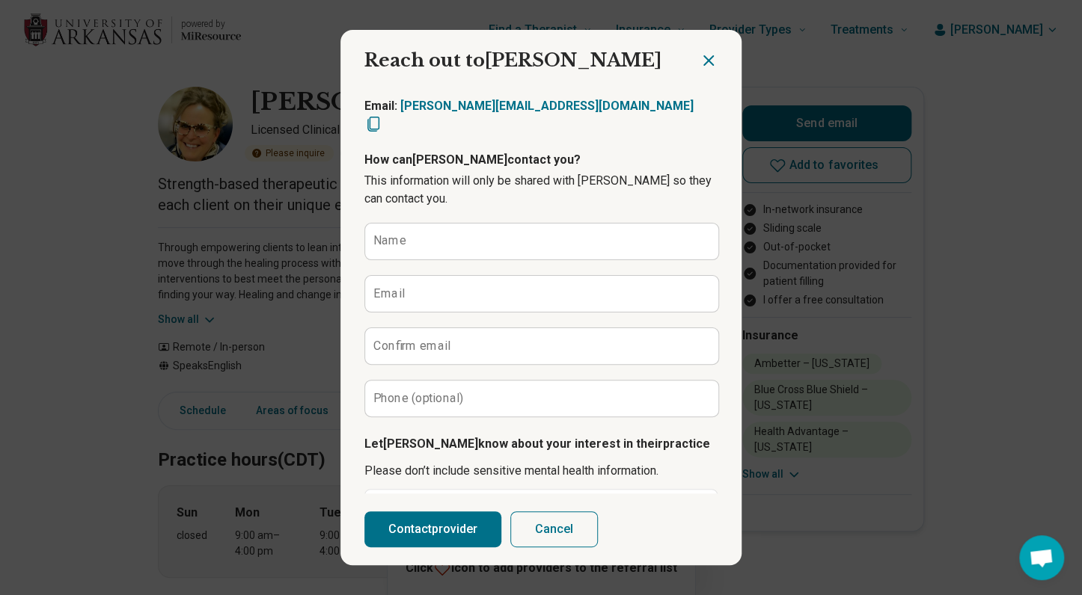
click at [382, 115] on icon "Copy email" at bounding box center [373, 124] width 18 height 18
type textarea "*"
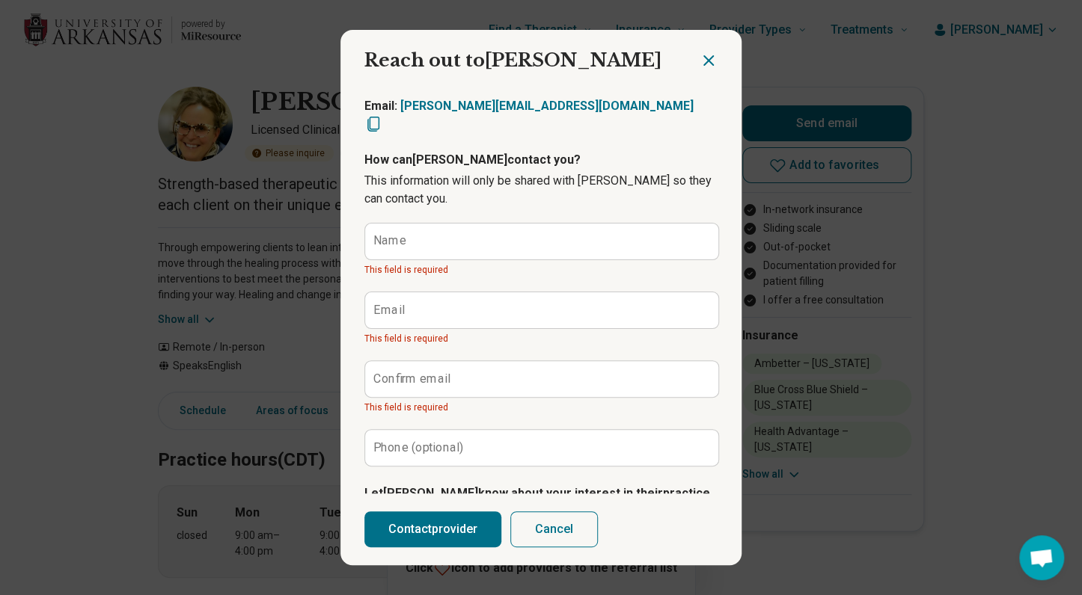
click at [936, 395] on div "Reach out to Karen Send email Reach out to Karen Email: karen@griefandtransitio…" at bounding box center [541, 297] width 1082 height 595
click at [701, 53] on icon "Close dialog" at bounding box center [708, 61] width 18 height 18
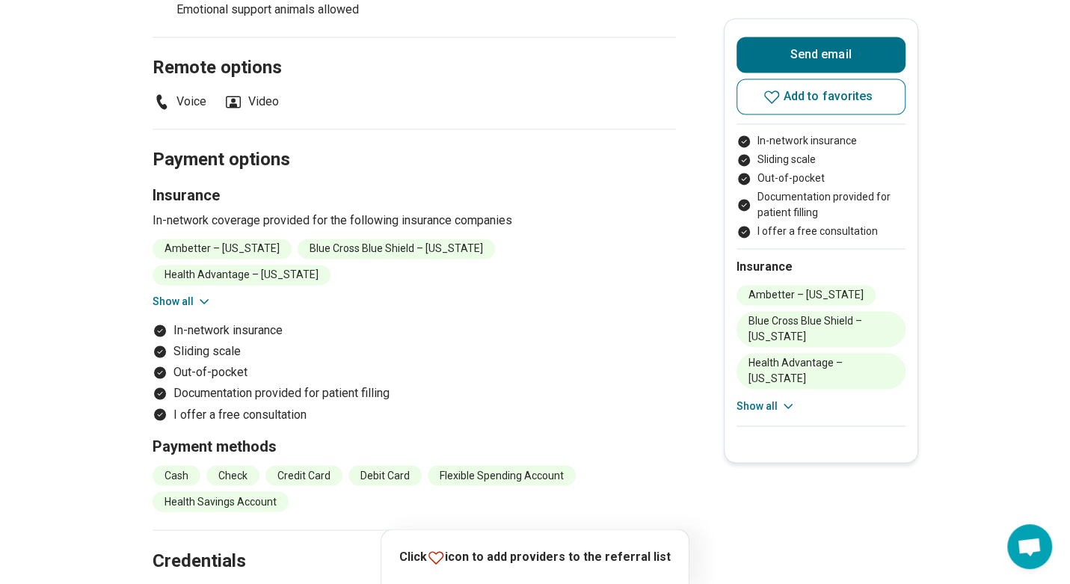
scroll to position [1346, 0]
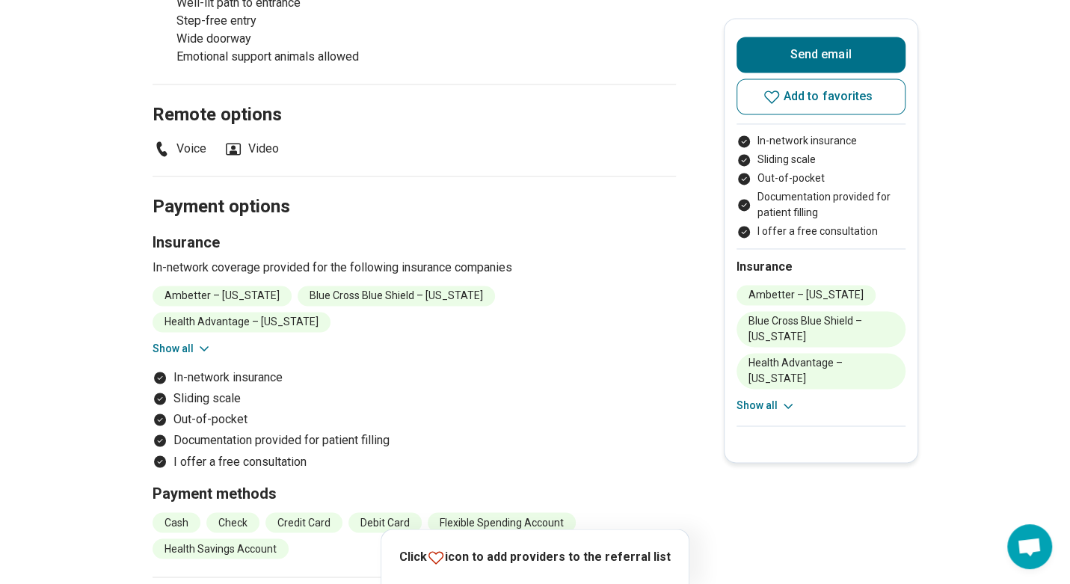
click at [158, 330] on div "Ambetter – Arkansas Blue Cross Blue Shield – Arkansas Health Advantage – Arkans…" at bounding box center [415, 321] width 524 height 71
click at [161, 341] on button "Show all" at bounding box center [182, 349] width 59 height 16
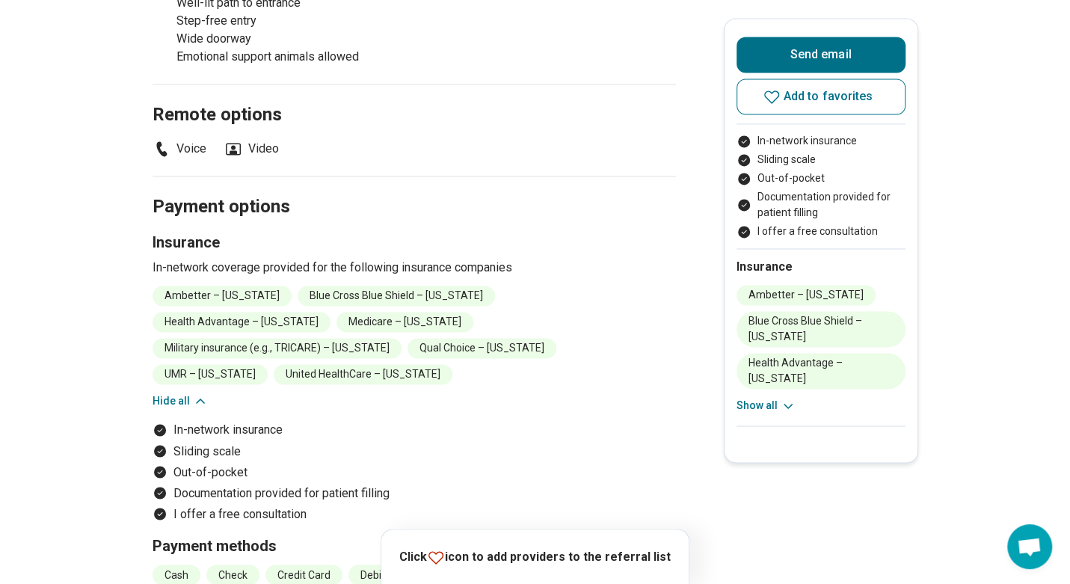
click at [378, 340] on li "Military insurance (e.g., TRICARE) – [US_STATE]" at bounding box center [277, 348] width 249 height 20
click at [378, 340] on li "Military insurance (e.g., TRICARE) – Arkansas" at bounding box center [277, 348] width 249 height 20
click at [515, 371] on ul "Ambetter – Arkansas Blue Cross Blue Shield – Arkansas Health Advantage – Arkans…" at bounding box center [415, 335] width 524 height 99
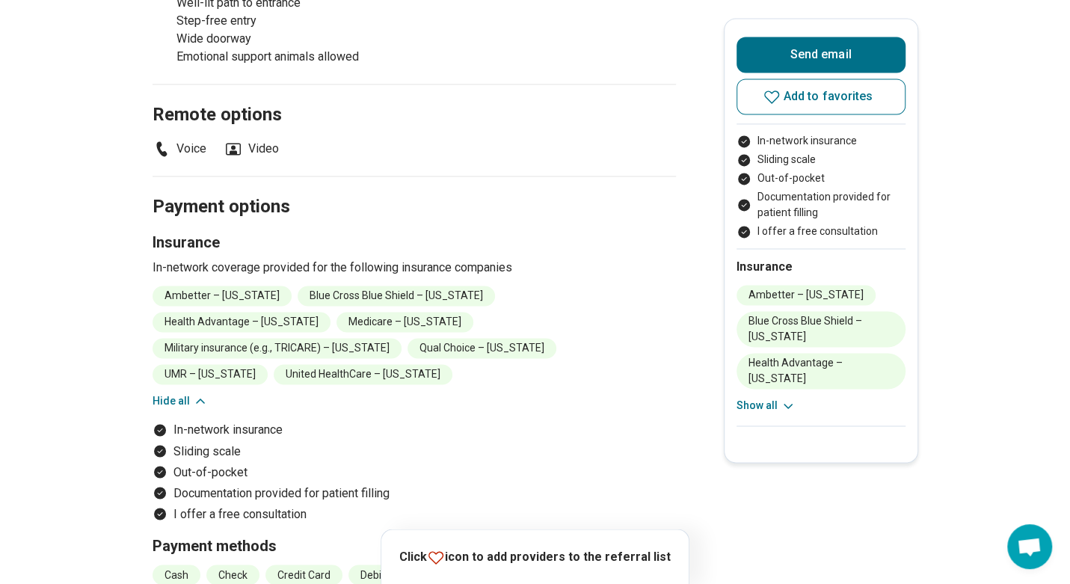
click at [320, 364] on li "United HealthCare – [US_STATE]" at bounding box center [363, 374] width 179 height 20
click at [456, 378] on div "Ambetter – Arkansas Blue Cross Blue Shield – Arkansas Health Advantage – Arkans…" at bounding box center [415, 347] width 524 height 123
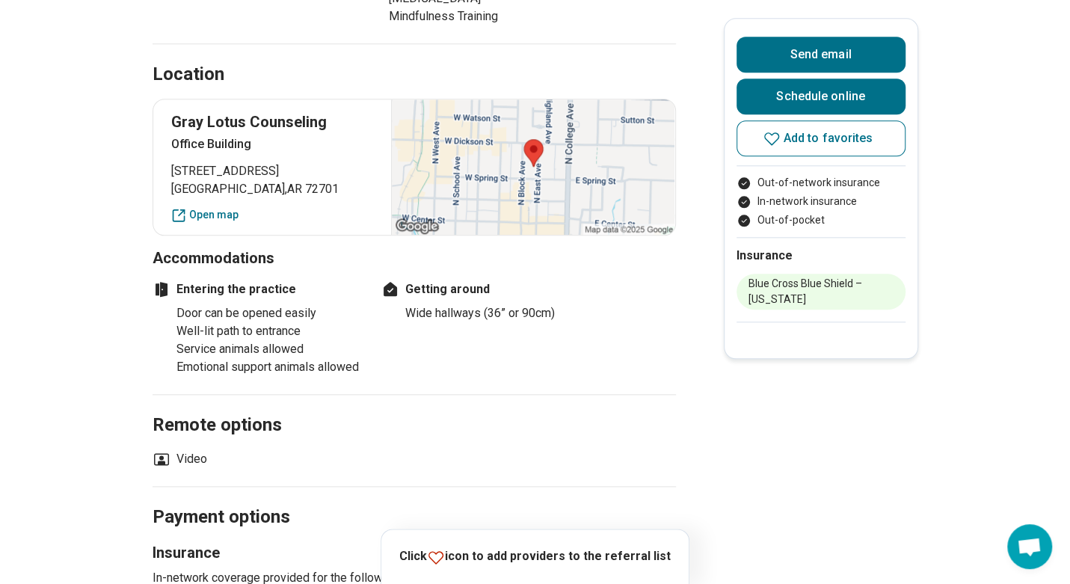
scroll to position [1197, 0]
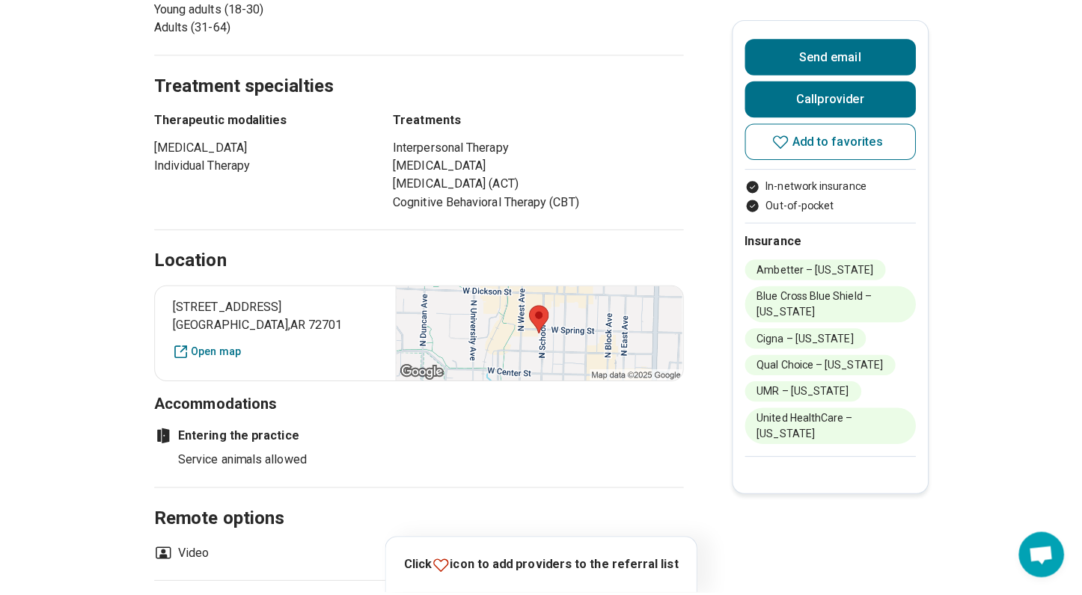
scroll to position [972, 0]
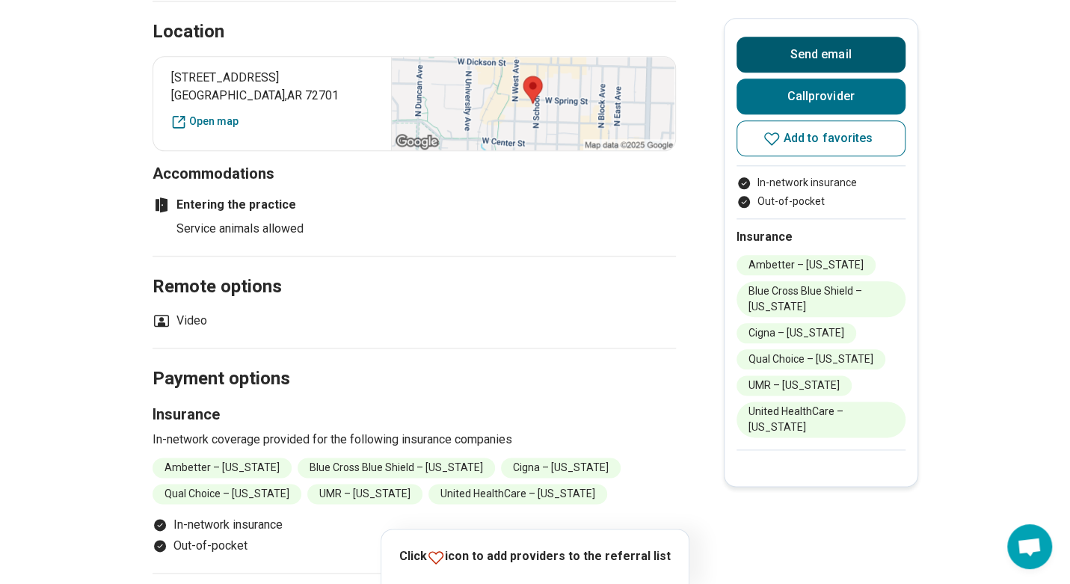
click at [839, 43] on button "Send email" at bounding box center [821, 55] width 169 height 36
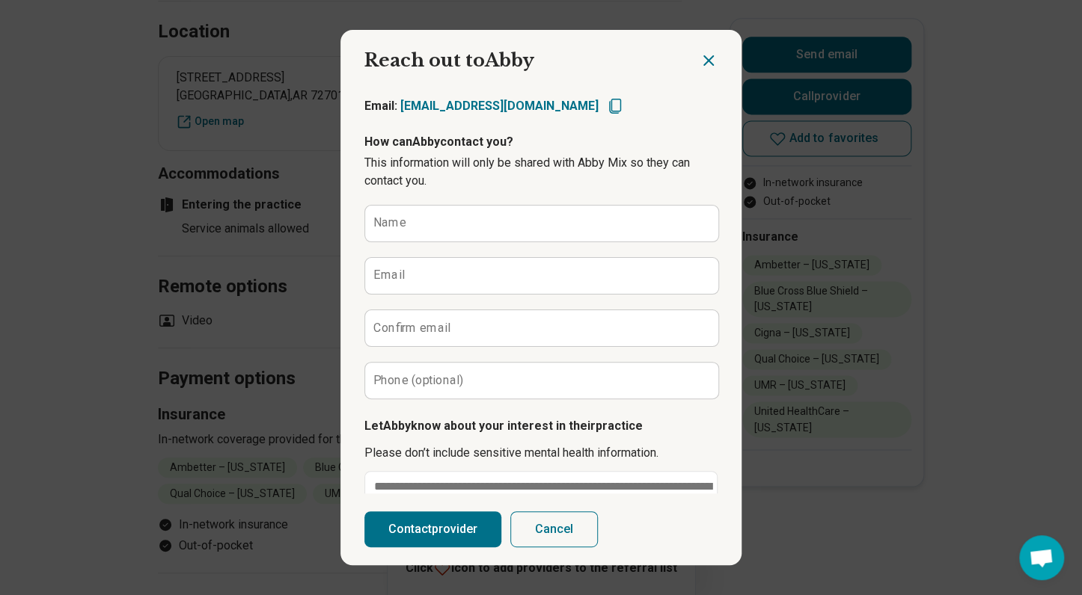
click at [606, 103] on icon "Copy email" at bounding box center [615, 106] width 18 height 18
type textarea "*"
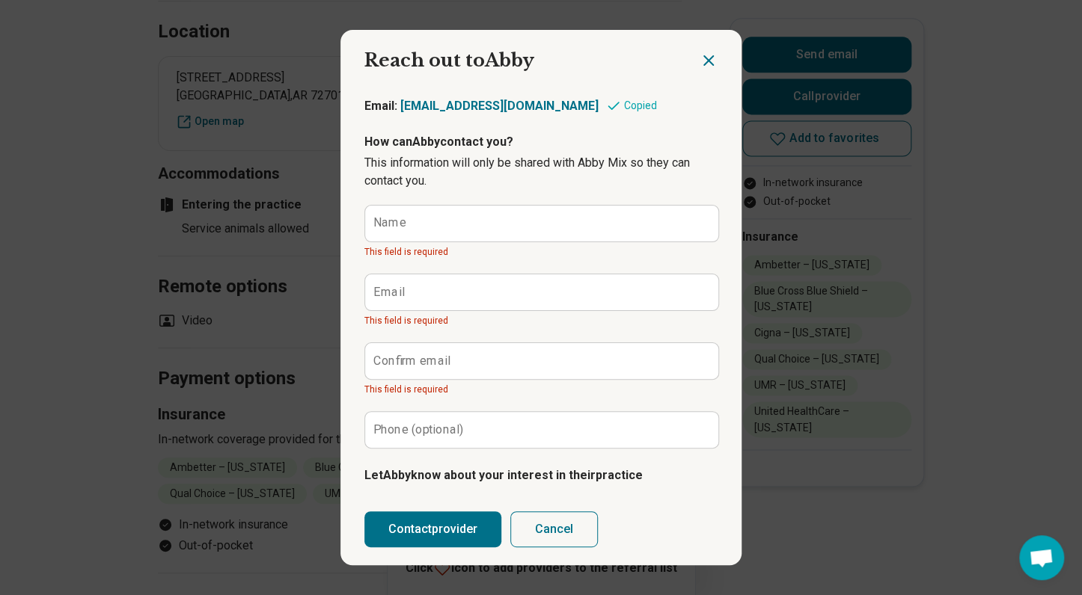
click at [993, 310] on div "Reach out to Abby Send email Reach out to Abby Email: [EMAIL_ADDRESS][DOMAIN_NA…" at bounding box center [541, 297] width 1082 height 595
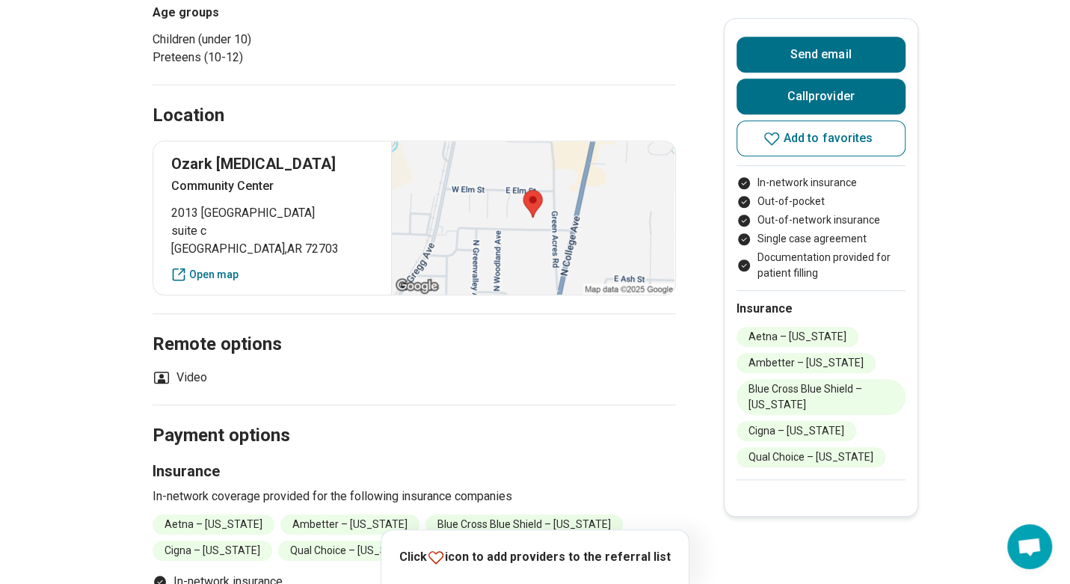
scroll to position [748, 0]
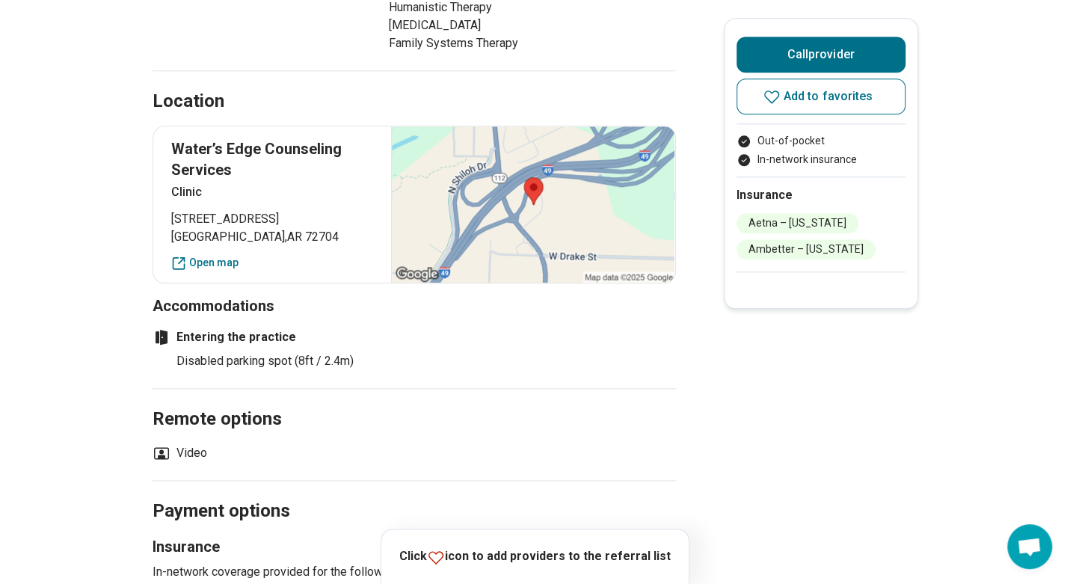
scroll to position [1346, 0]
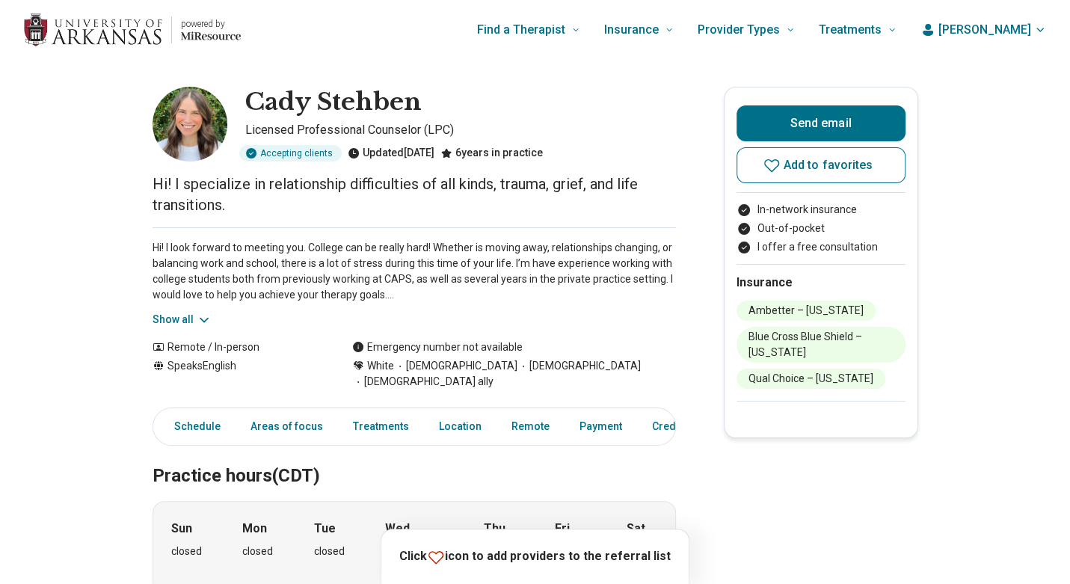
click at [187, 316] on button "Show all" at bounding box center [182, 320] width 59 height 16
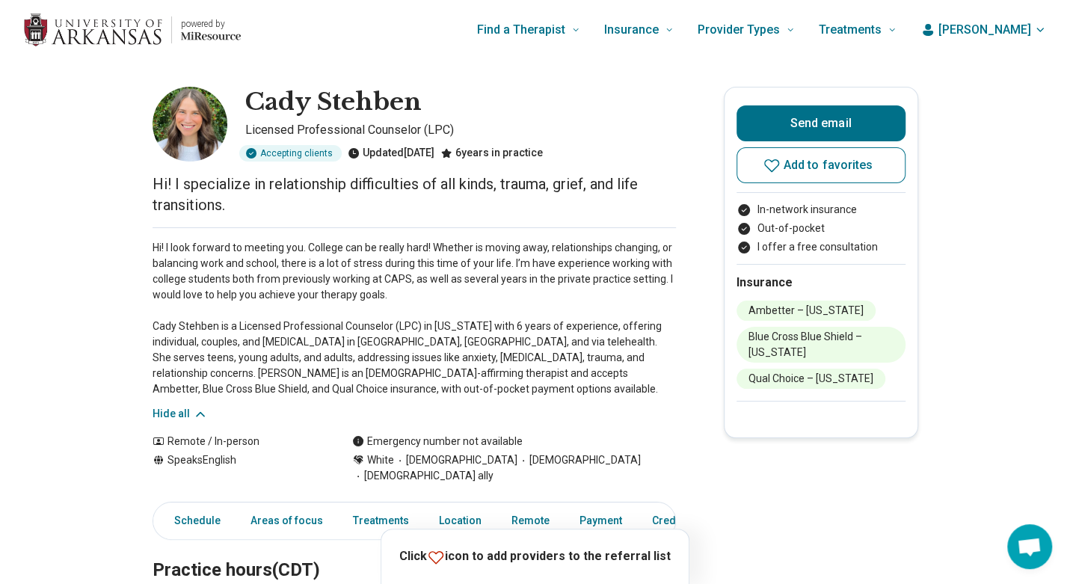
click at [162, 271] on p "Hi! I look forward to meeting you. College can be really hard! Whether is movin…" at bounding box center [415, 318] width 524 height 157
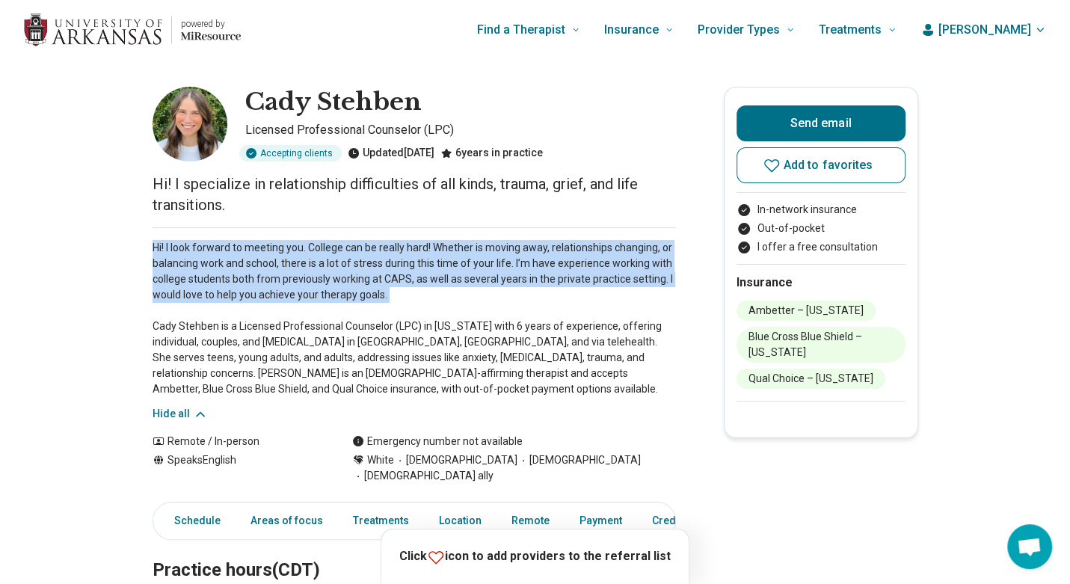
click at [162, 271] on p "Hi! I look forward to meeting you. College can be really hard! Whether is movin…" at bounding box center [415, 318] width 524 height 157
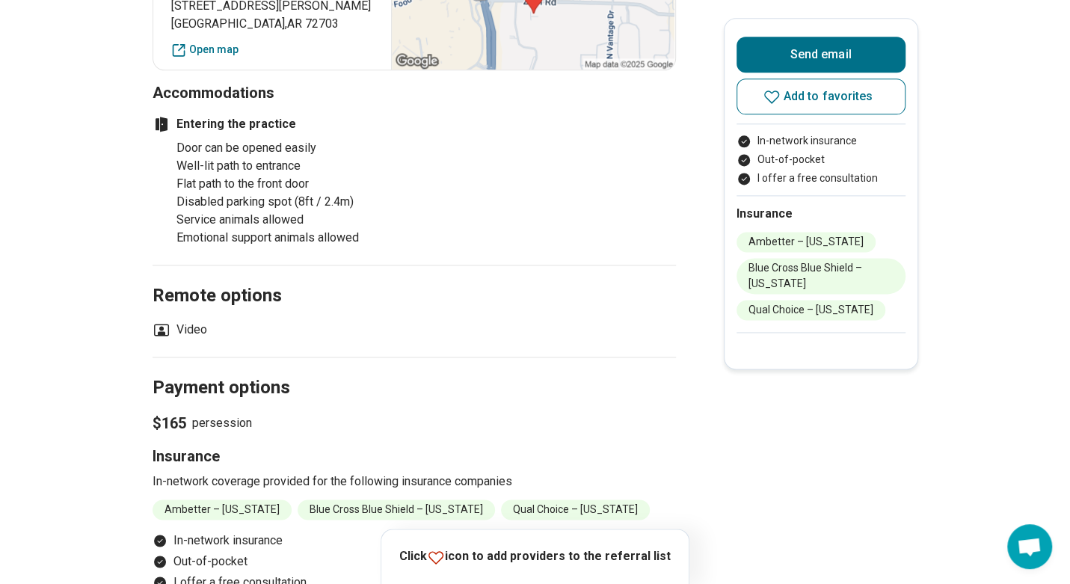
scroll to position [1271, 0]
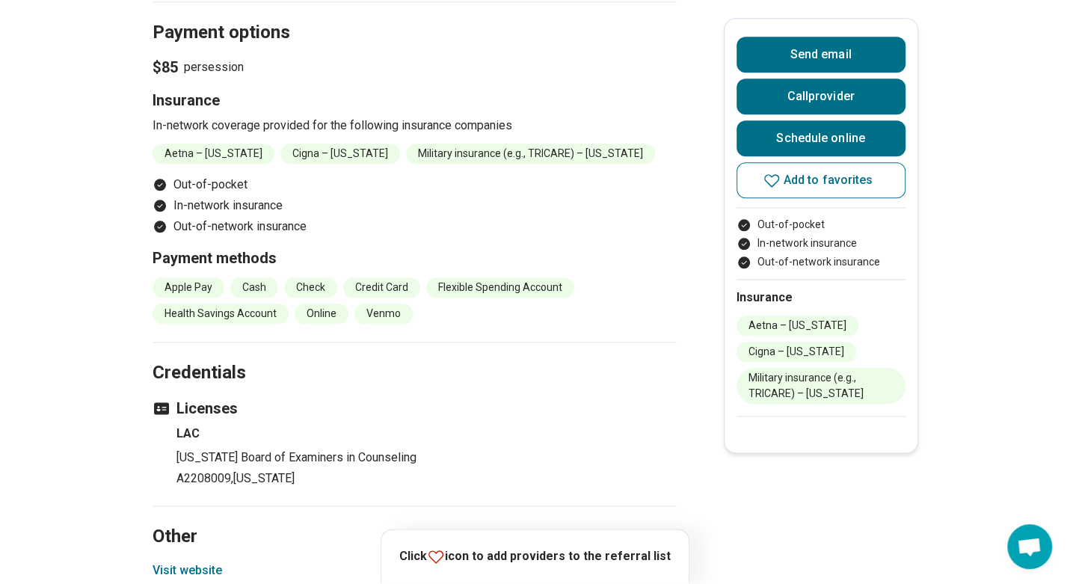
scroll to position [1047, 0]
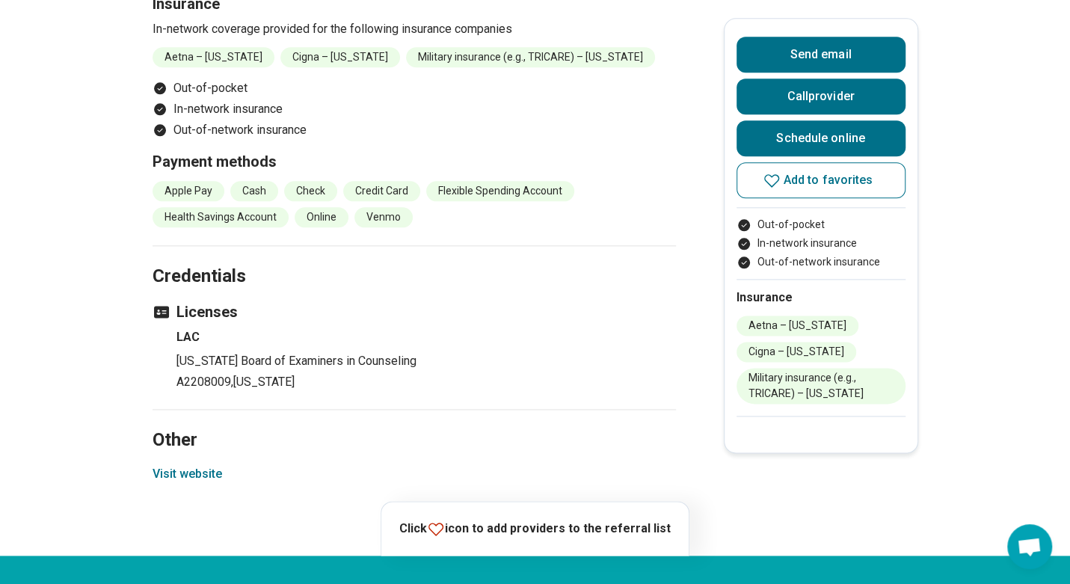
click at [222, 471] on button "Visit website" at bounding box center [188, 474] width 70 height 18
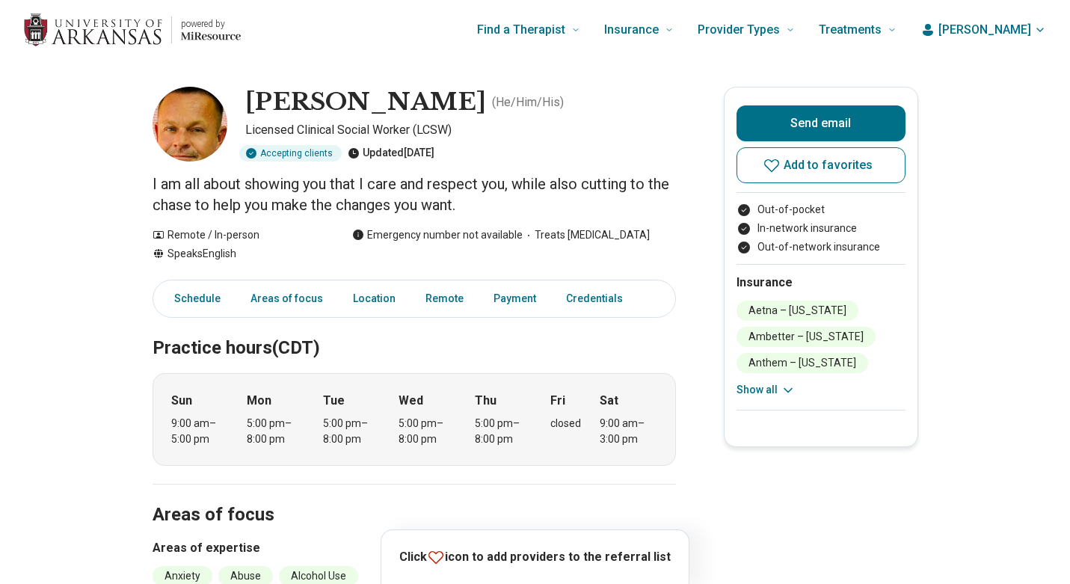
click at [210, 124] on img at bounding box center [190, 124] width 75 height 75
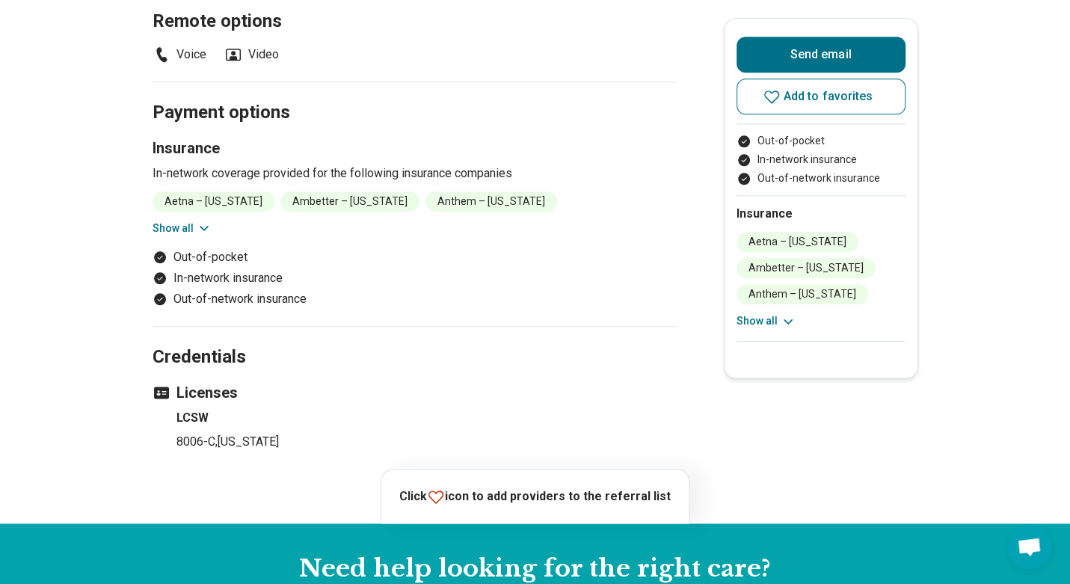
scroll to position [1047, 0]
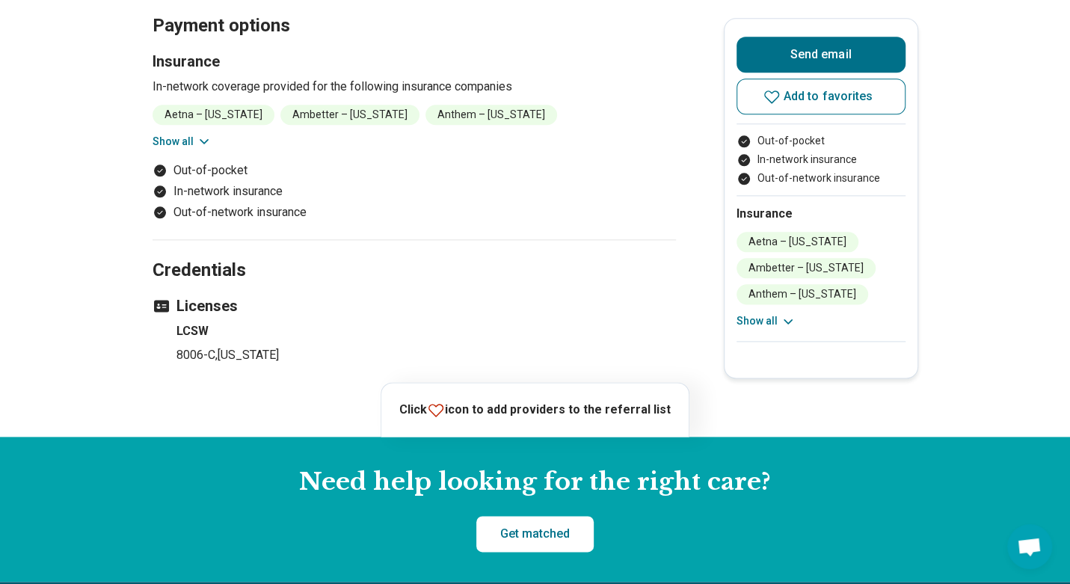
click at [194, 145] on button "Show all" at bounding box center [182, 142] width 59 height 16
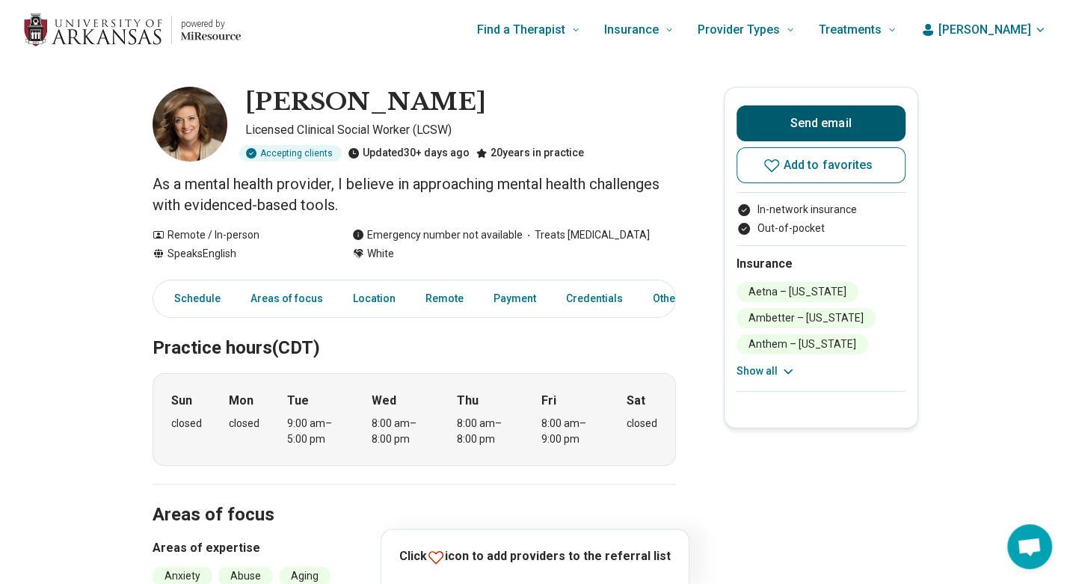
click at [804, 122] on button "Send email" at bounding box center [821, 123] width 169 height 36
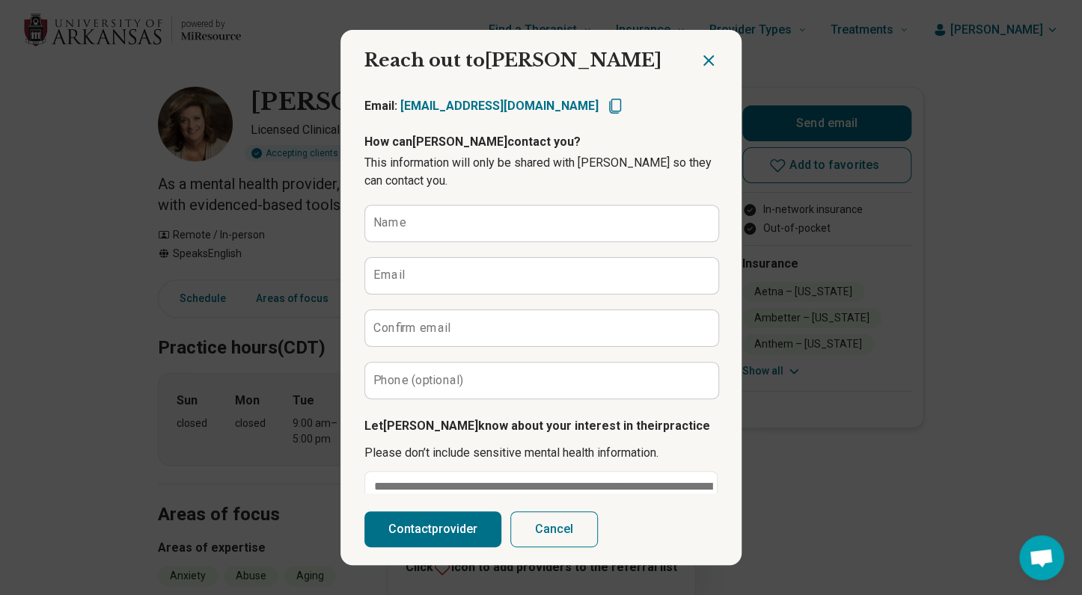
click at [606, 103] on icon "Copy email" at bounding box center [615, 106] width 18 height 18
type textarea "*"
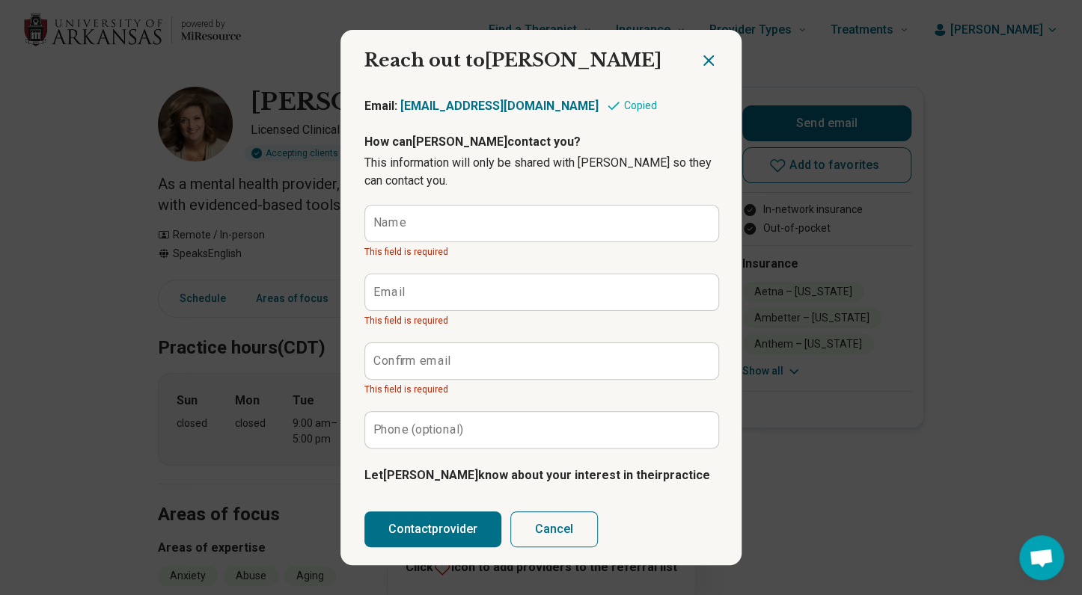
click at [699, 55] on icon "Close dialog" at bounding box center [708, 61] width 18 height 18
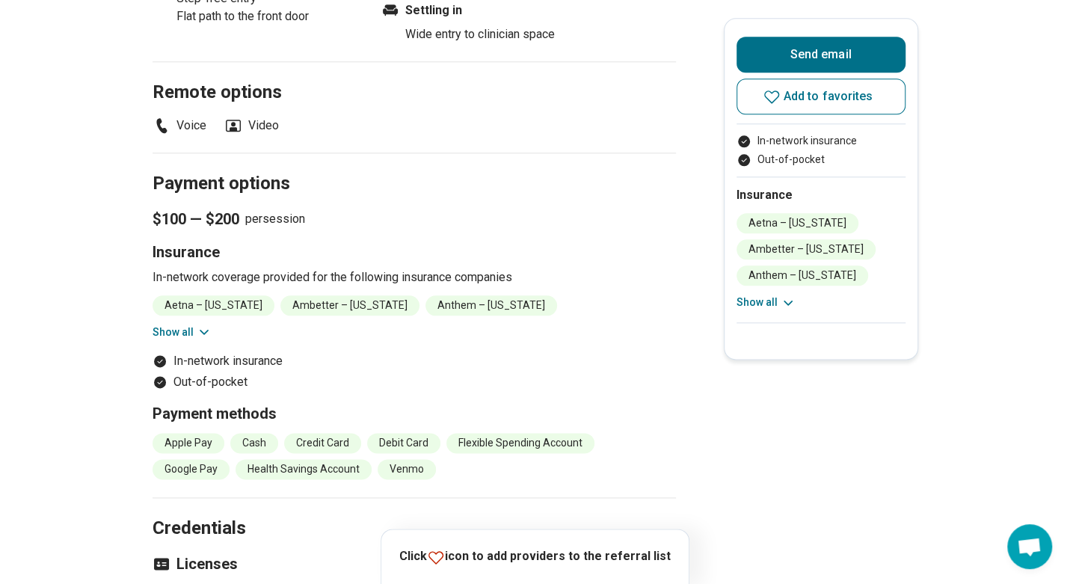
scroll to position [1122, 0]
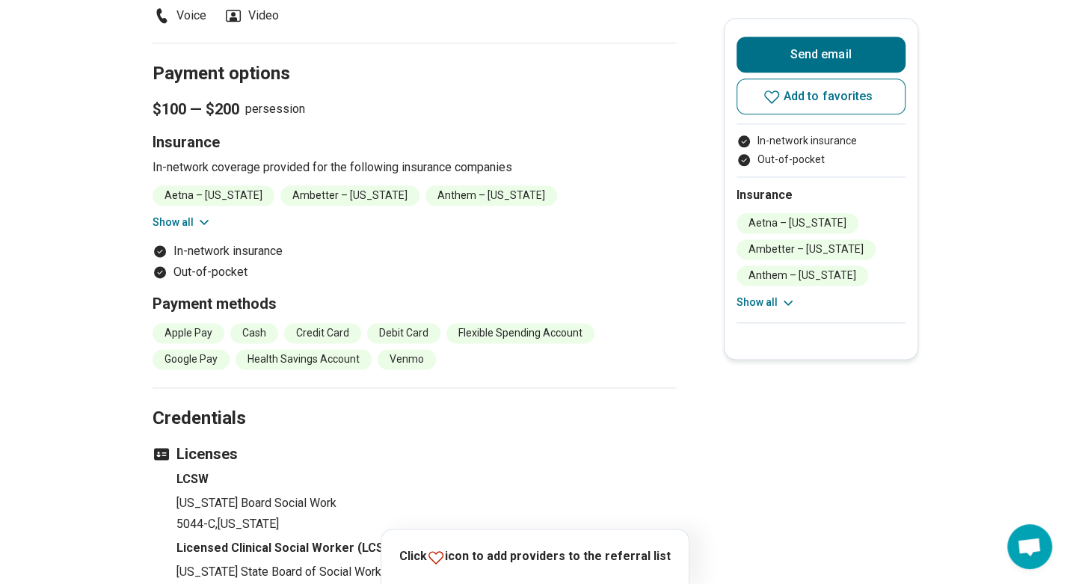
click at [187, 222] on button "Show all" at bounding box center [182, 223] width 59 height 16
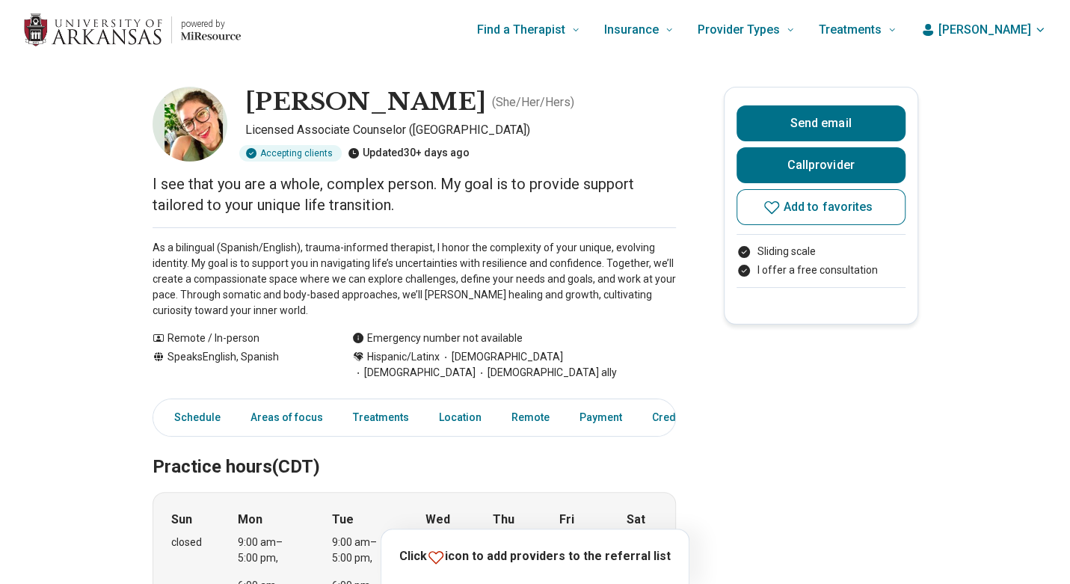
click at [275, 267] on p "As a bilingual (Spanish/English), trauma-informed therapist, I honor the comple…" at bounding box center [415, 279] width 524 height 79
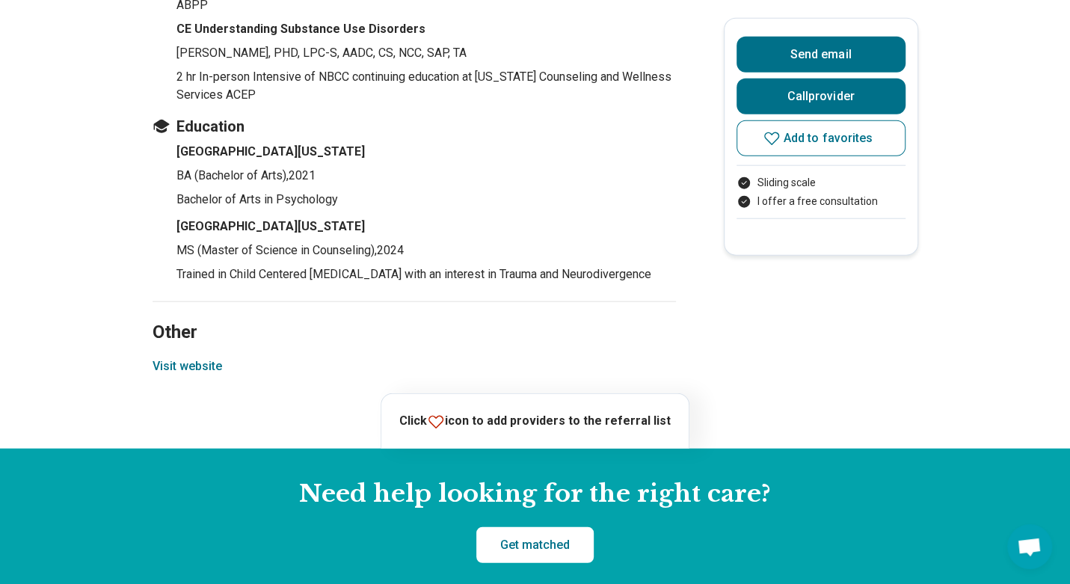
scroll to position [2244, 0]
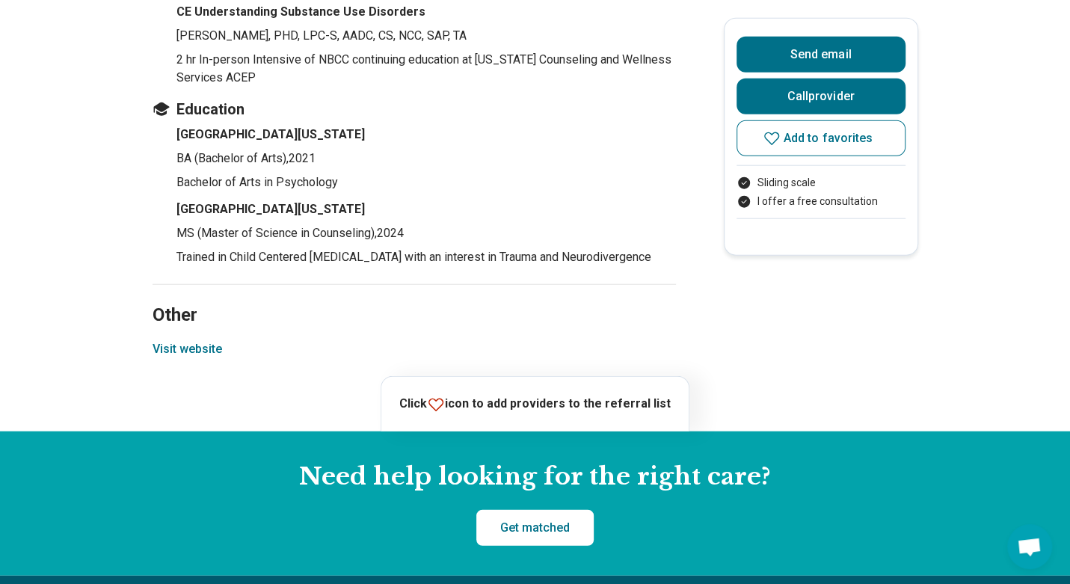
click at [190, 340] on button "Visit website" at bounding box center [188, 349] width 70 height 18
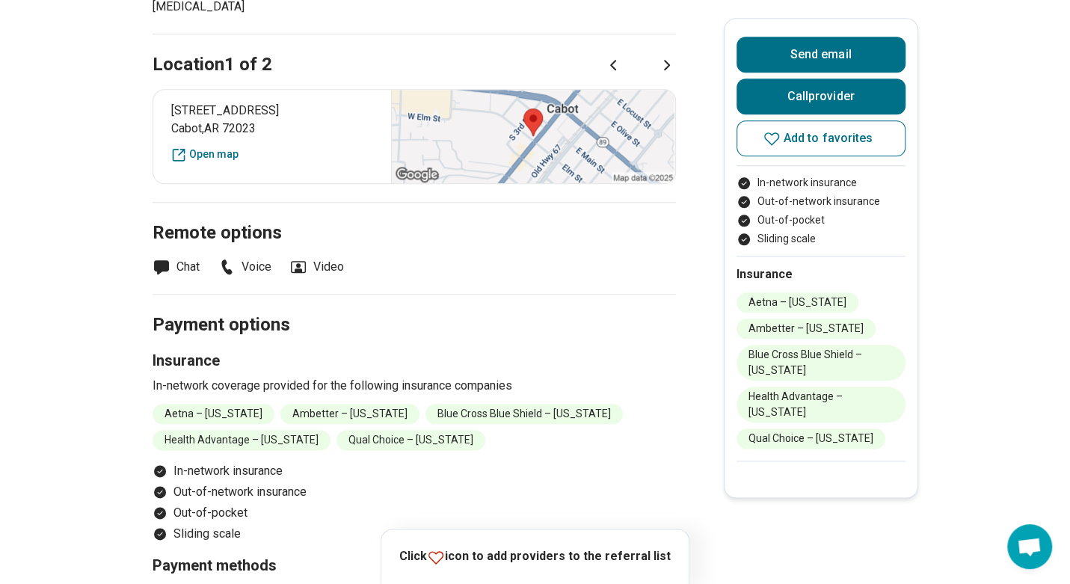
scroll to position [972, 0]
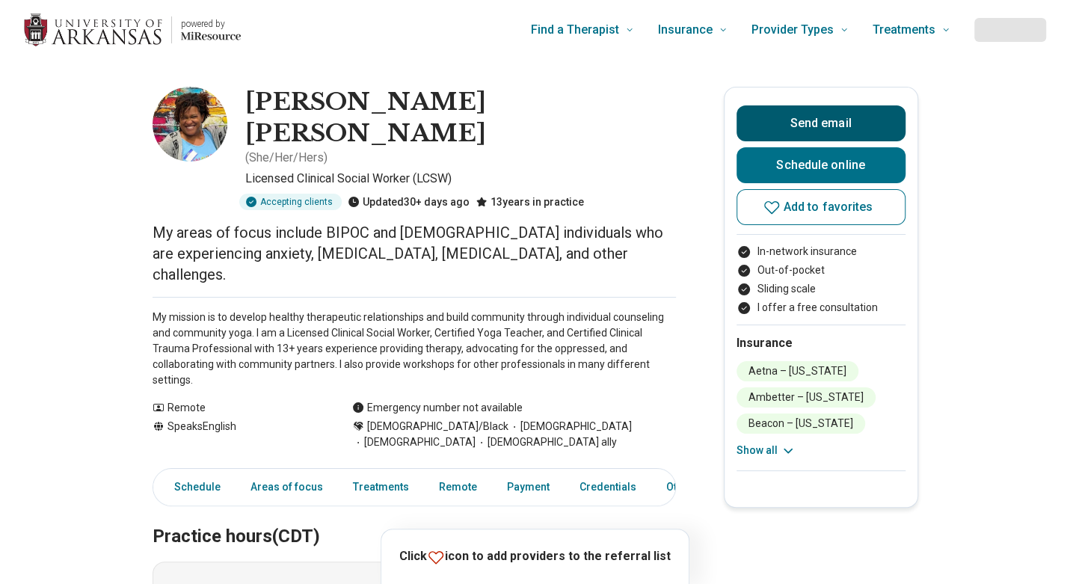
click at [788, 127] on button "Send email" at bounding box center [821, 123] width 169 height 36
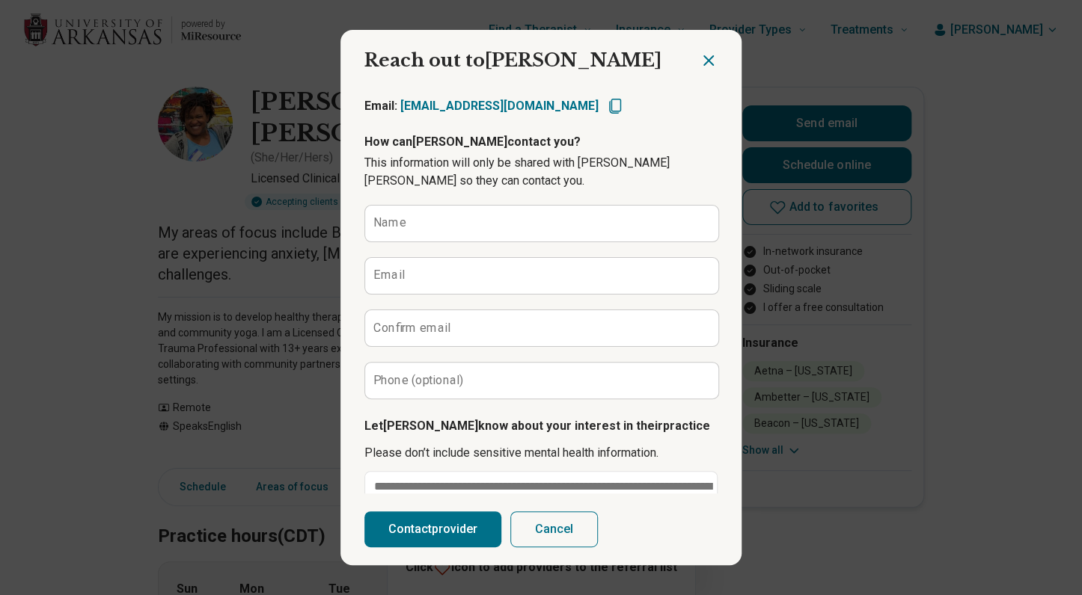
click at [606, 103] on icon "Copy email" at bounding box center [615, 106] width 18 height 18
type textarea "*"
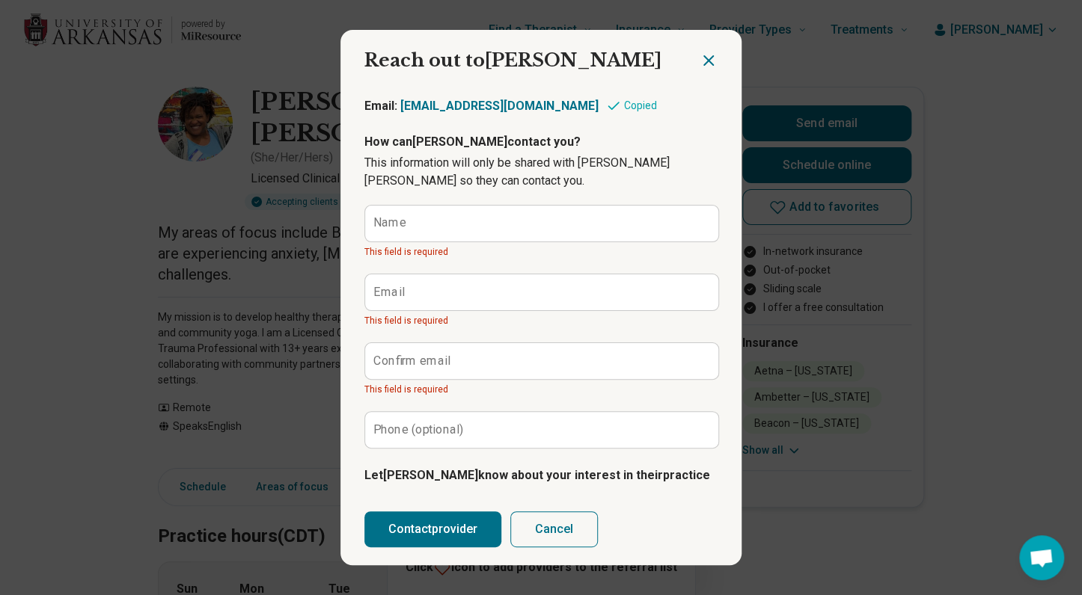
click at [708, 59] on icon "Close dialog" at bounding box center [708, 61] width 18 height 18
